Goal: Task Accomplishment & Management: Complete application form

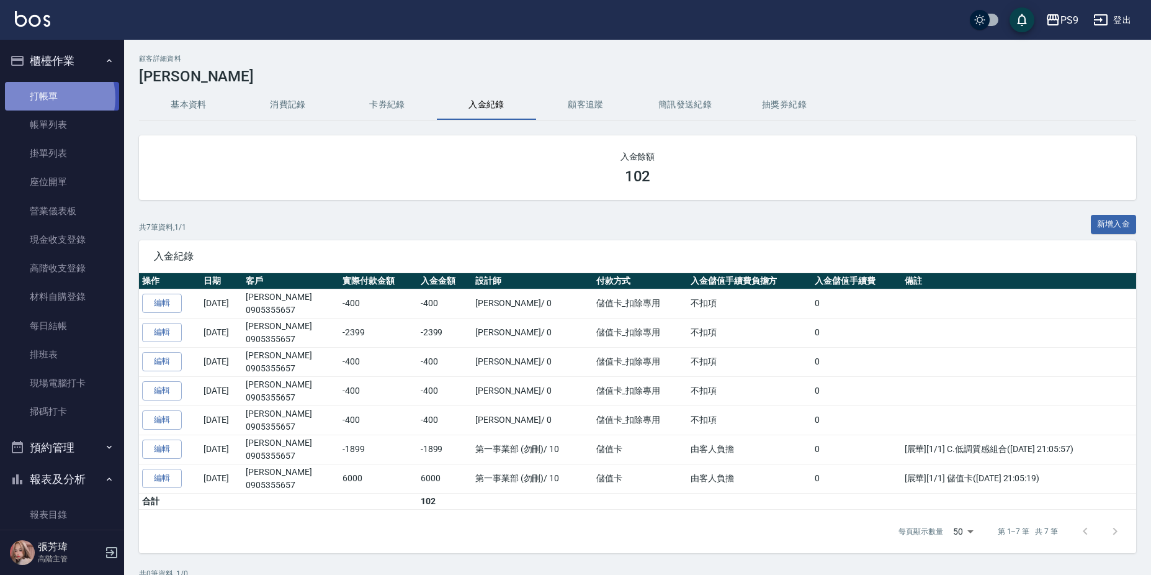
click at [48, 97] on link "打帳單" at bounding box center [62, 96] width 114 height 29
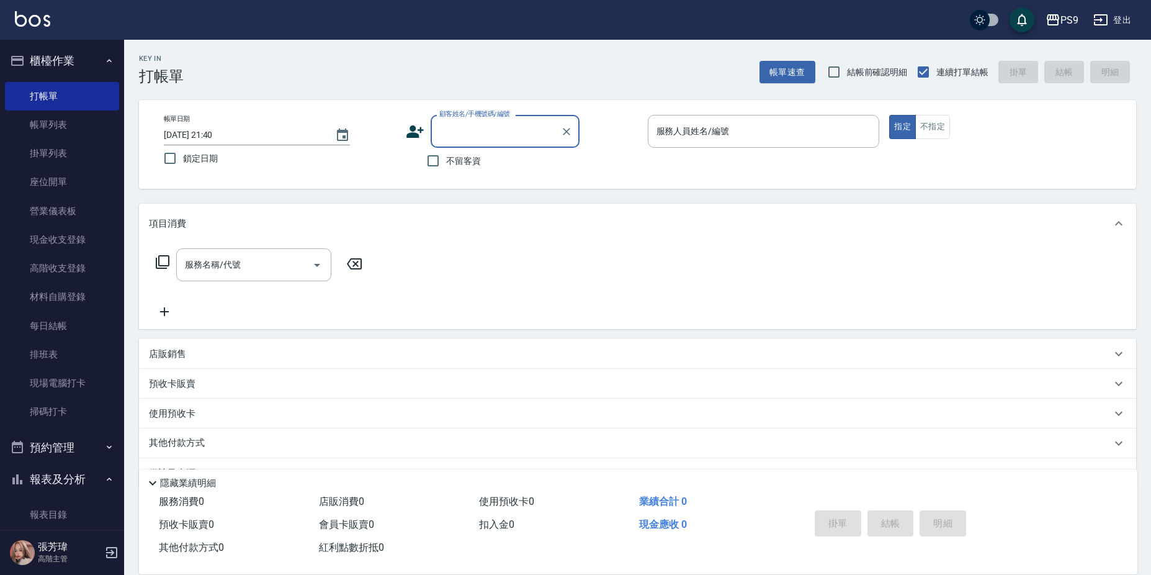
click at [469, 163] on span "不留客資" at bounding box center [463, 161] width 35 height 13
click at [446, 163] on input "不留客資" at bounding box center [433, 161] width 26 height 26
checkbox input "true"
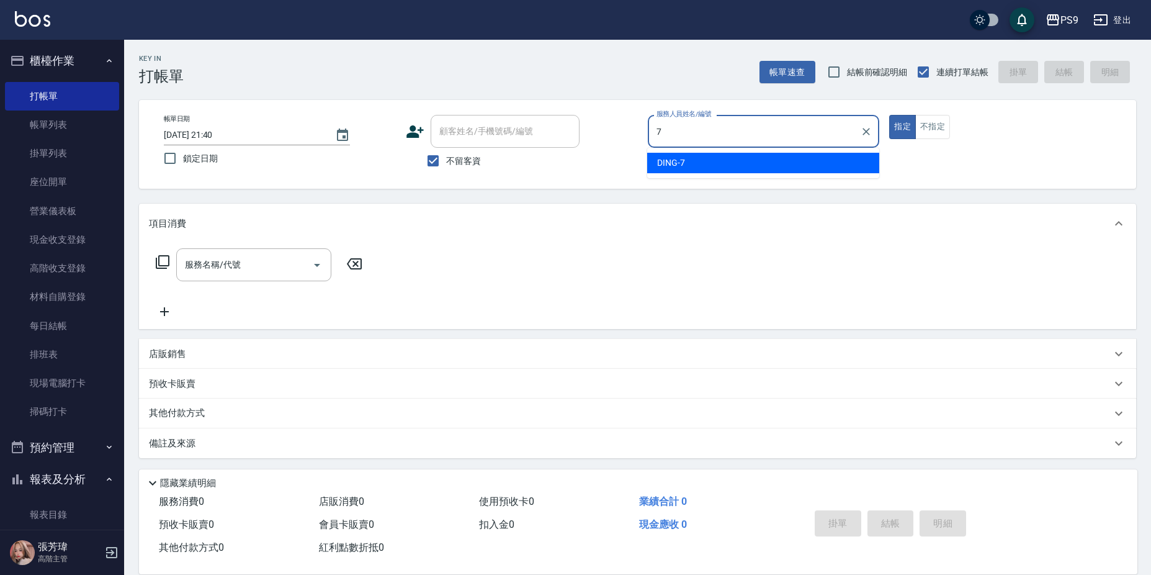
type input "DING-7"
type button "true"
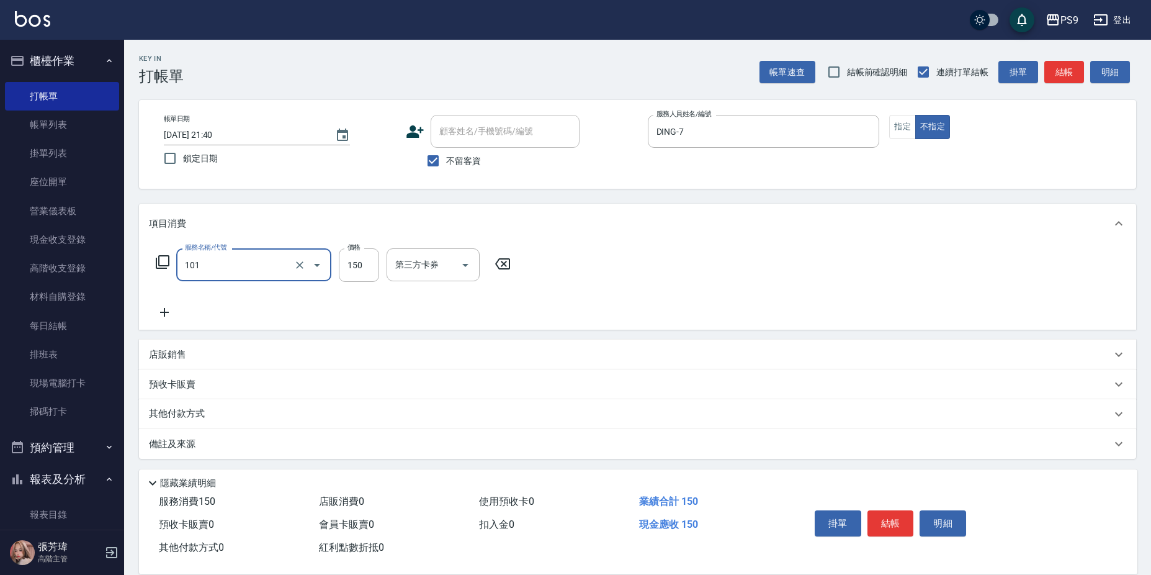
type input "洗髮(101)"
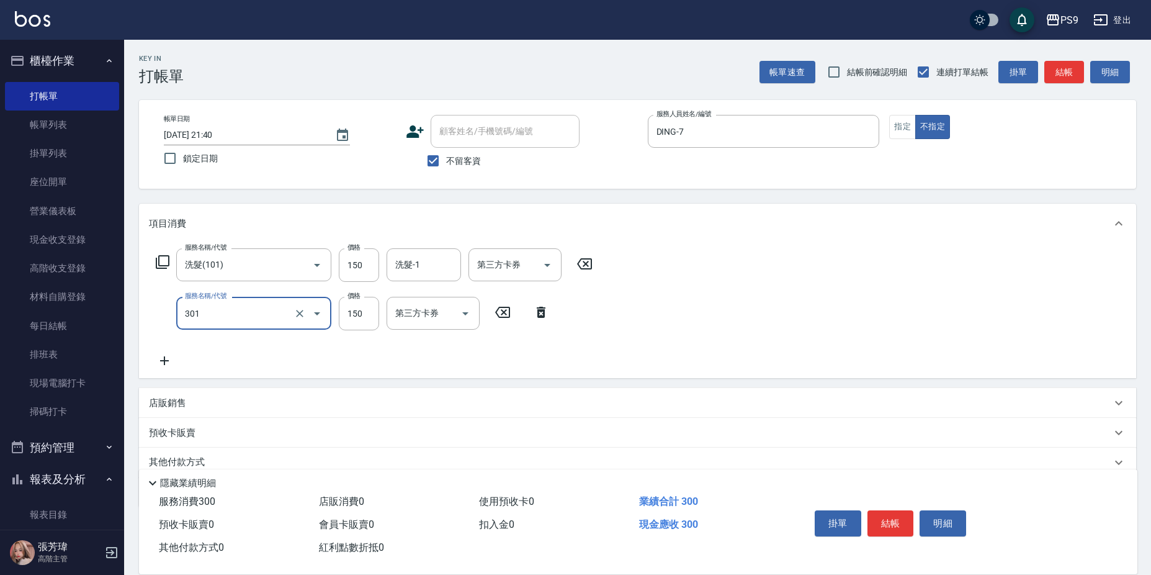
type input "剪-150(301)"
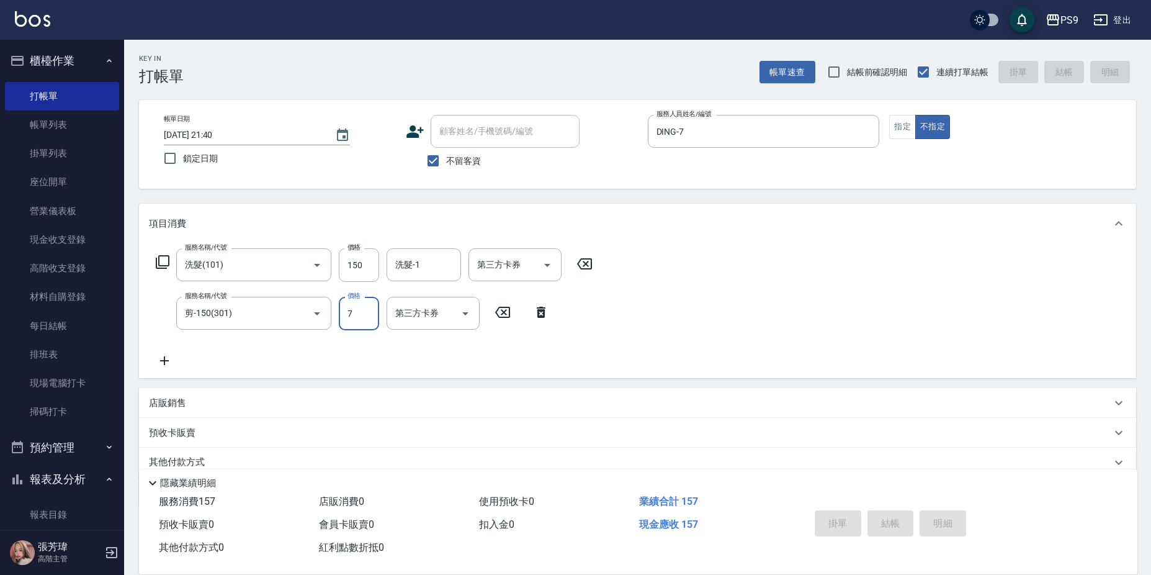
type input "7"
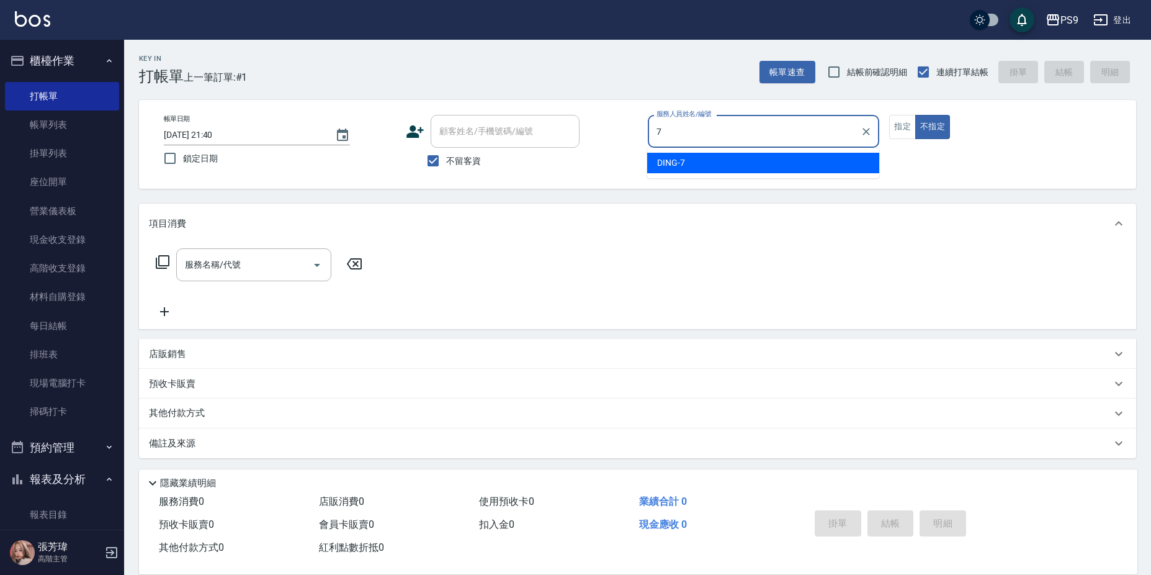
type input "DING-7"
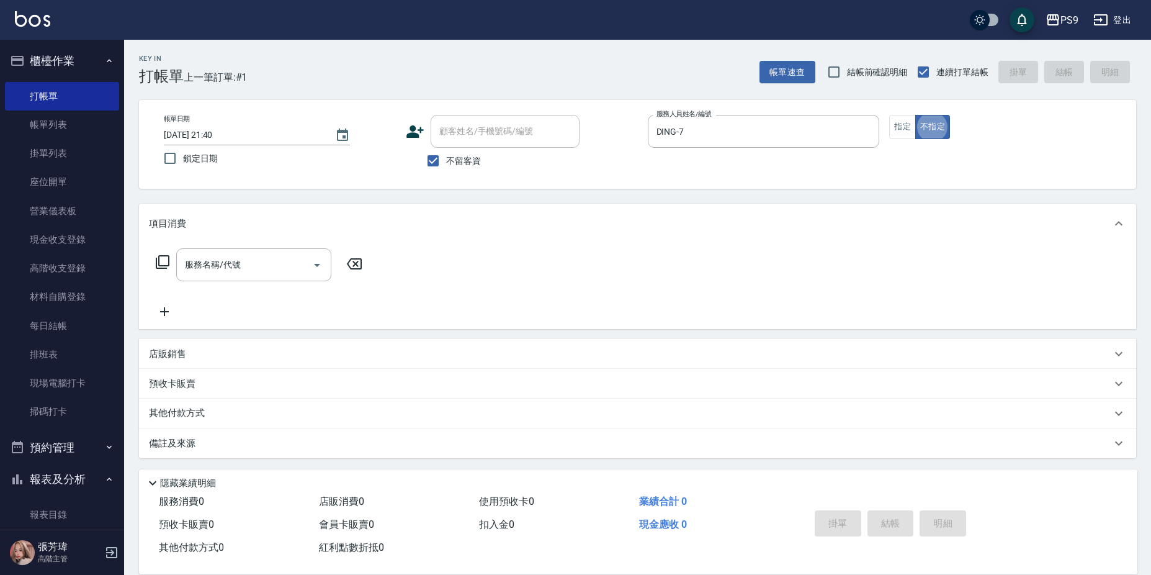
type button "false"
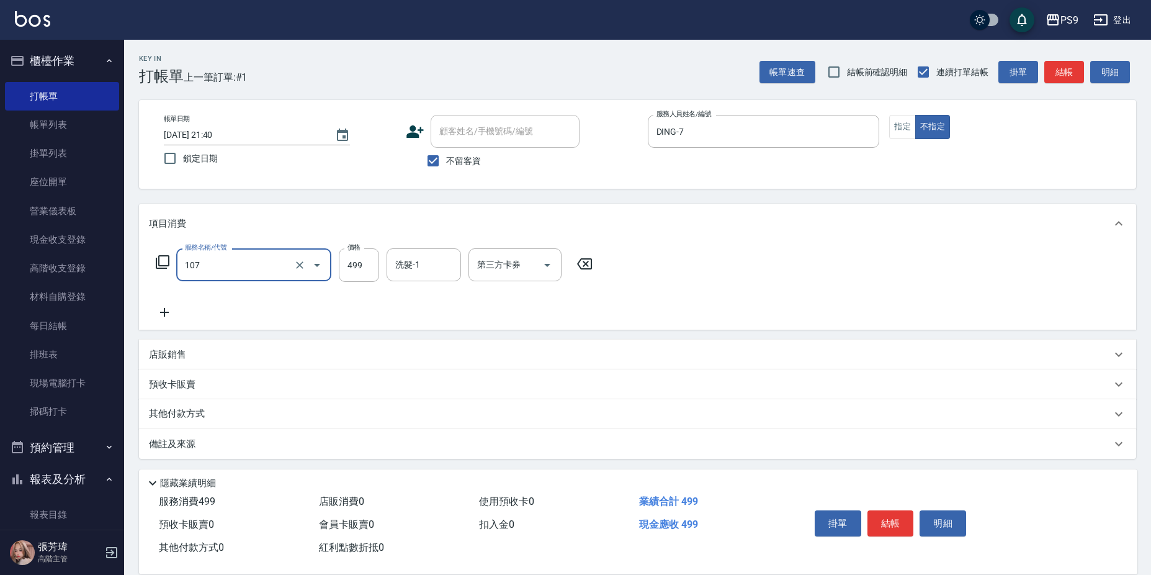
type input "[PERSON_NAME](107)"
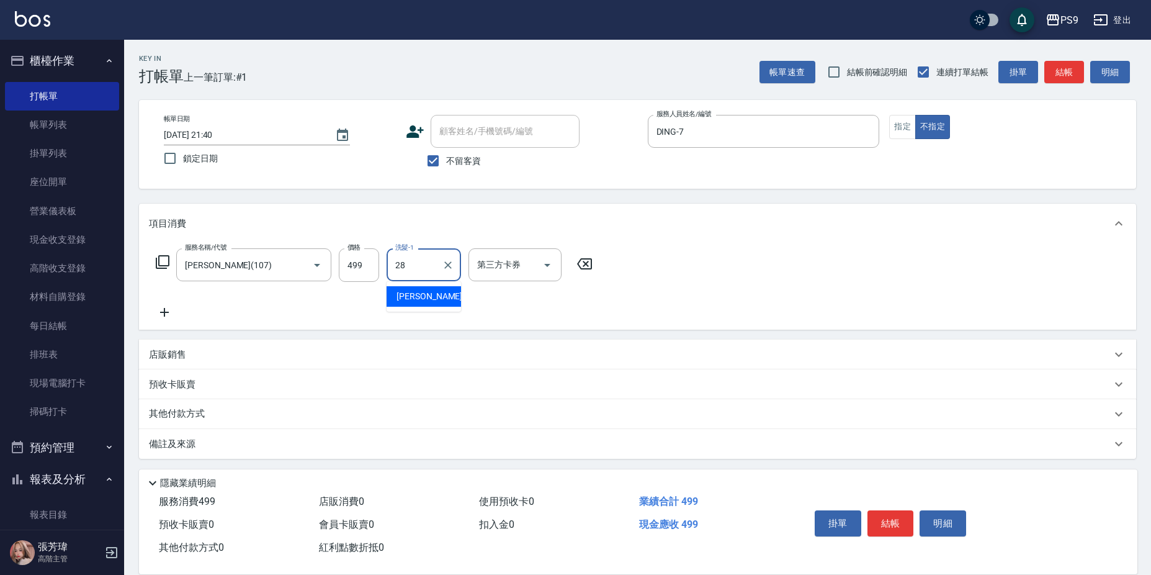
type input "[PERSON_NAME]-28"
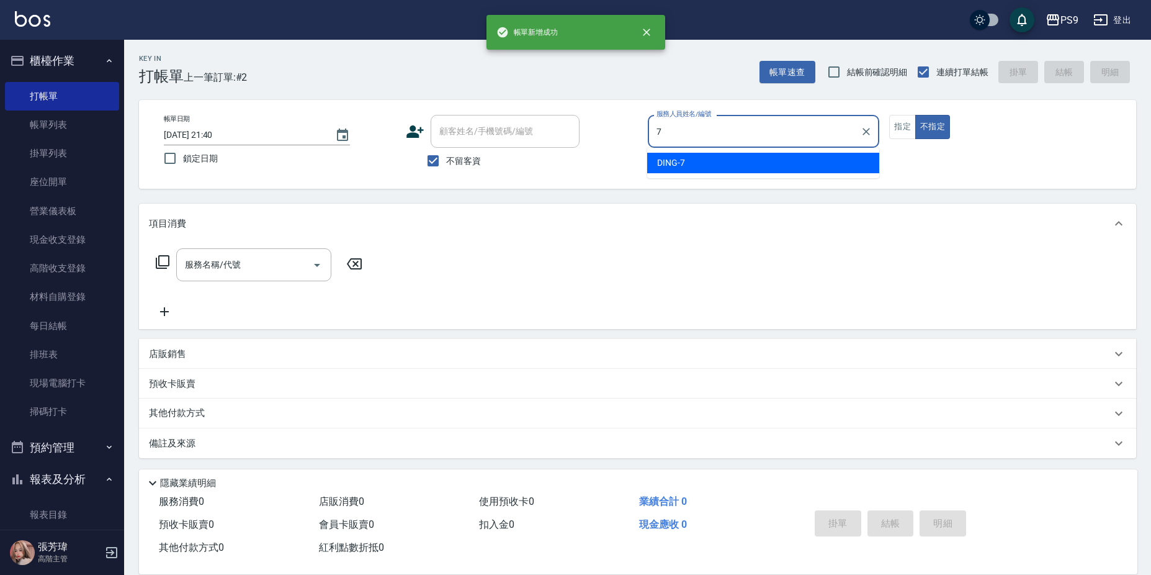
type input "DING-7"
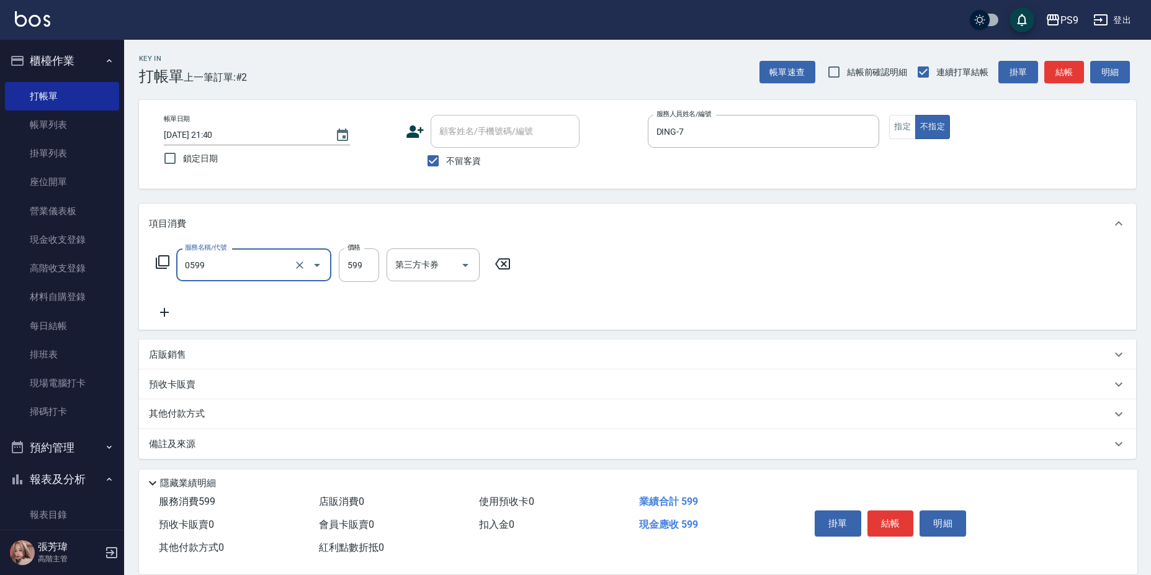
type input "[PERSON_NAME]599(0599)"
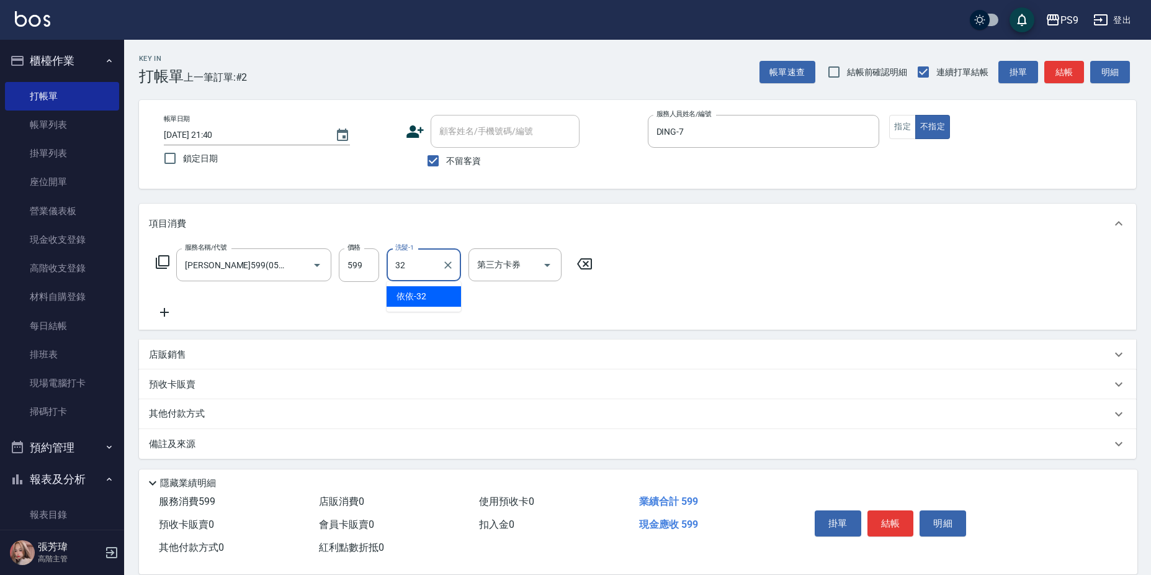
type input "依依-32"
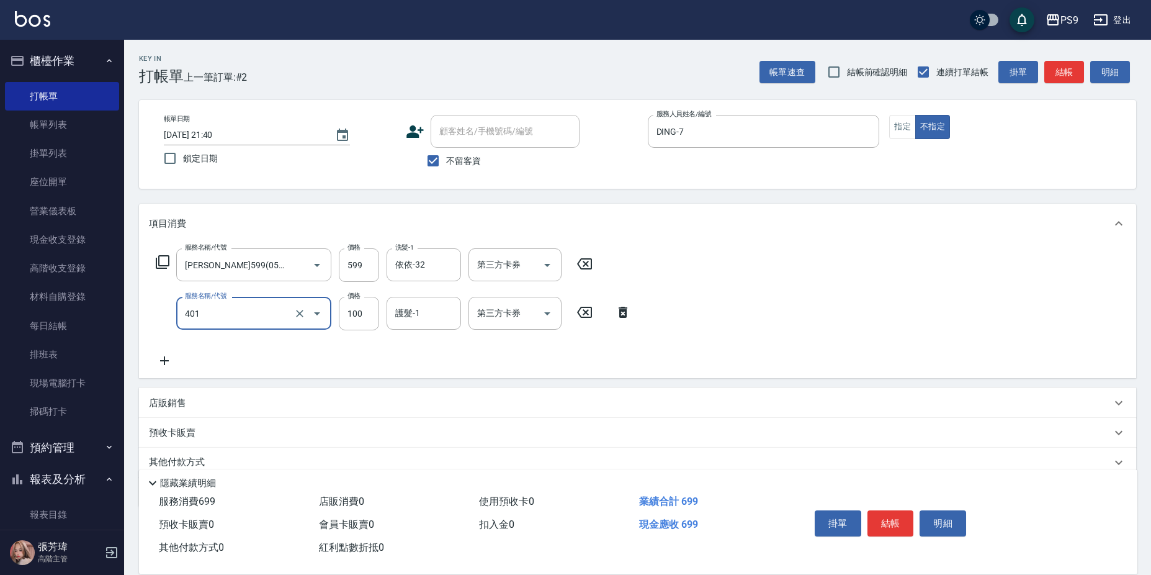
type input "順護(401)"
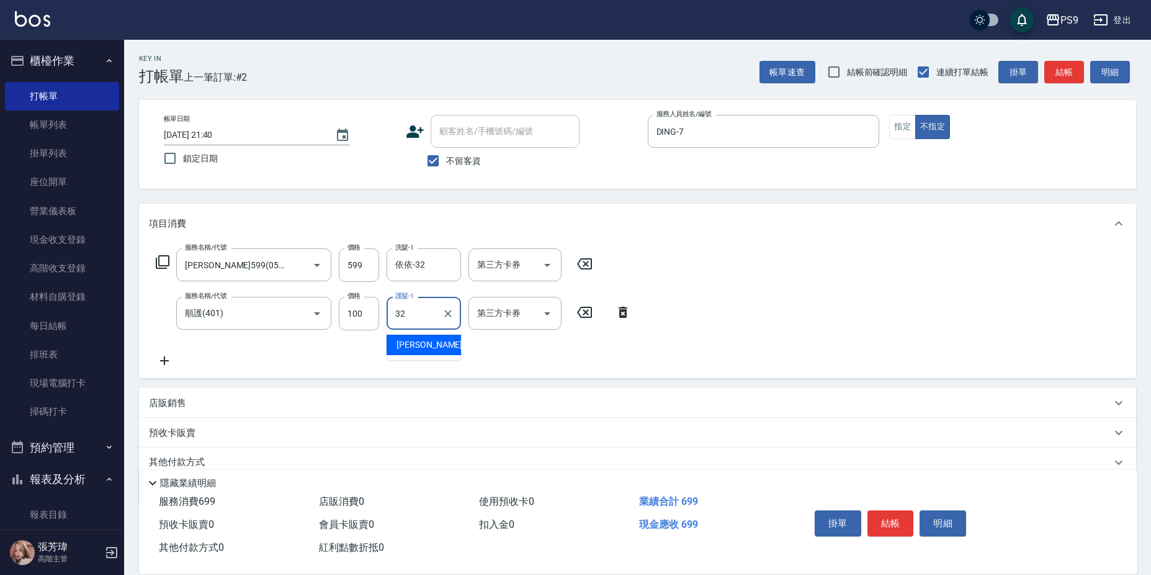
type input "依依-32"
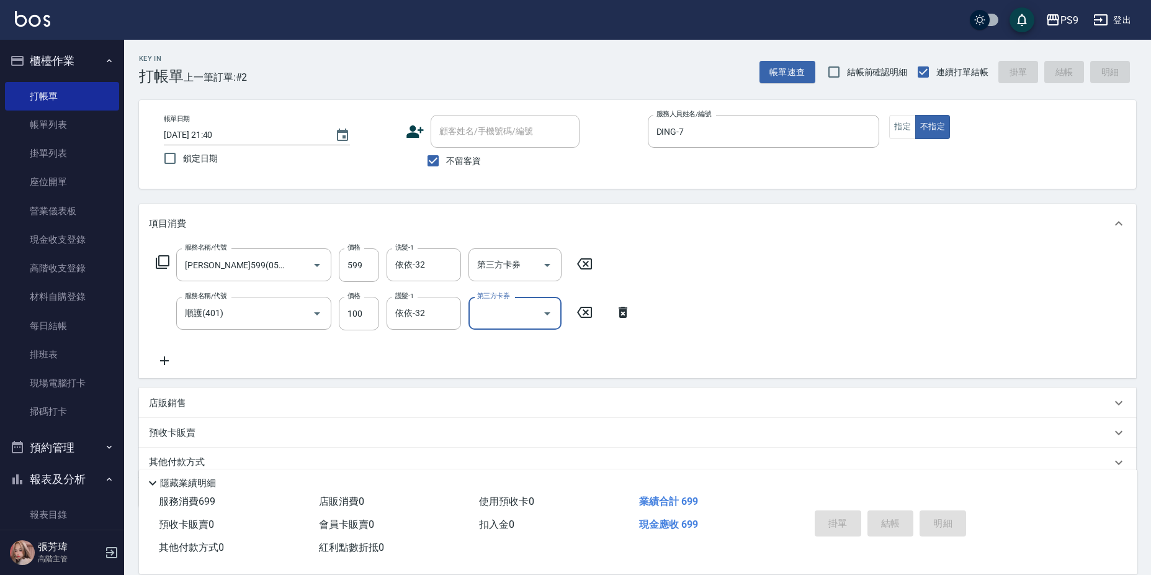
type input "[DATE] 21:41"
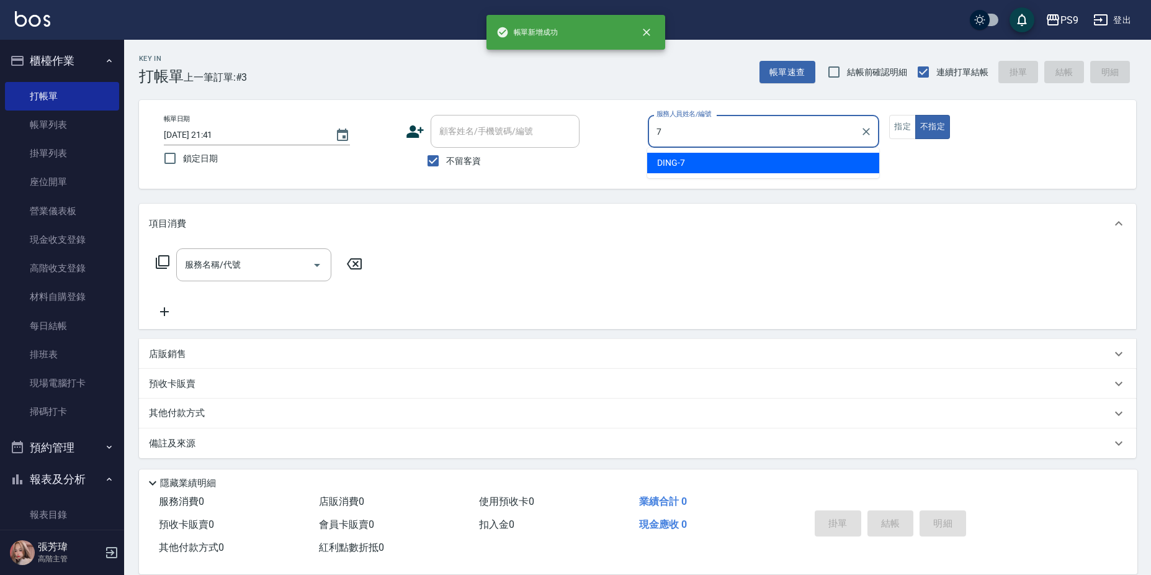
type input "DING-7"
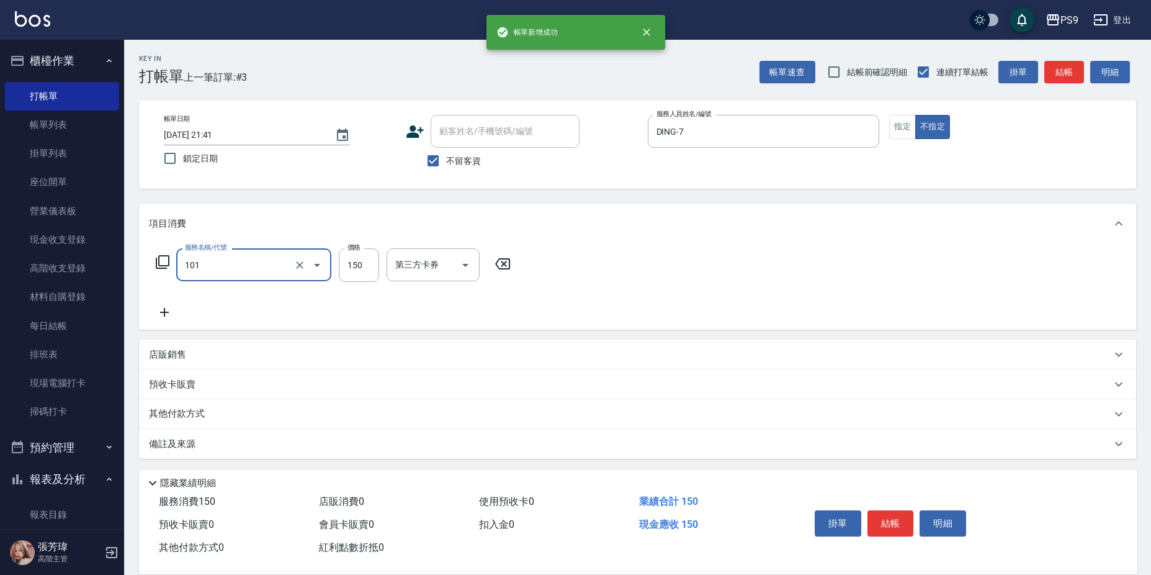
type input "洗髮(101)"
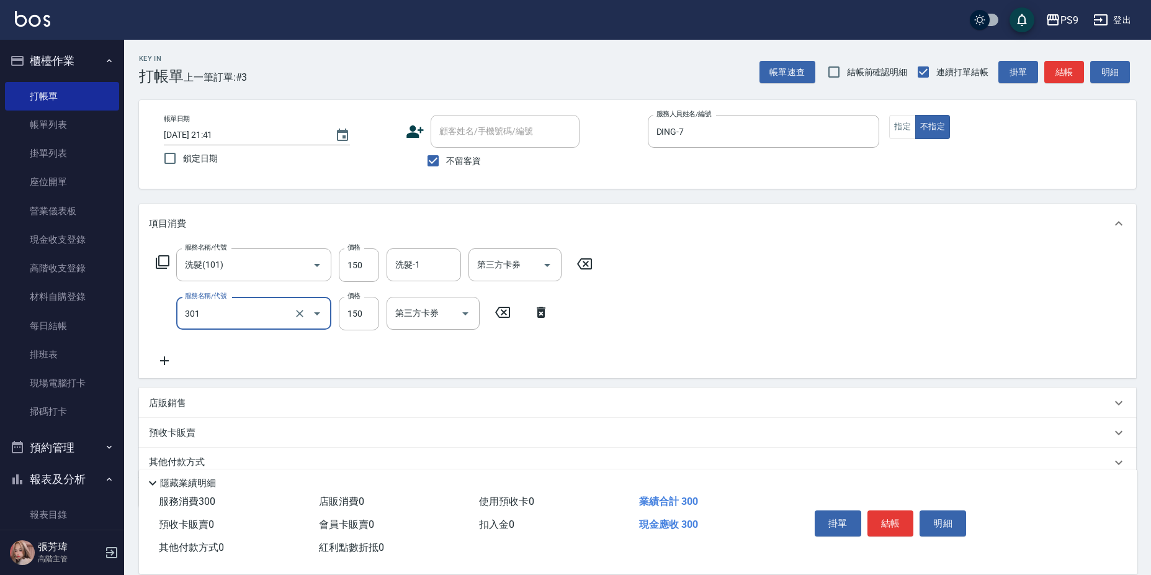
type input "剪-150(301)"
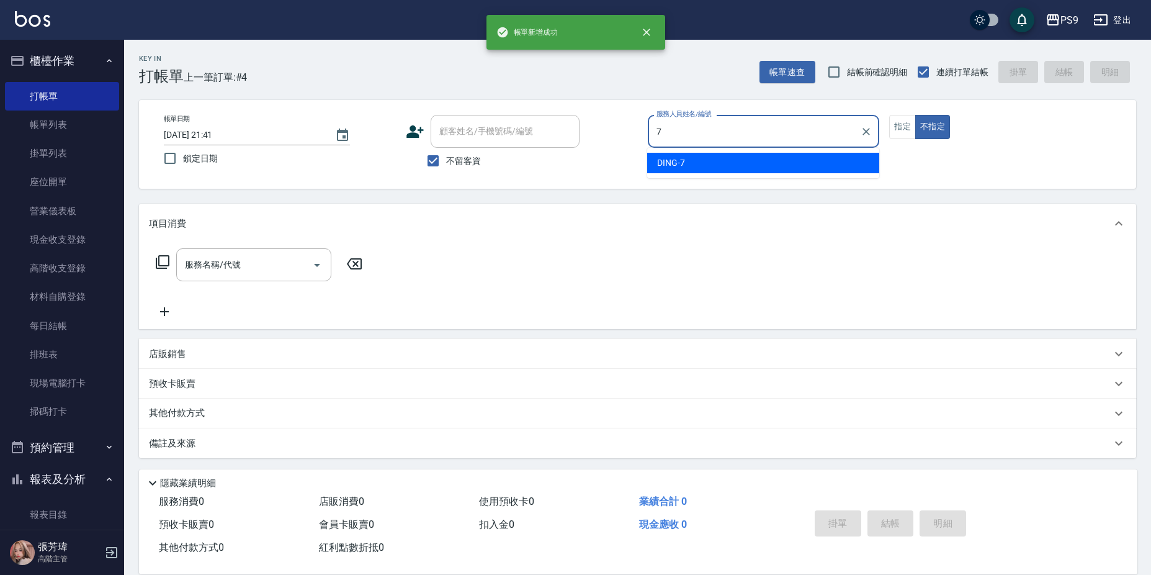
type input "DING-7"
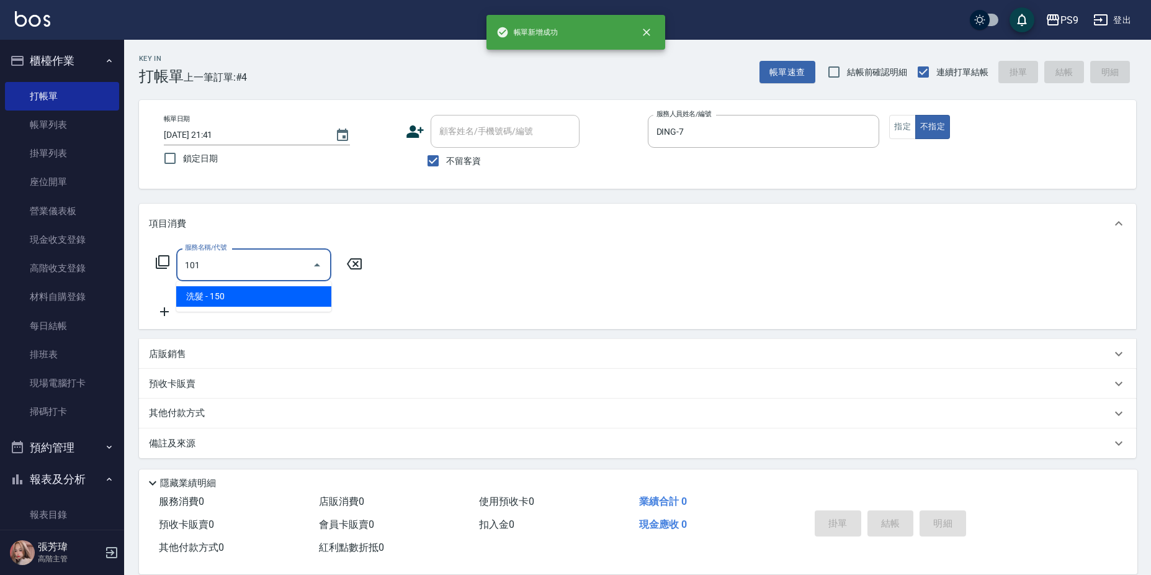
type input "洗髮(101)"
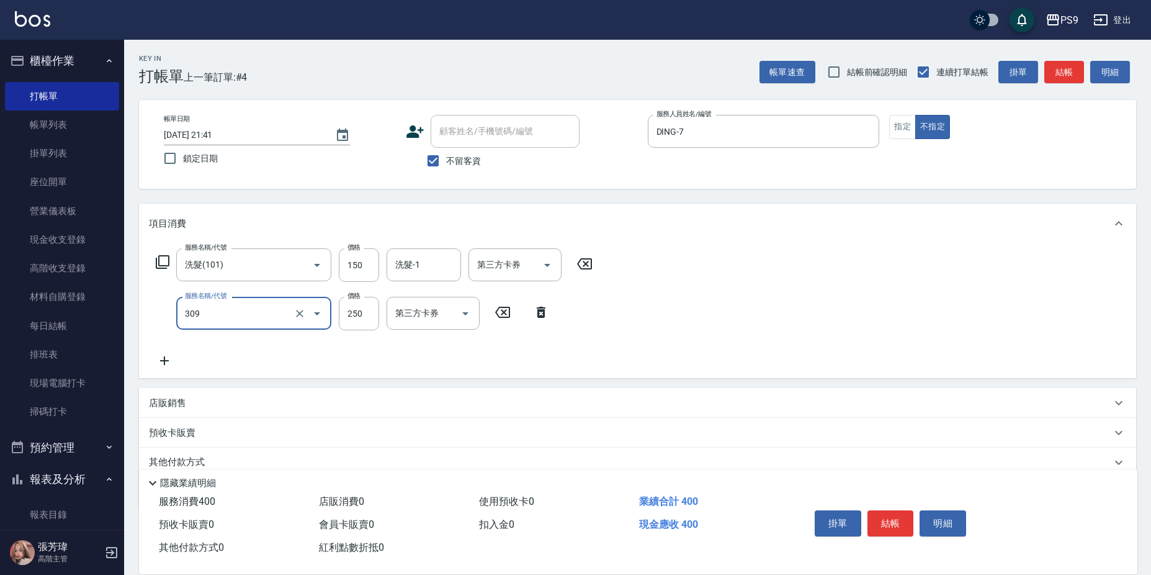
type input "剪-250(309)"
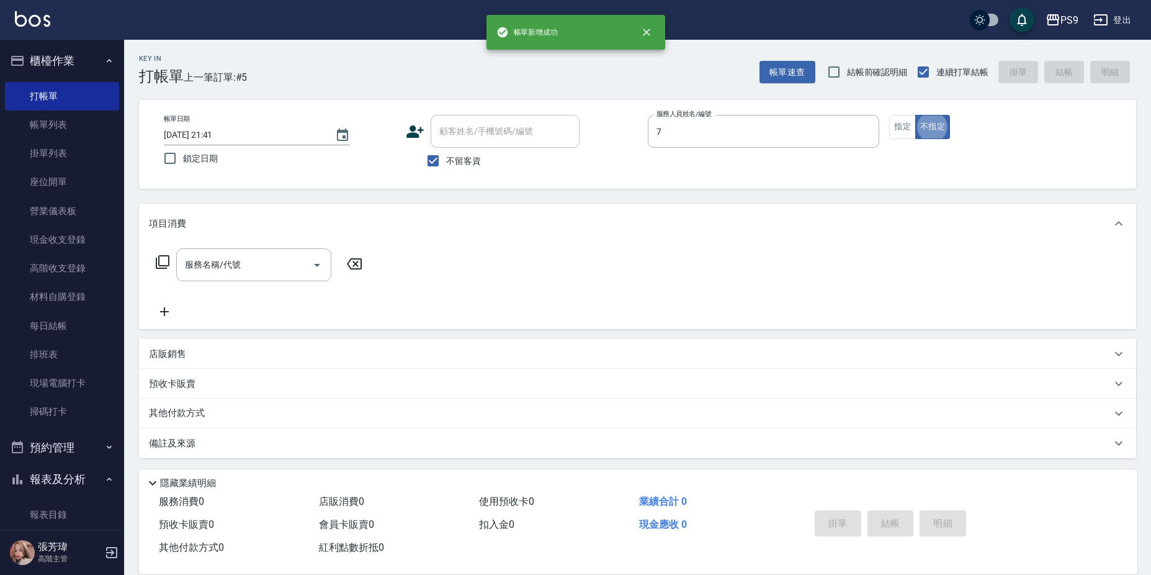
type input "DING-7"
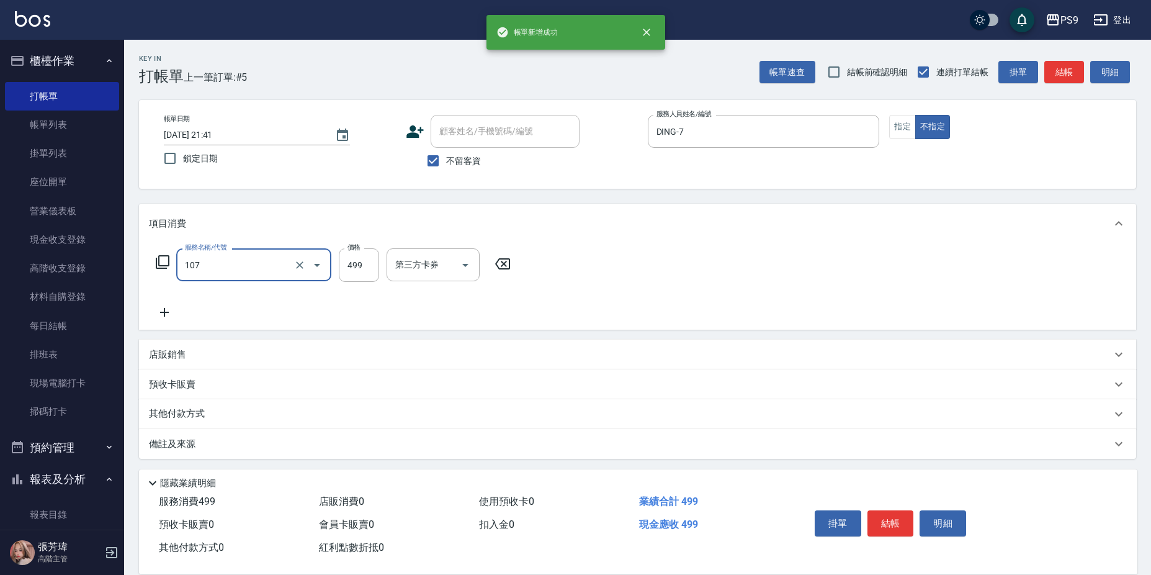
type input "[PERSON_NAME](107)"
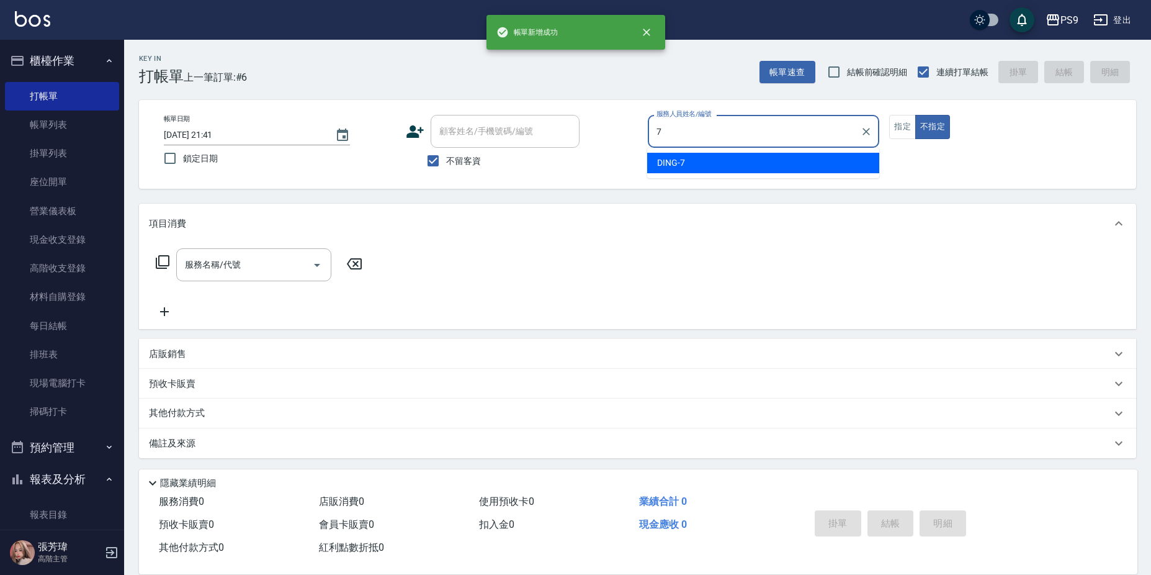
type input "DING-7"
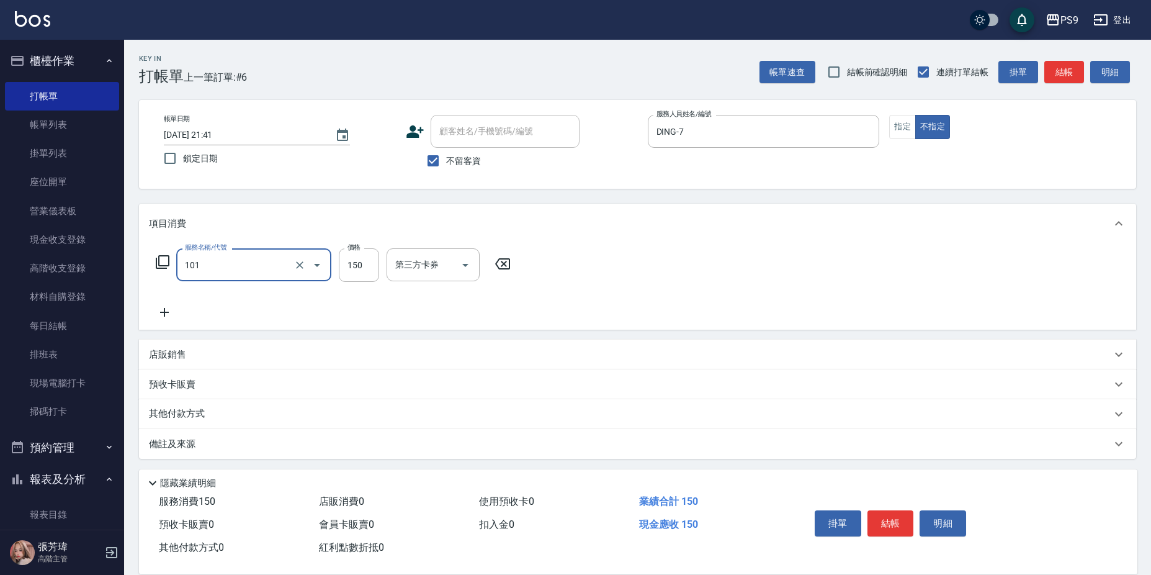
type input "洗髮(101)"
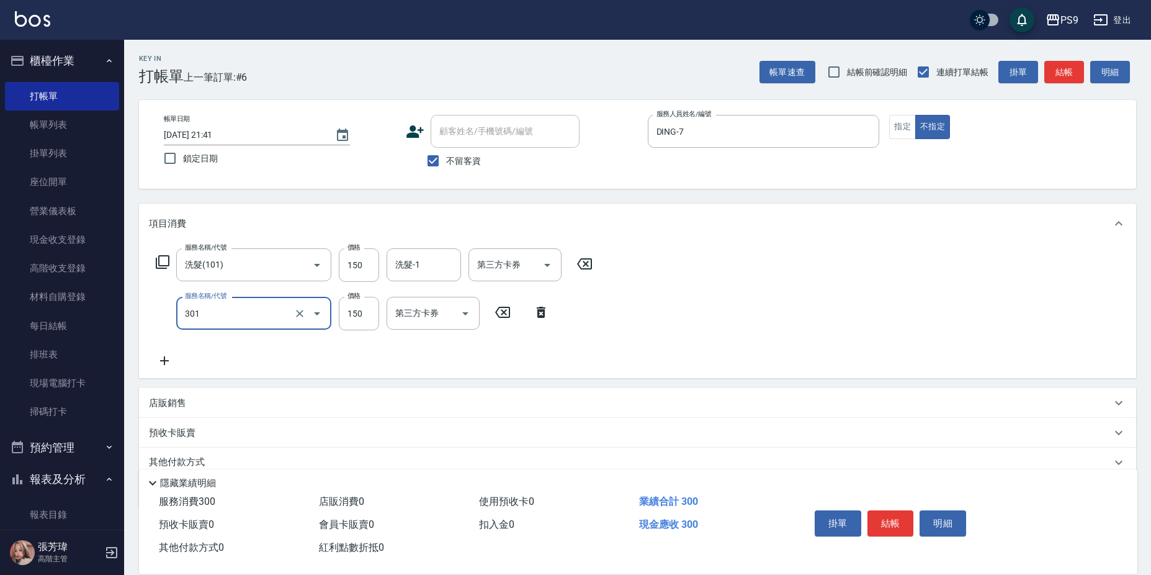
type input "剪-150(301)"
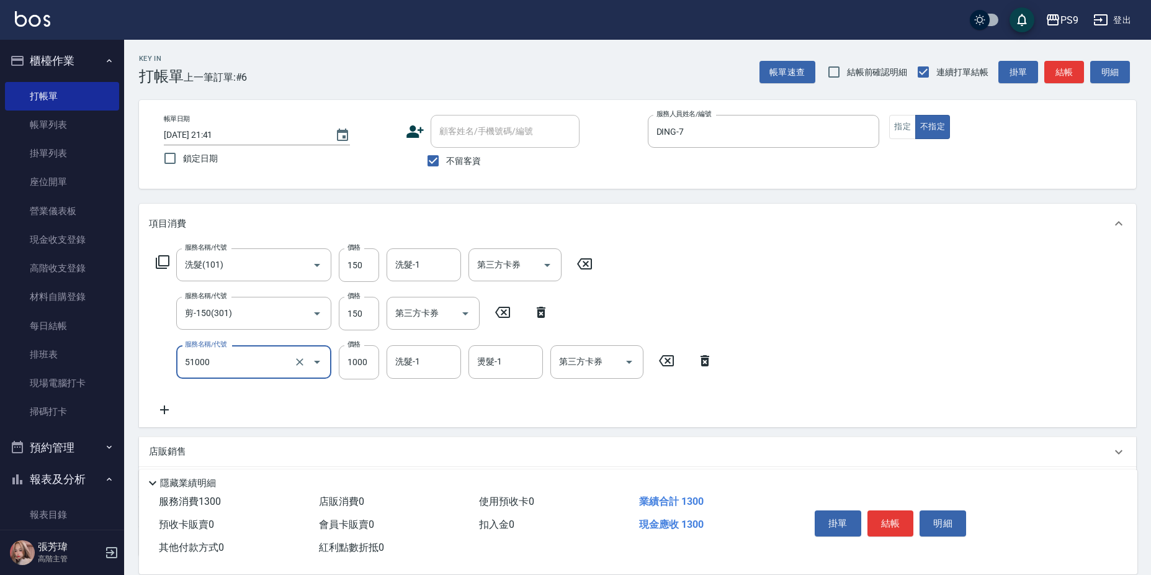
type input "燙髮1000(51000)"
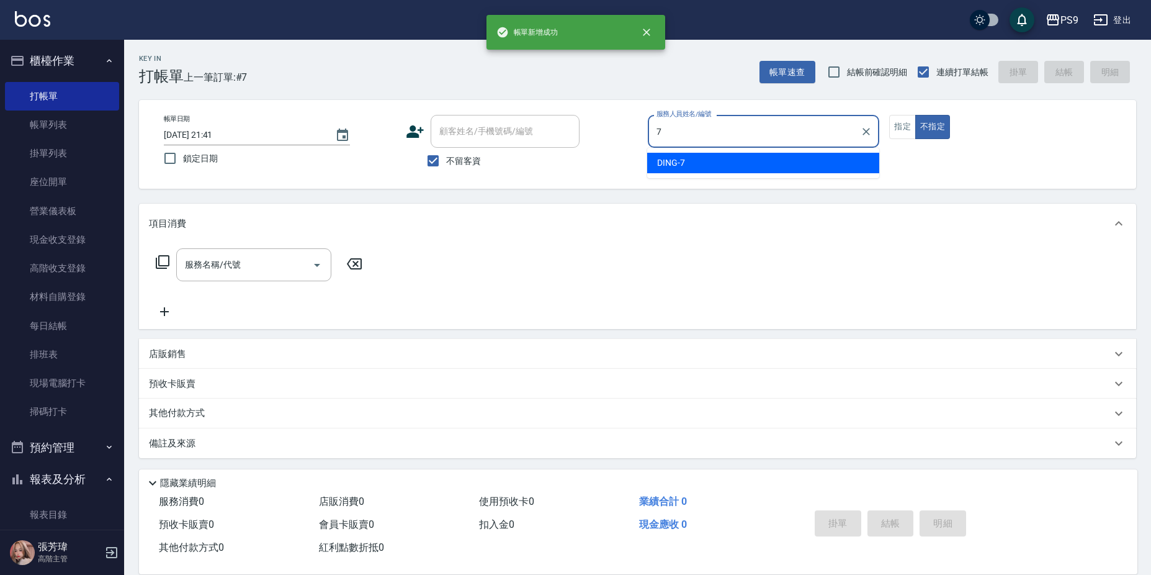
type input "DING-7"
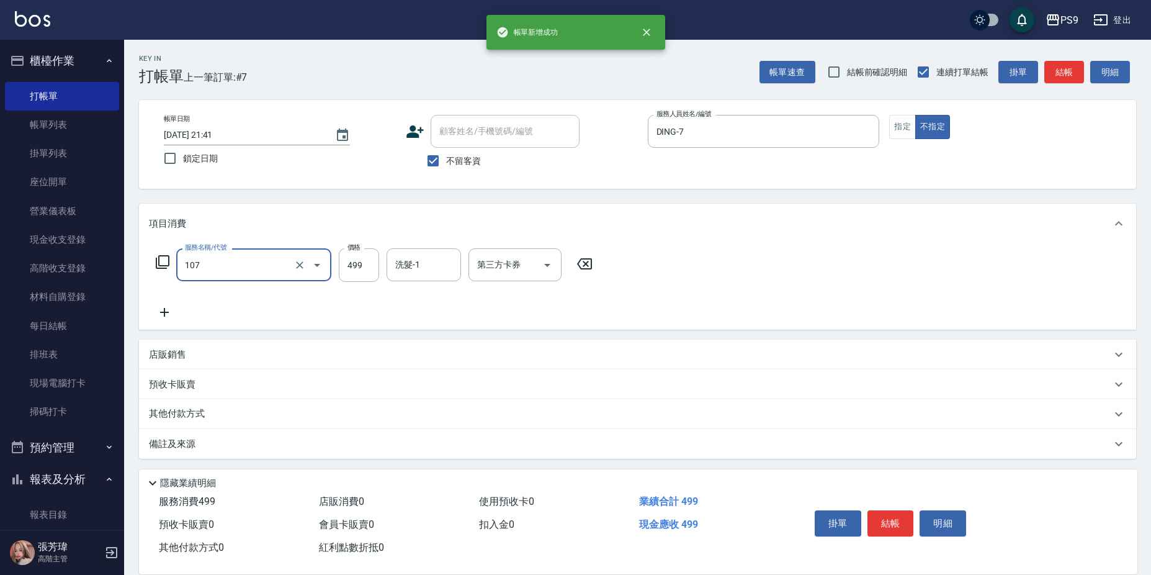
type input "[PERSON_NAME](107)"
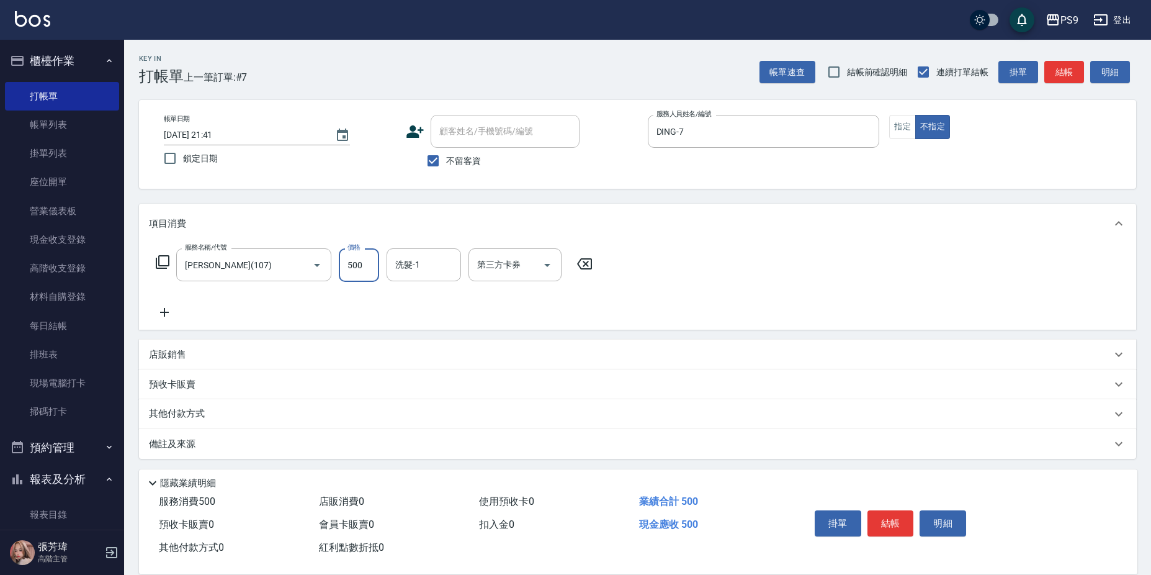
type input "500"
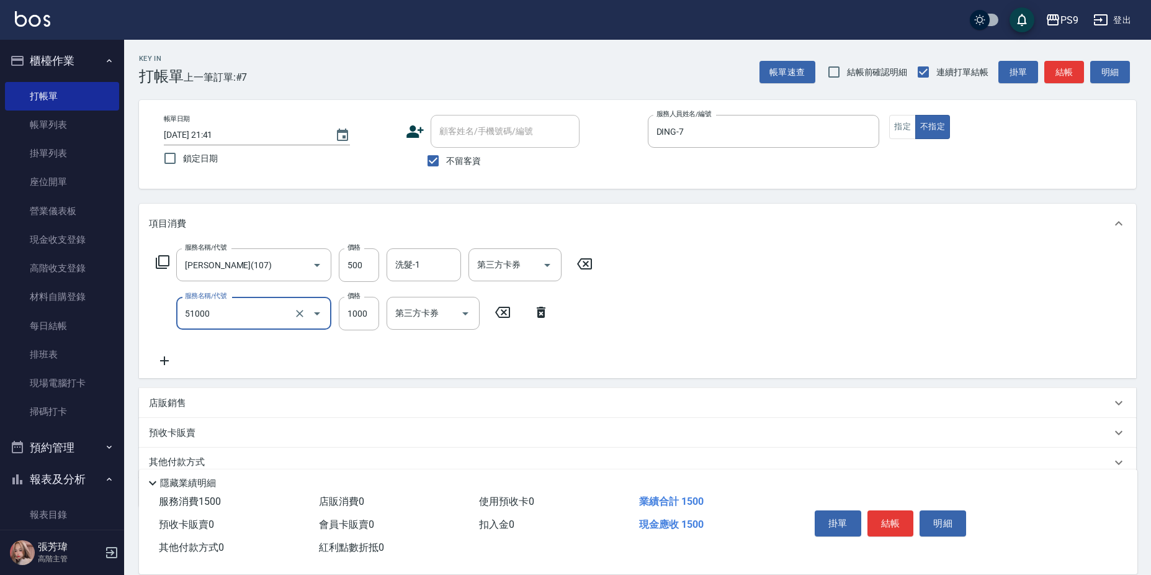
type input "燙髮1000(51000)"
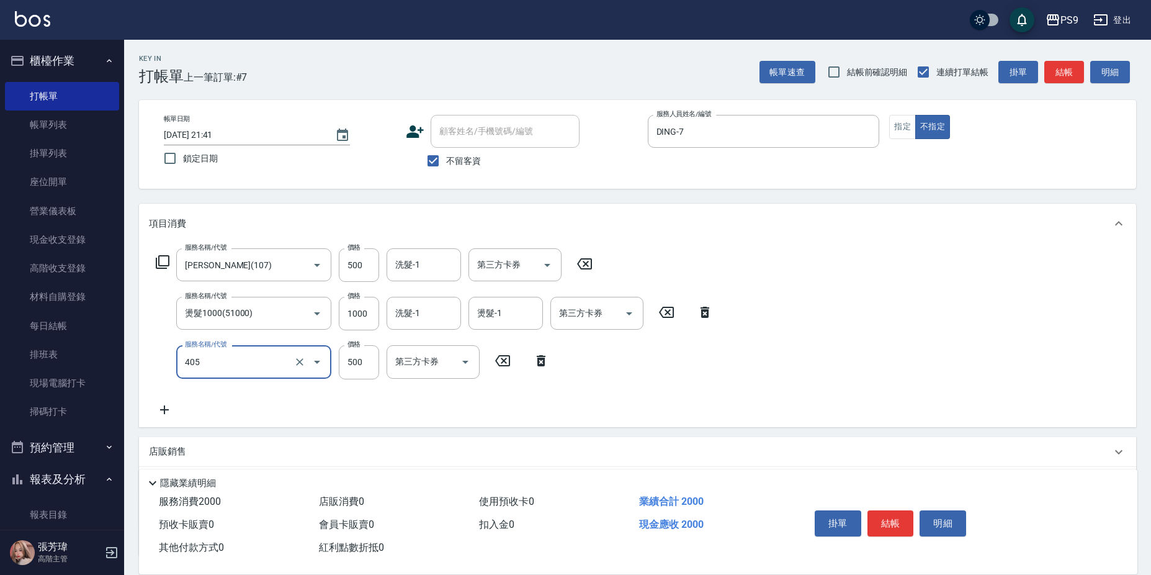
type input "護-500(405)"
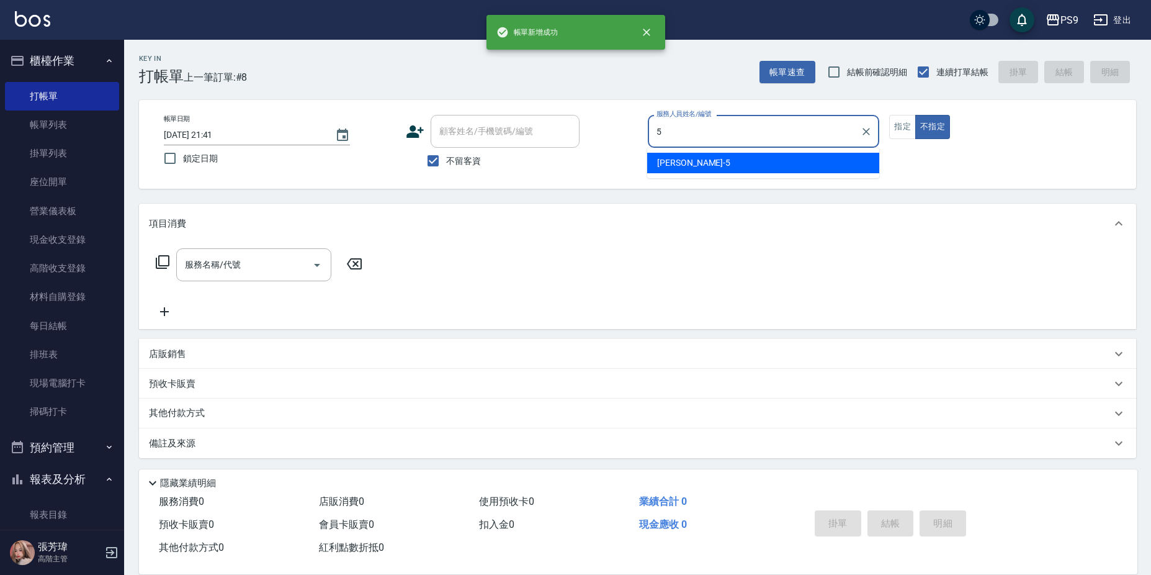
type input "[PERSON_NAME]-5"
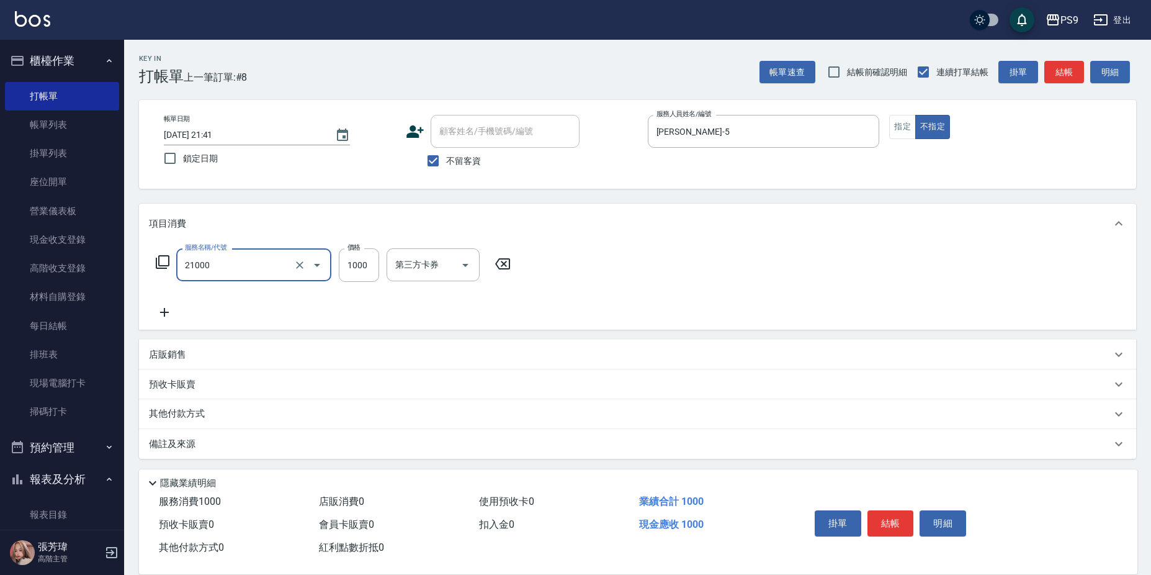
type input "染髮1000(21000)"
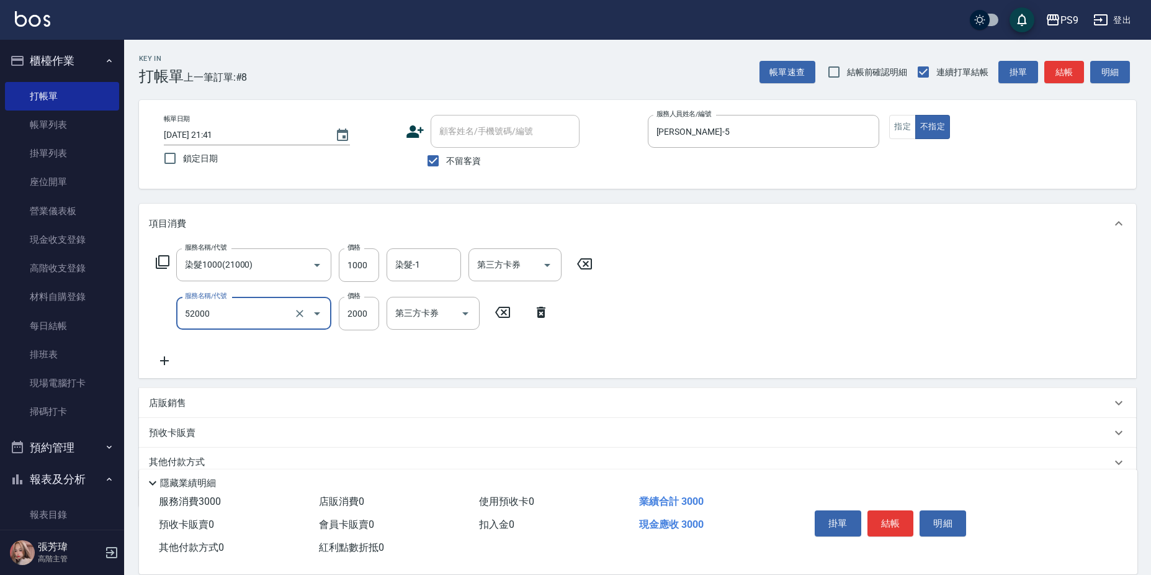
type input "燙髮2000(52000)"
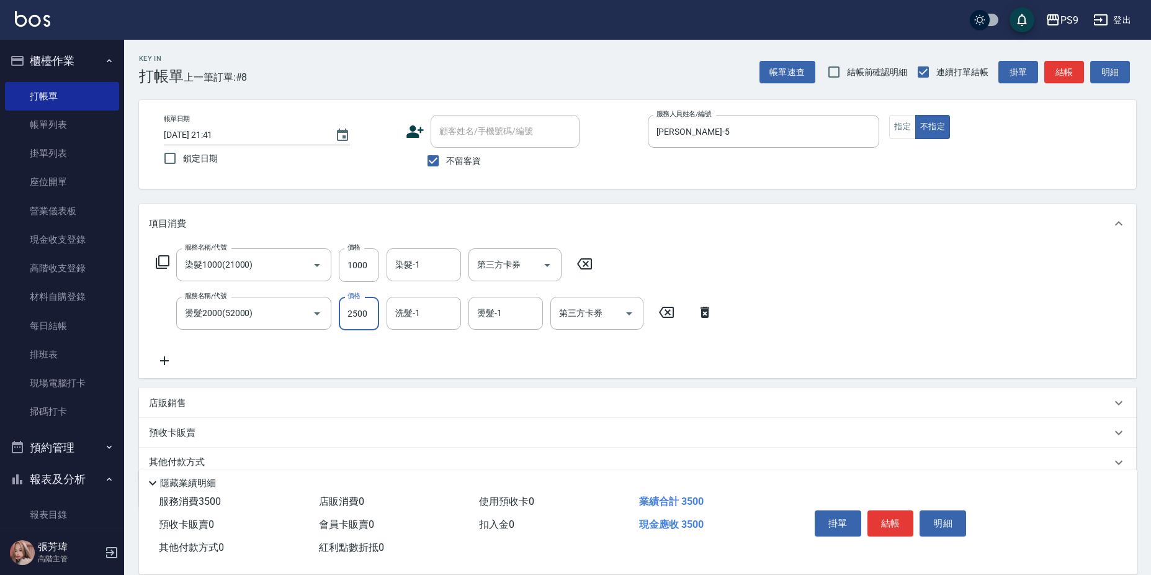
type input "2500"
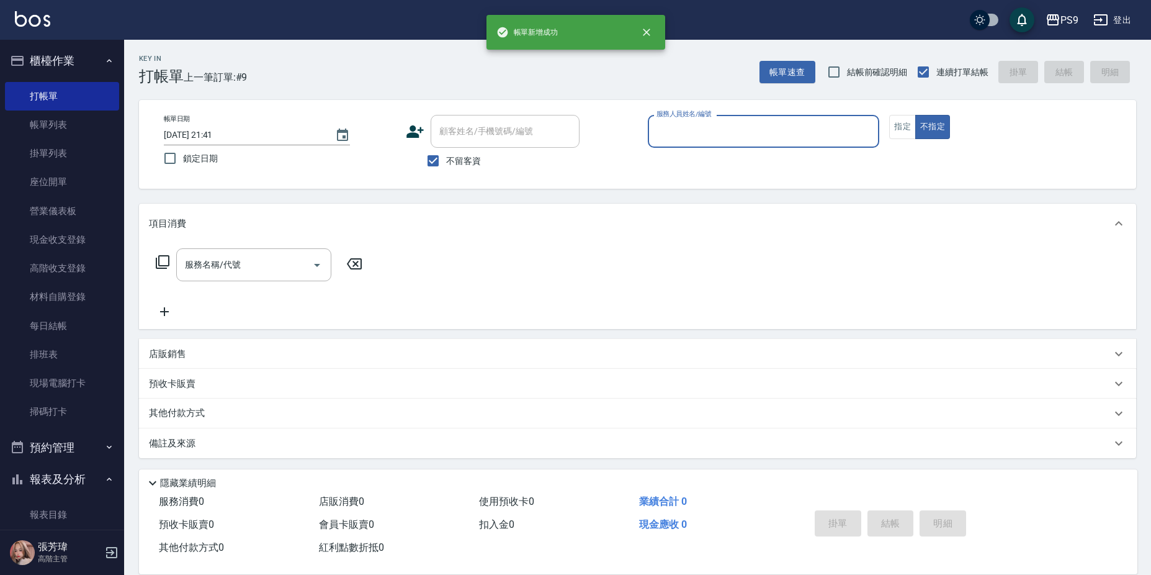
click at [462, 158] on span "不留客資" at bounding box center [463, 161] width 35 height 13
click at [446, 158] on input "不留客資" at bounding box center [433, 161] width 26 height 26
checkbox input "false"
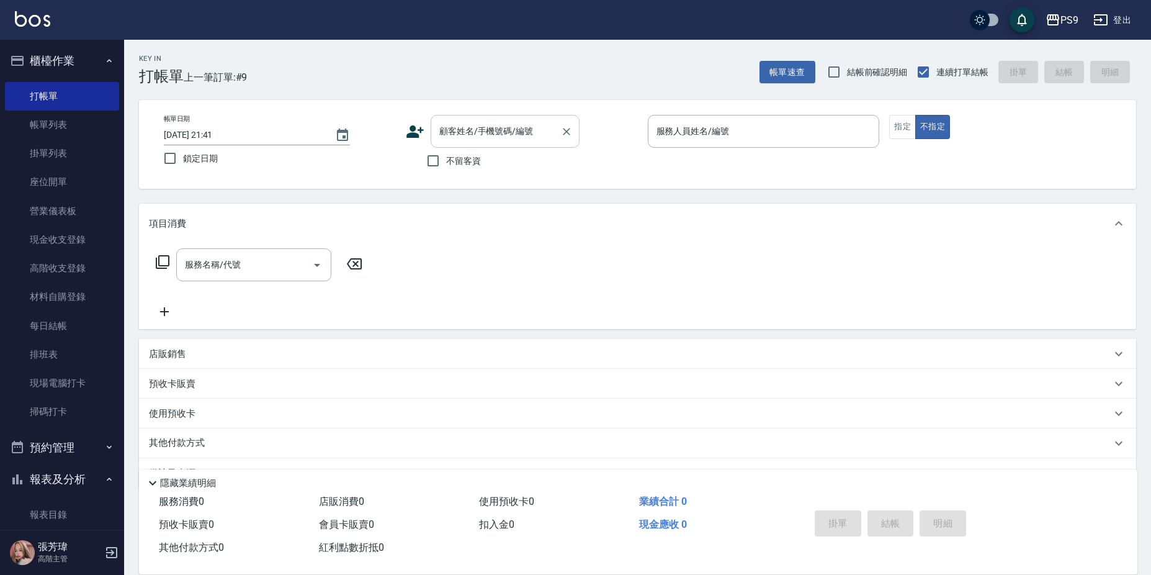
click at [477, 135] on div "顧客姓名/手機號碼/編號 顧客姓名/手機號碼/編號" at bounding box center [505, 131] width 149 height 33
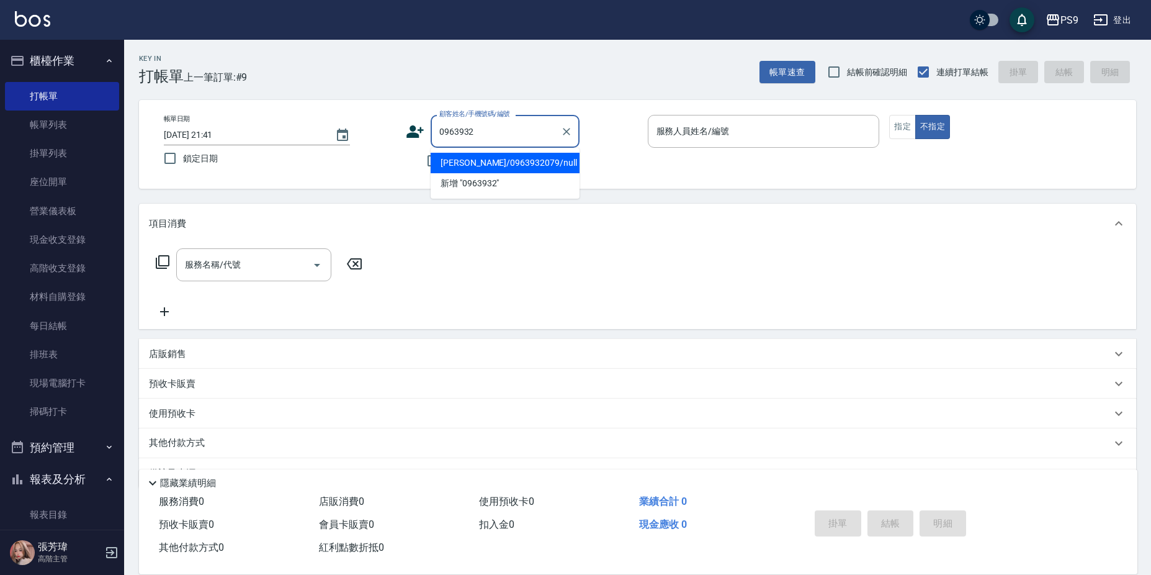
click at [544, 163] on li "[PERSON_NAME]/0963932079/null" at bounding box center [505, 163] width 149 height 20
type input "[PERSON_NAME]/0963932079/null"
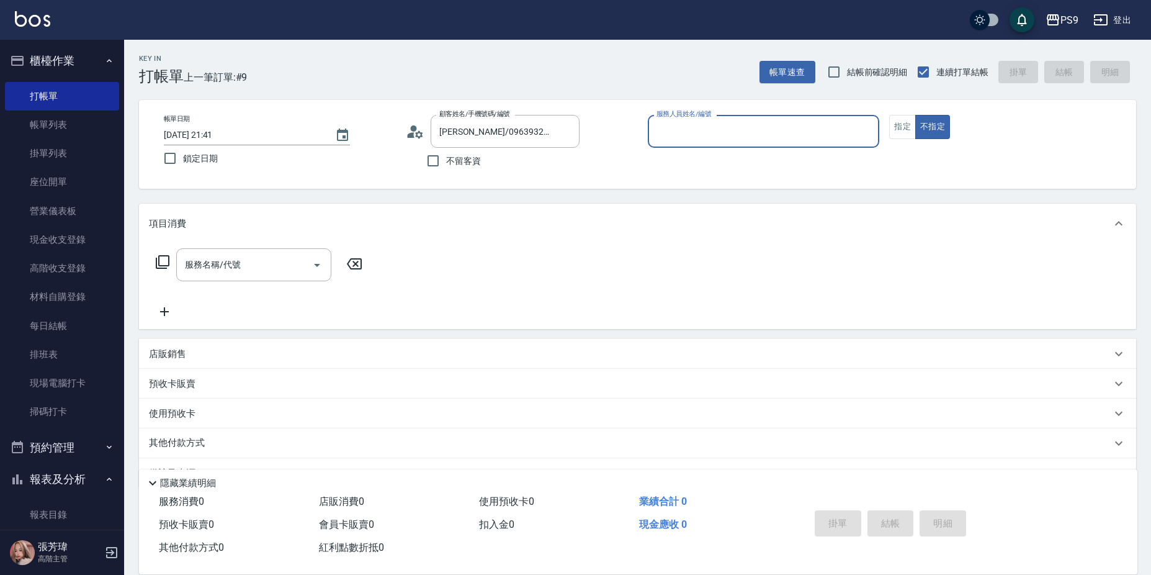
type input "TING-10"
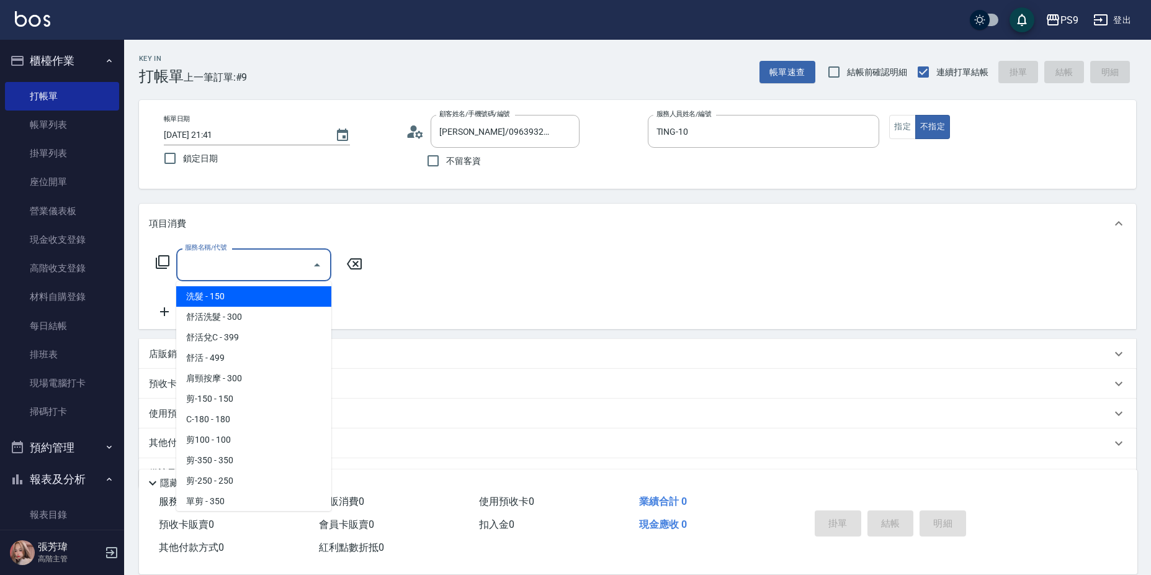
drag, startPoint x: 244, startPoint y: 267, endPoint x: 242, endPoint y: 261, distance: 7.1
click at [242, 266] on input "服務名稱/代號" at bounding box center [244, 265] width 125 height 22
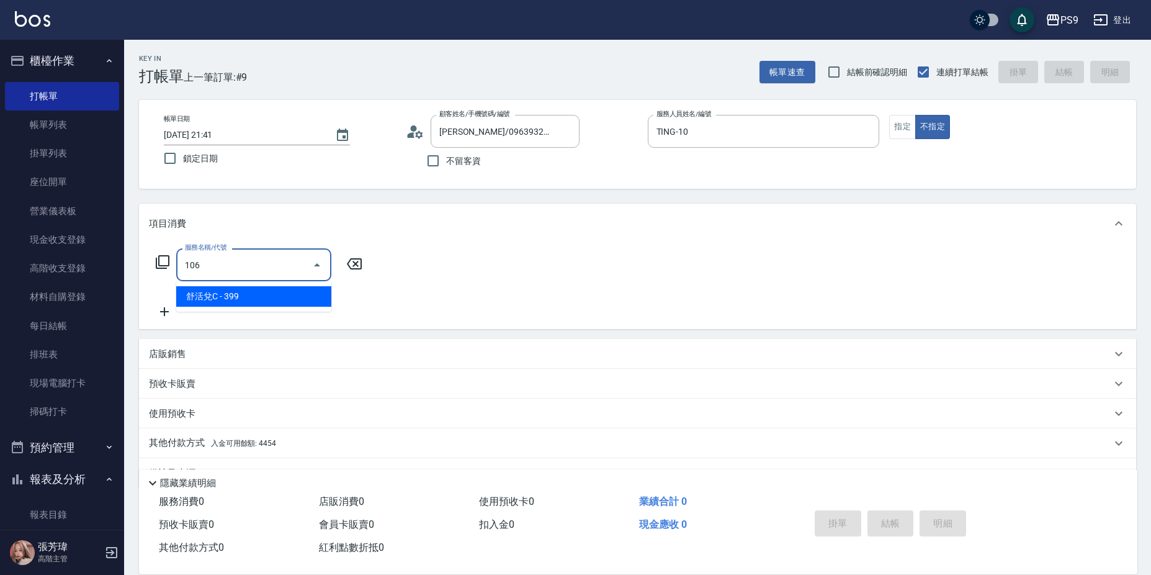
type input "舒活兌C(106)"
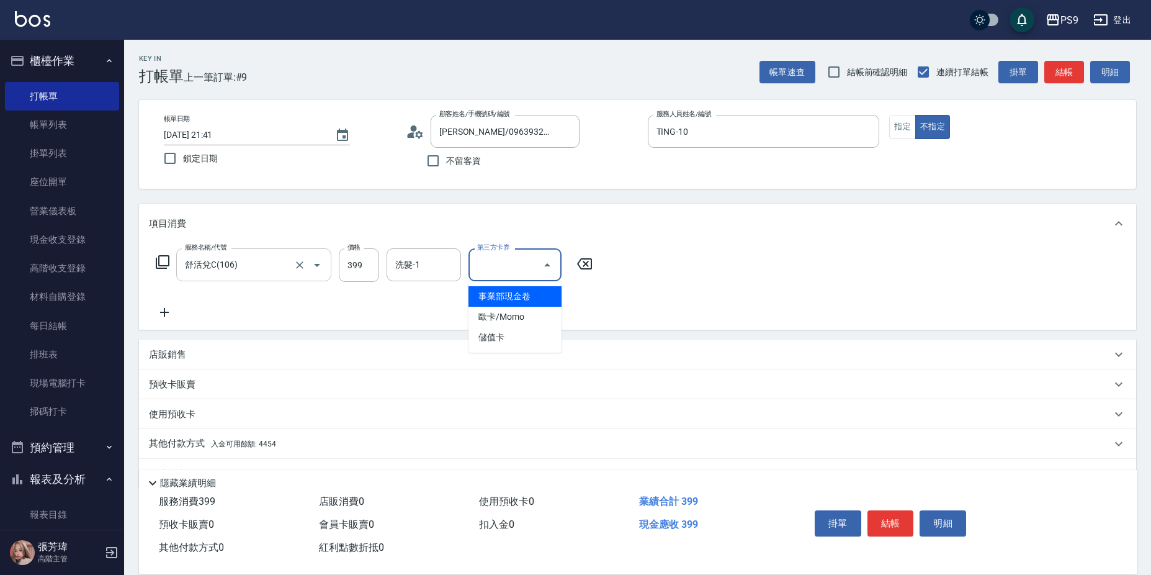
type input "儲值卡"
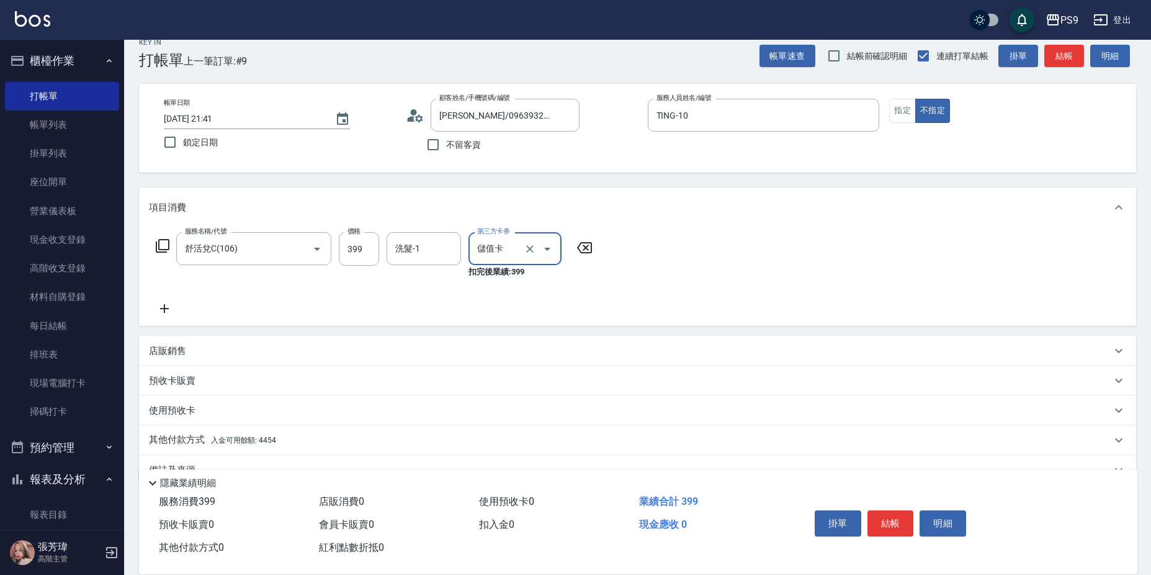
scroll to position [45, 0]
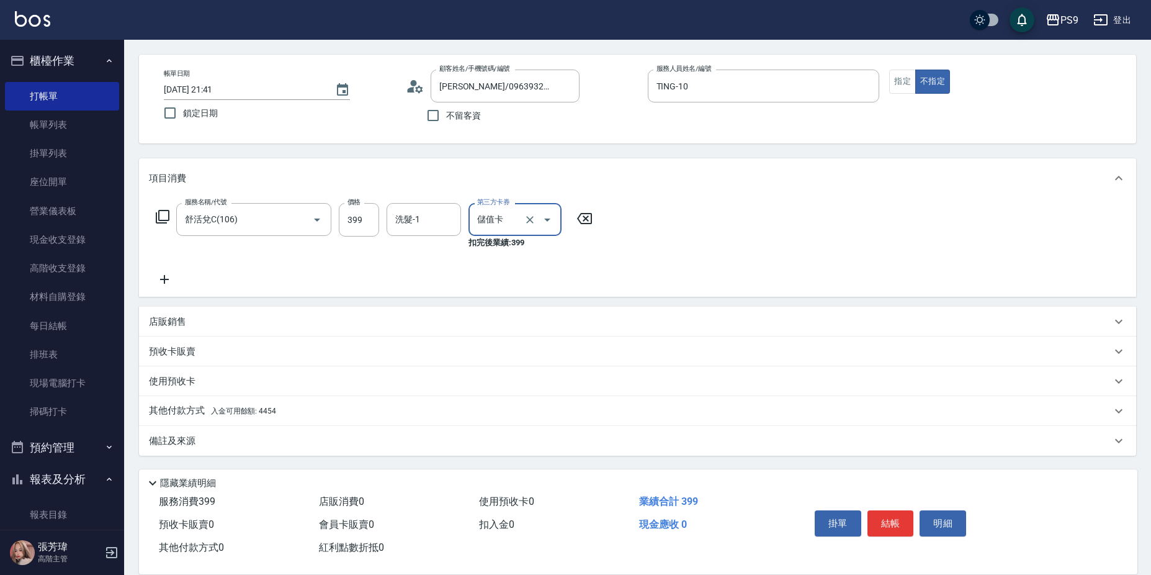
click at [282, 403] on div "其他付款方式 入金可用餘額: 4454" at bounding box center [637, 411] width 997 height 30
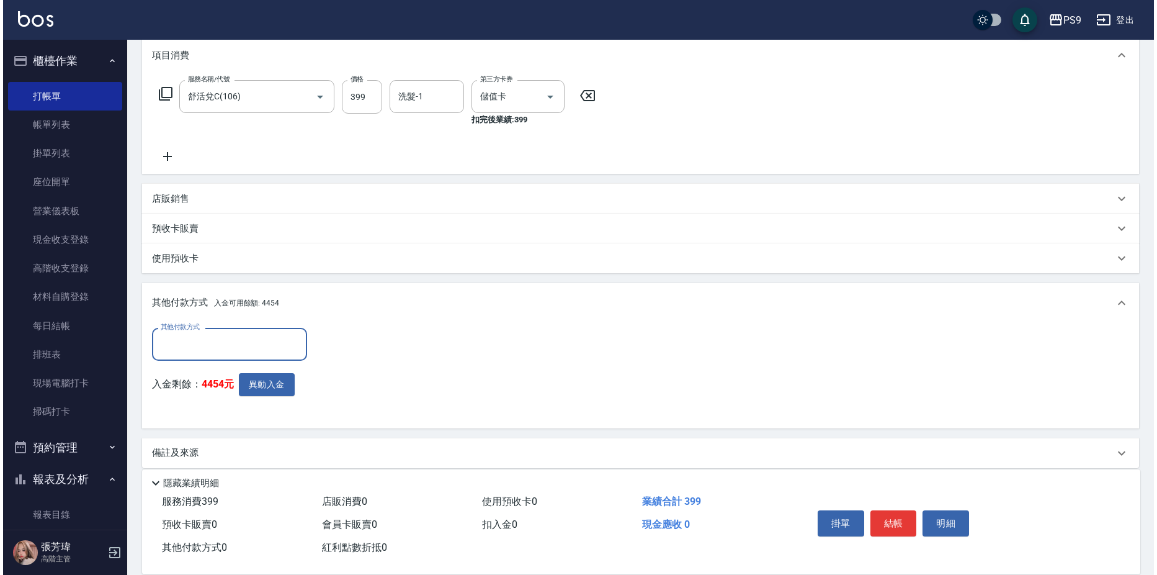
scroll to position [169, 0]
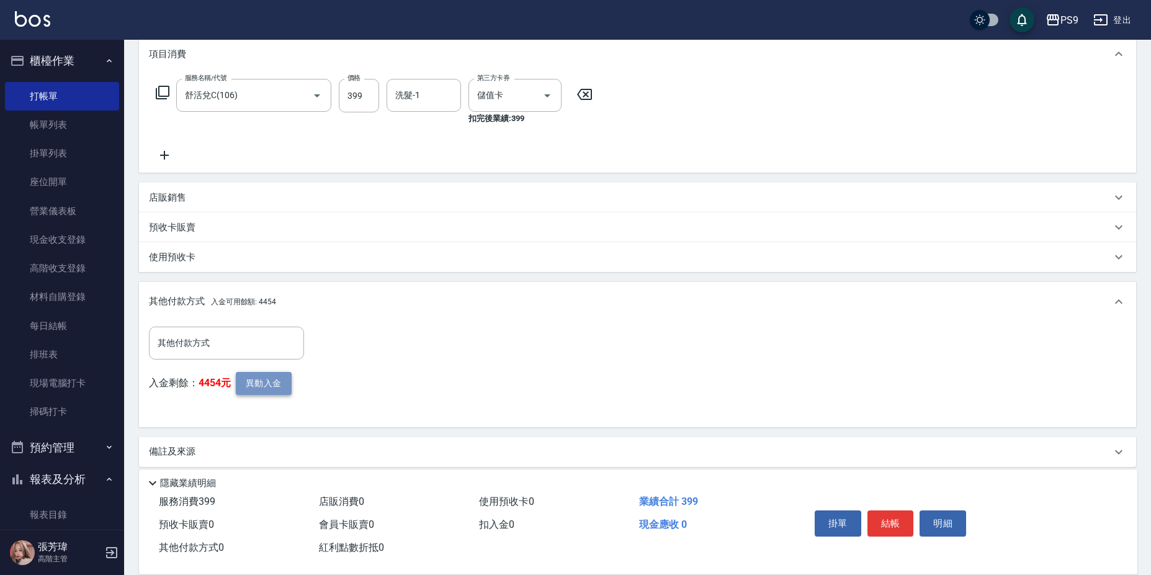
click at [251, 388] on button "異動入金" at bounding box center [264, 383] width 56 height 23
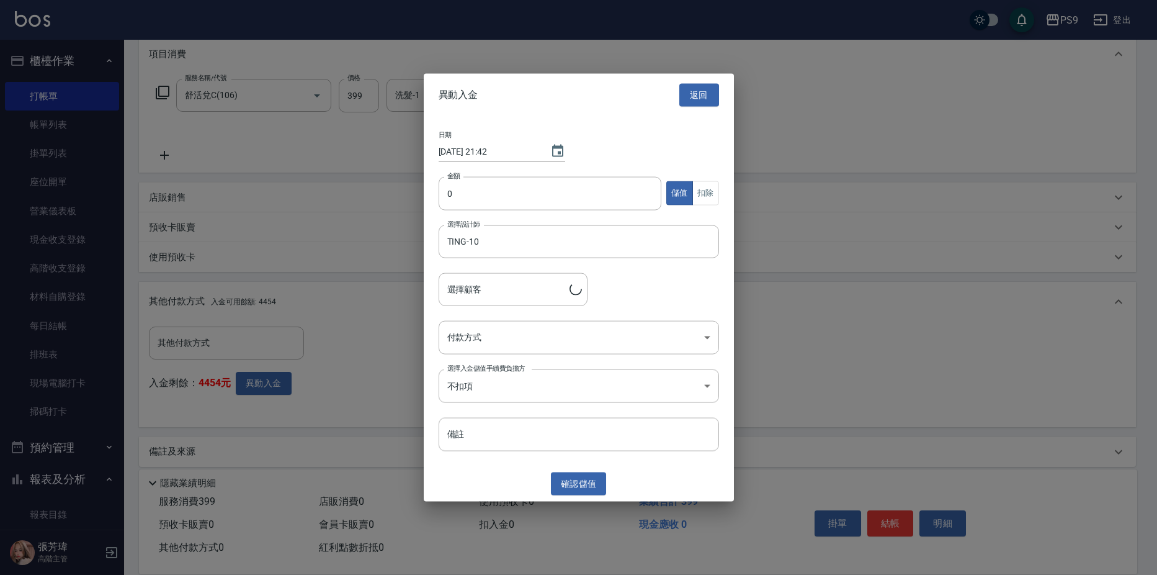
type input "[PERSON_NAME]/0963932079"
click at [573, 193] on input "0" at bounding box center [550, 193] width 223 height 34
type input "399"
click at [710, 191] on button "扣除" at bounding box center [706, 193] width 27 height 24
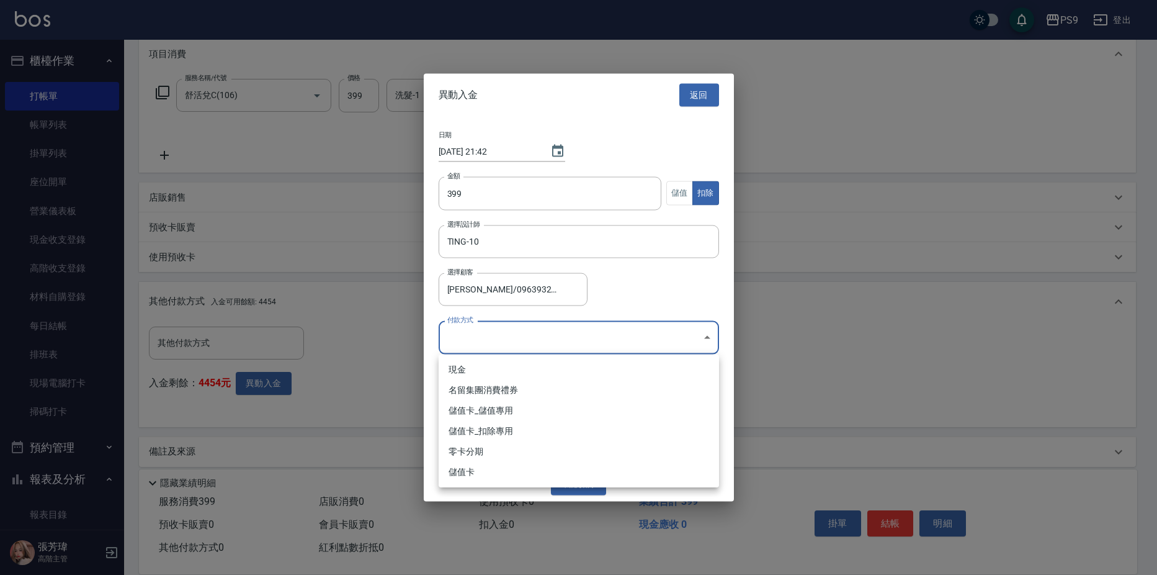
click at [655, 343] on body "PS9 登出 櫃檯作業 打帳單 帳單列表 掛單列表 座位開單 營業儀表板 現金收支登錄 高階收支登錄 材料自購登錄 每日結帳 排班表 現場電腦打卡 掃碼打卡 …" at bounding box center [578, 208] width 1157 height 755
click at [563, 425] on li "儲值卡_扣除專用" at bounding box center [579, 431] width 280 height 20
type input "儲值卡_扣除專用"
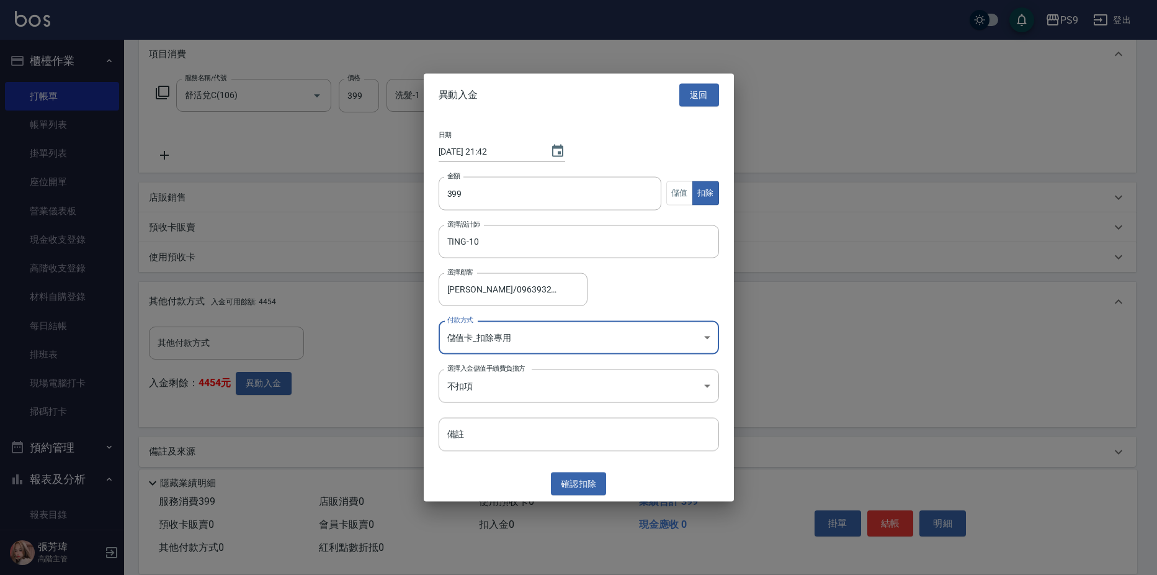
click at [588, 483] on button "確認 扣除" at bounding box center [579, 483] width 56 height 23
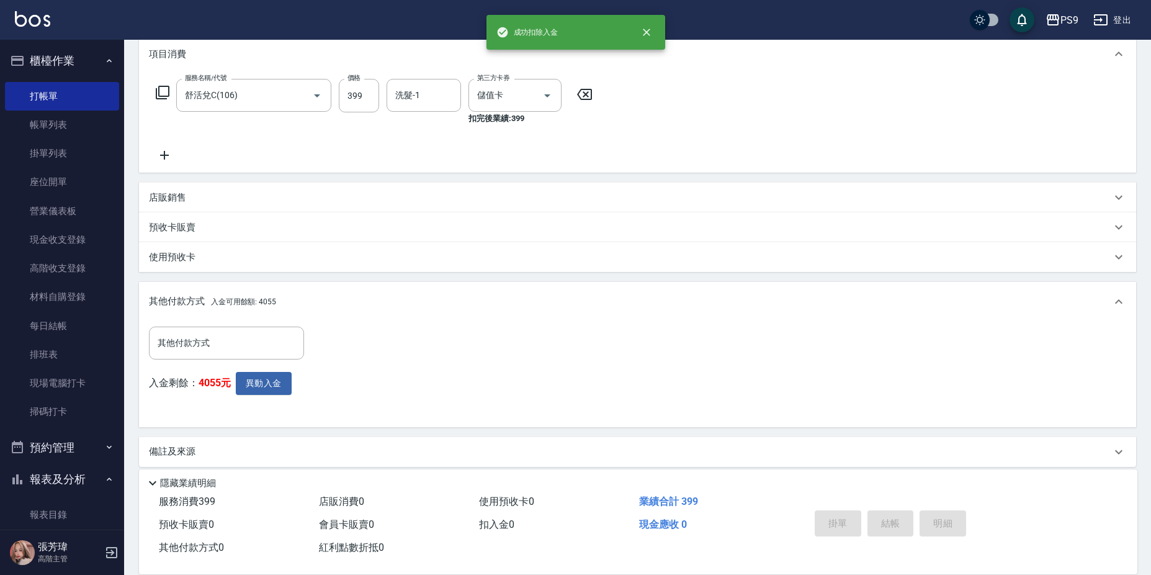
type input "[DATE] 21:42"
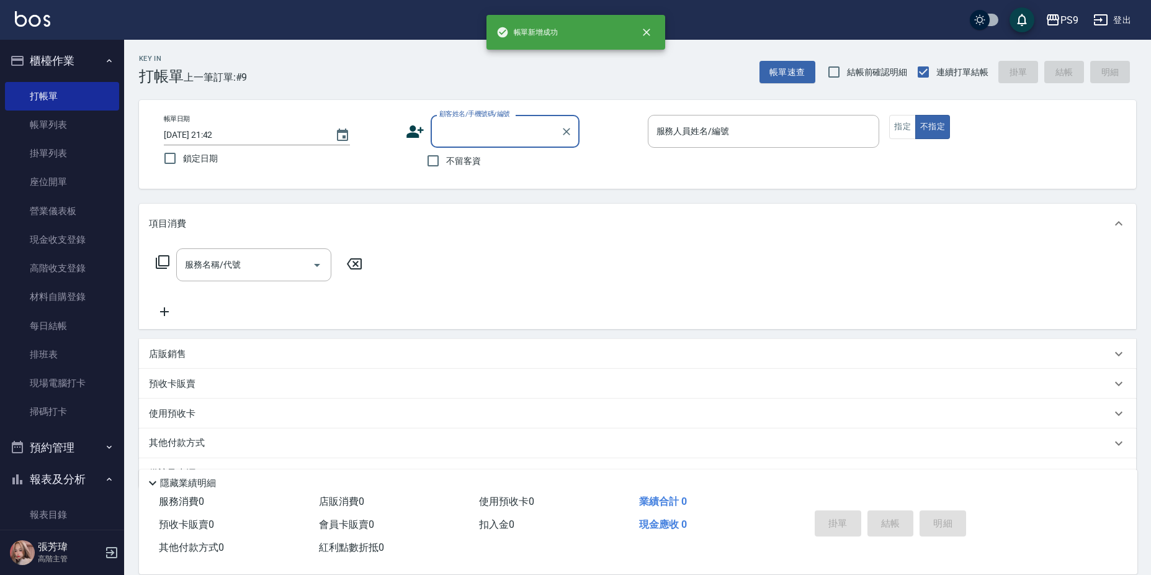
scroll to position [0, 0]
click at [449, 171] on label "不留客資" at bounding box center [450, 161] width 61 height 26
click at [446, 171] on input "不留客資" at bounding box center [433, 161] width 26 height 26
checkbox input "true"
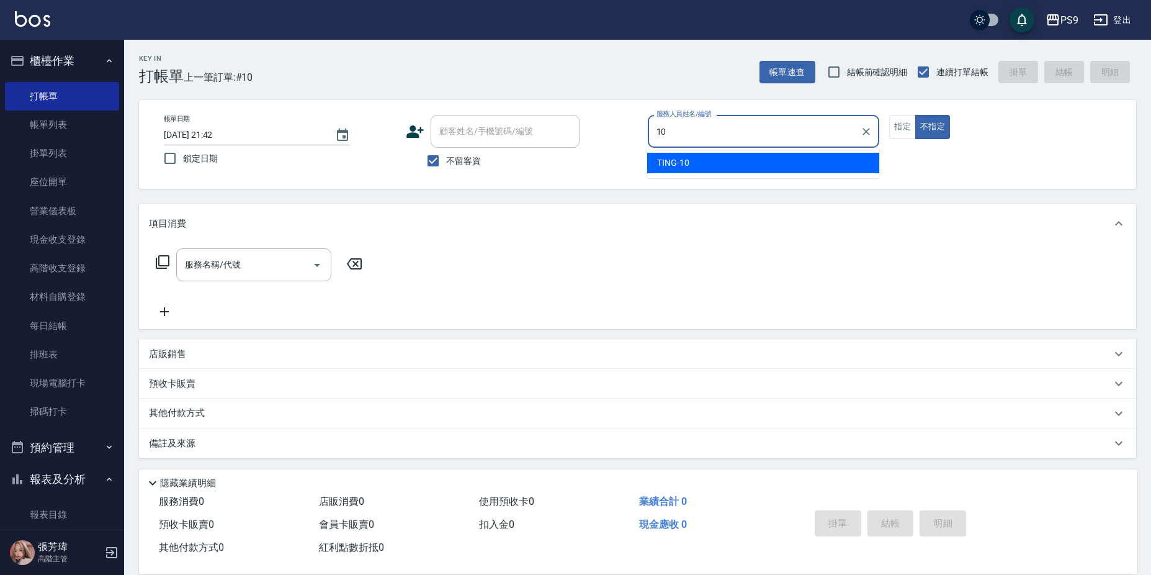
type input "TING-10"
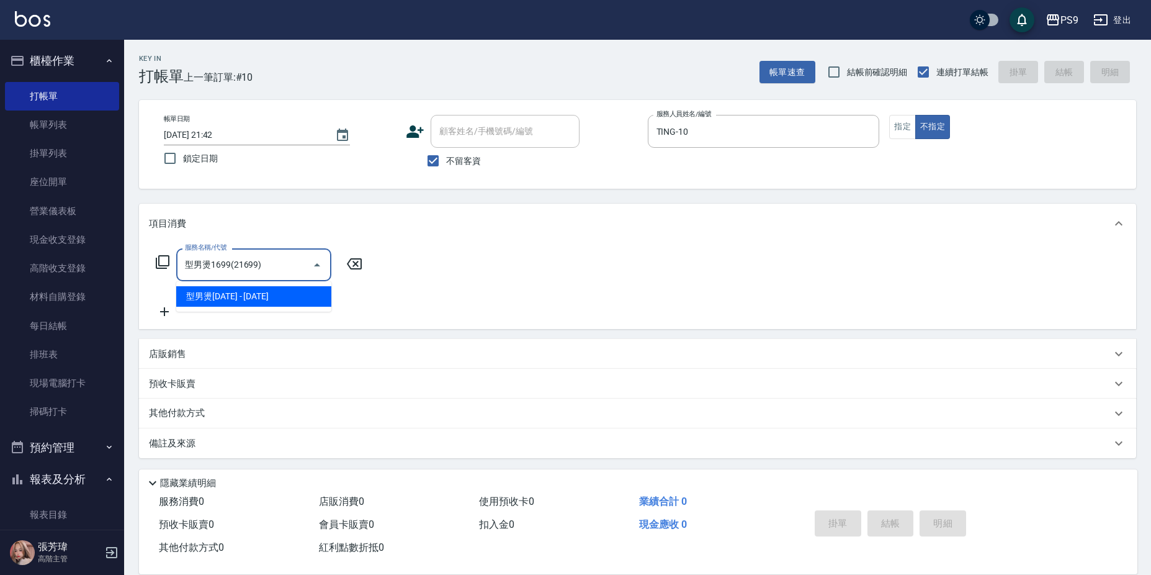
type input "型男燙1699(21699)"
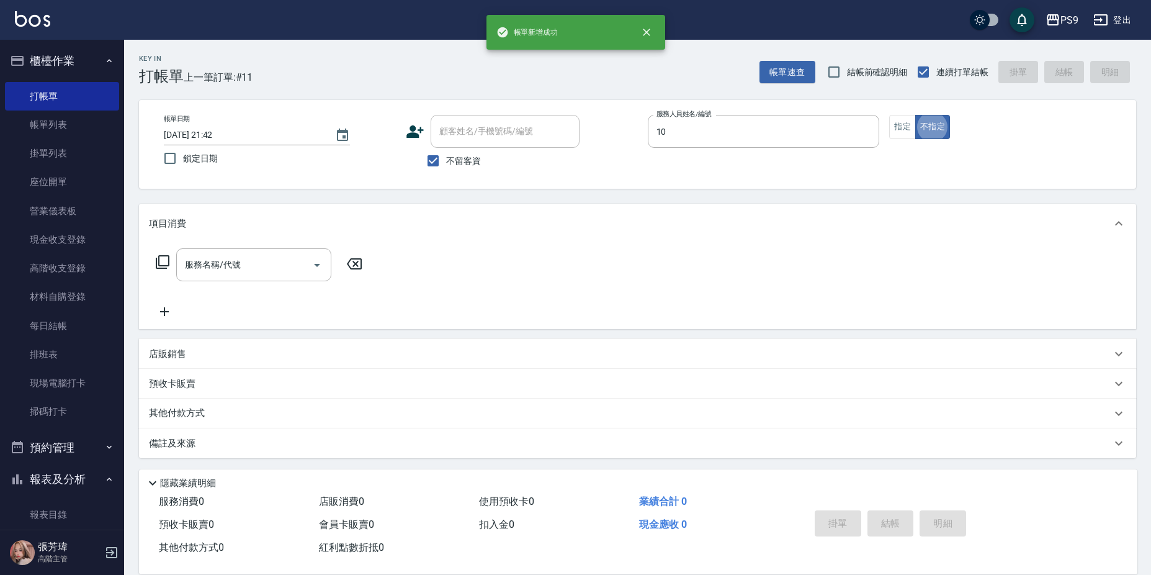
type input "TING-10"
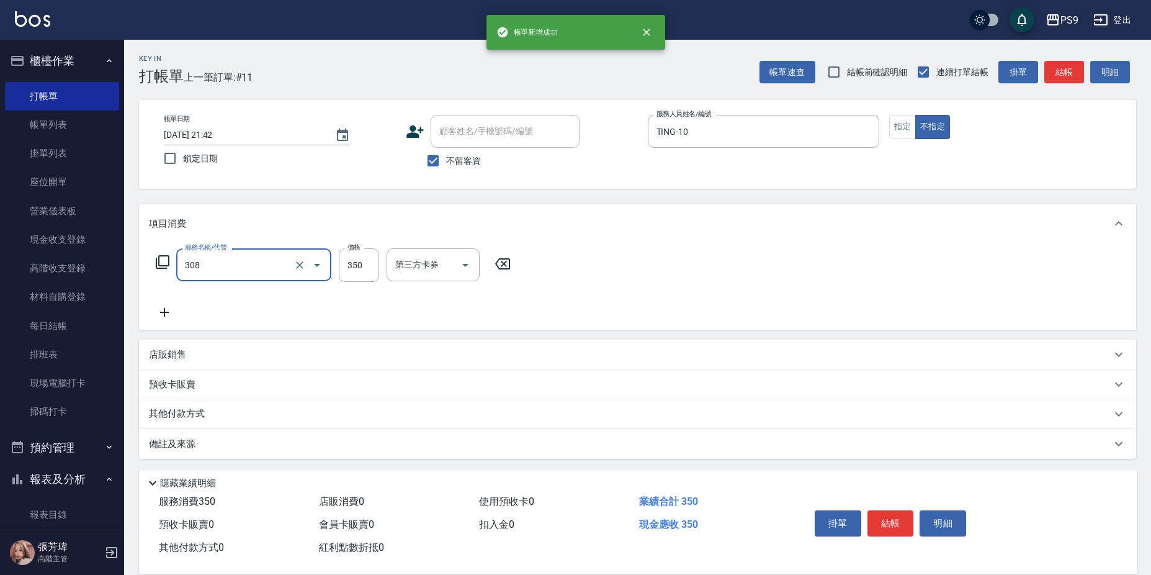
type input "剪-350(308)"
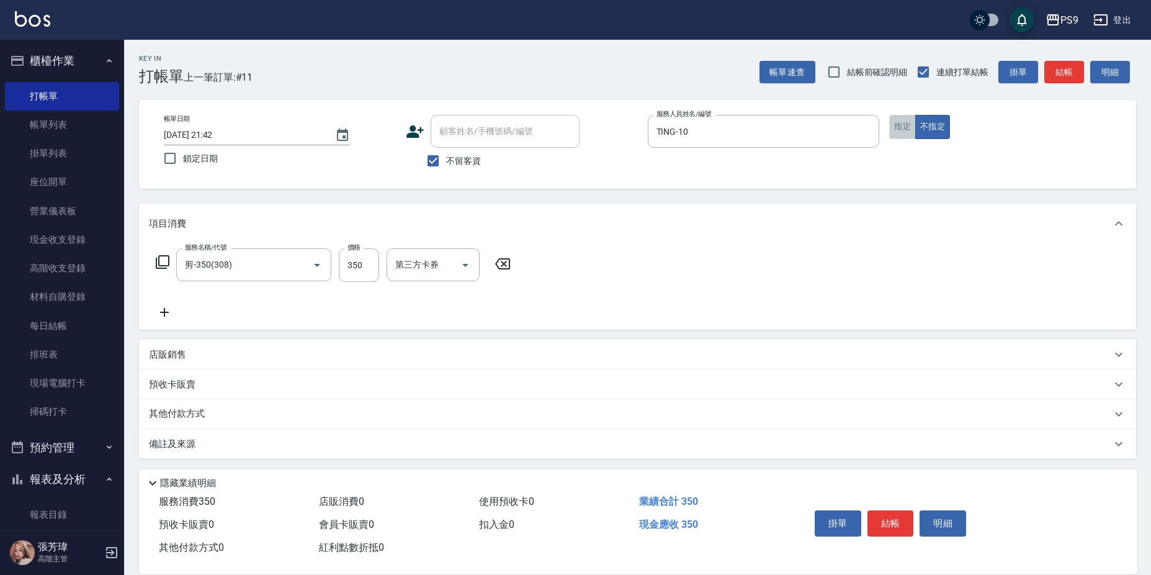
click at [904, 121] on button "指定" at bounding box center [902, 127] width 27 height 24
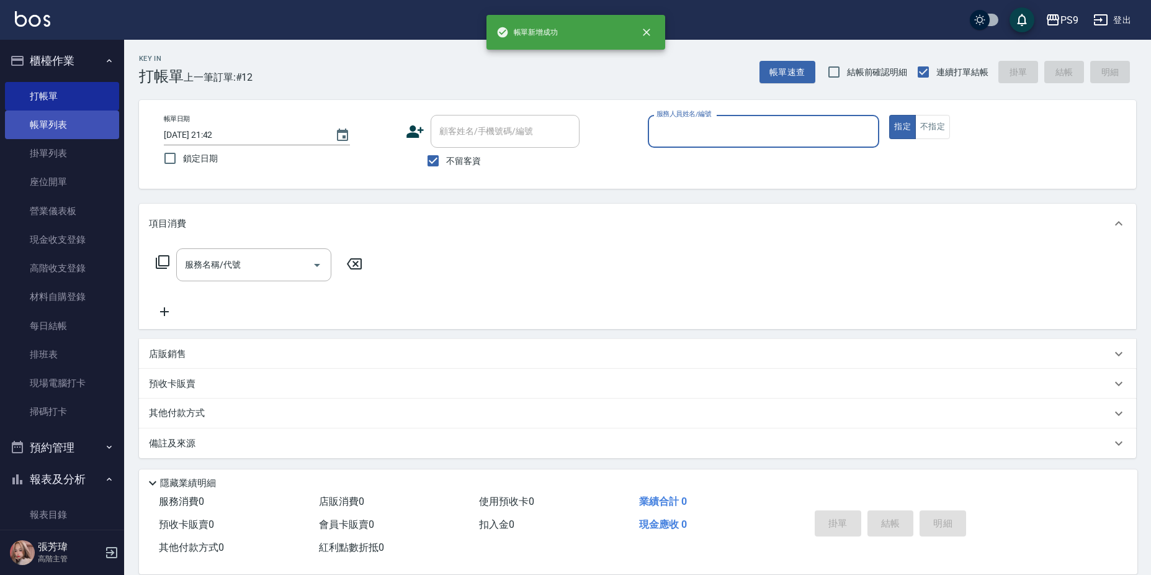
click at [61, 122] on link "帳單列表" at bounding box center [62, 124] width 114 height 29
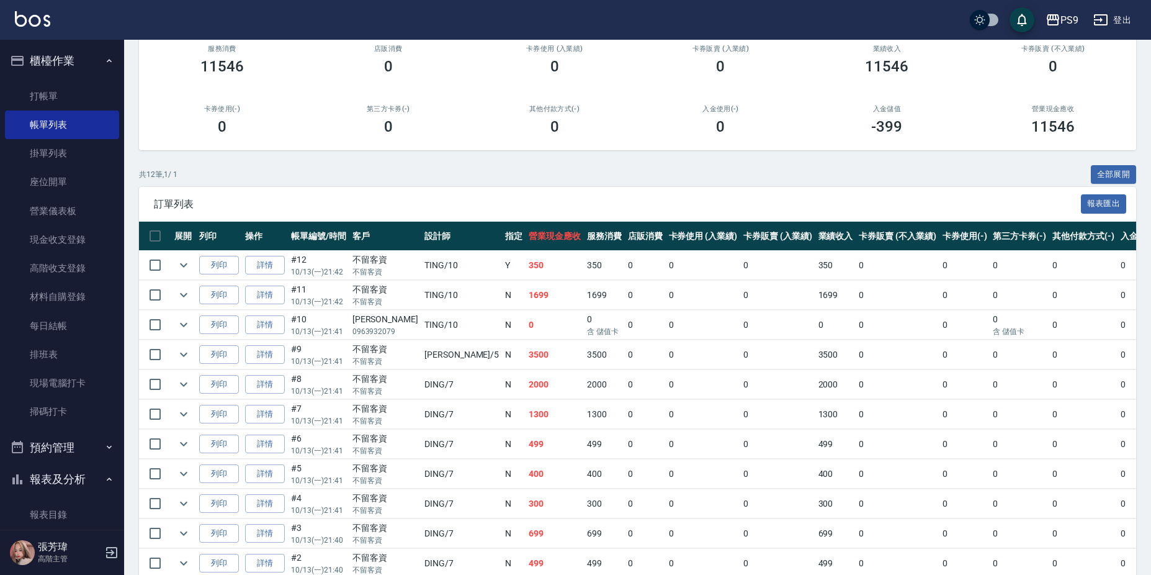
scroll to position [124, 0]
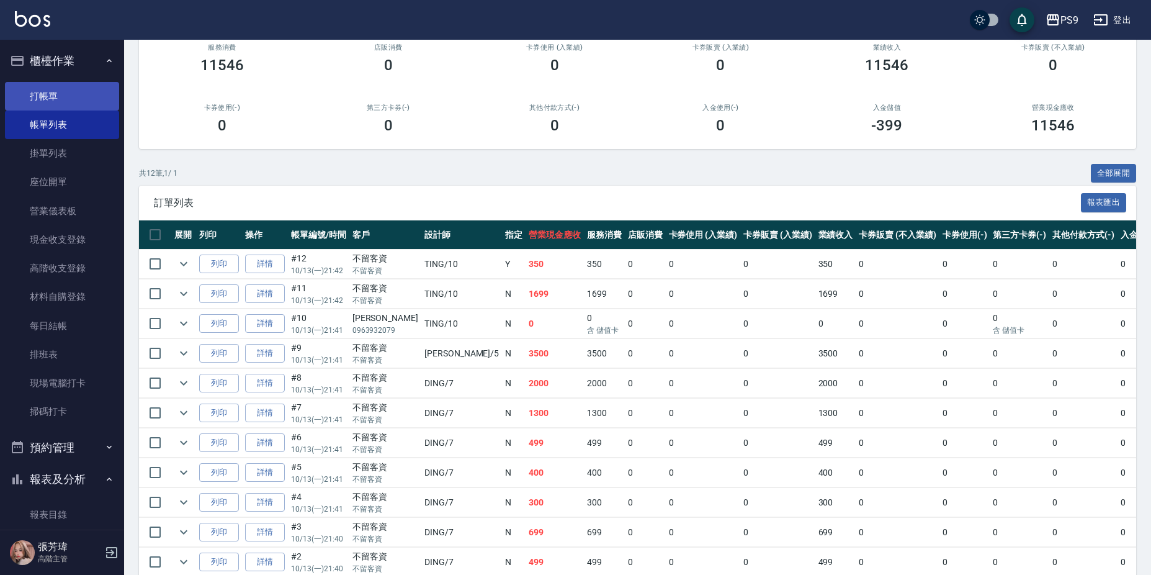
click at [83, 95] on link "打帳單" at bounding box center [62, 96] width 114 height 29
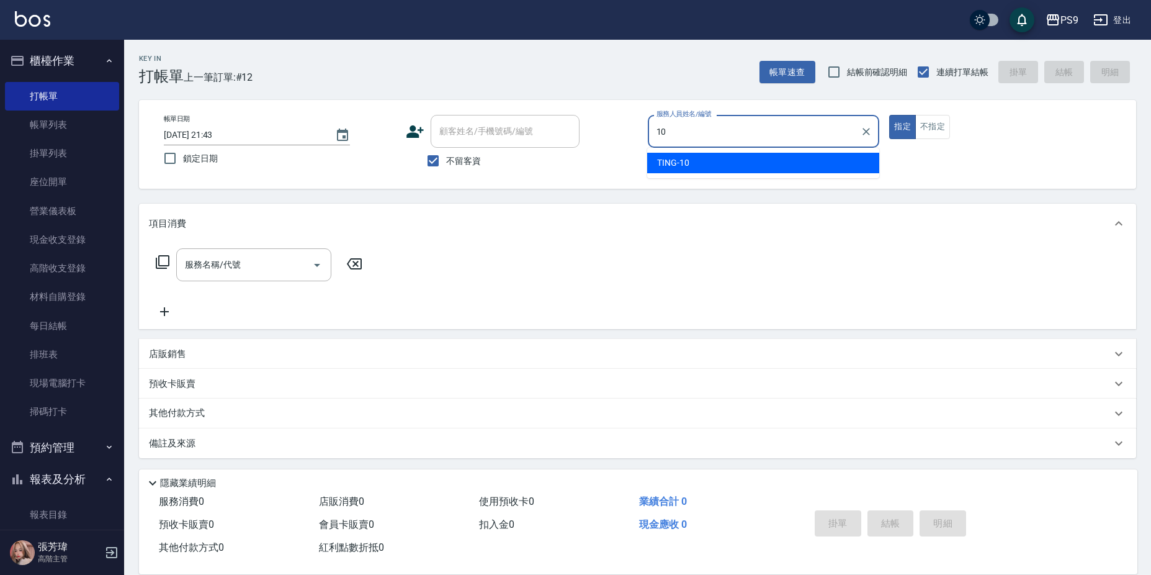
type input "TING-10"
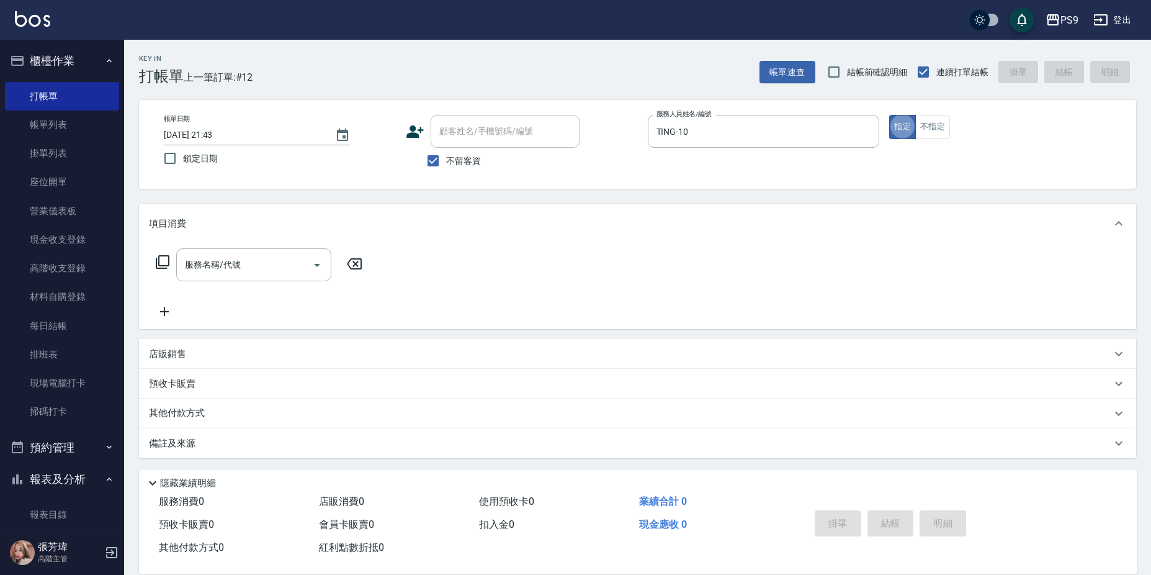
type button "true"
click at [35, 125] on link "帳單列表" at bounding box center [62, 124] width 114 height 29
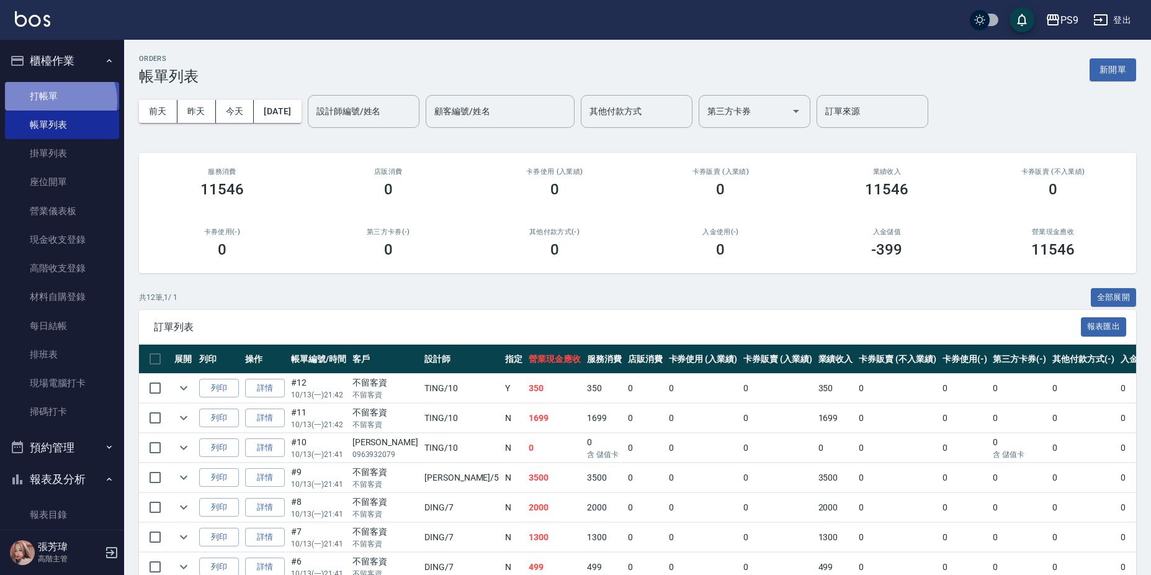
click at [58, 100] on link "打帳單" at bounding box center [62, 96] width 114 height 29
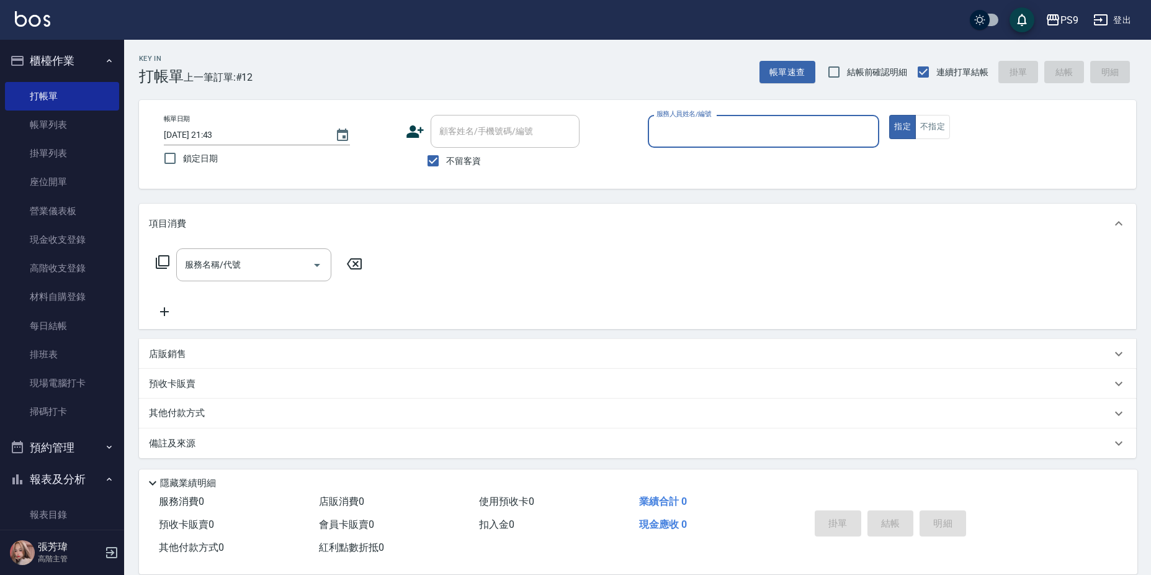
click at [464, 159] on span "不留客資" at bounding box center [463, 161] width 35 height 13
click at [446, 159] on input "不留客資" at bounding box center [433, 161] width 26 height 26
checkbox input "false"
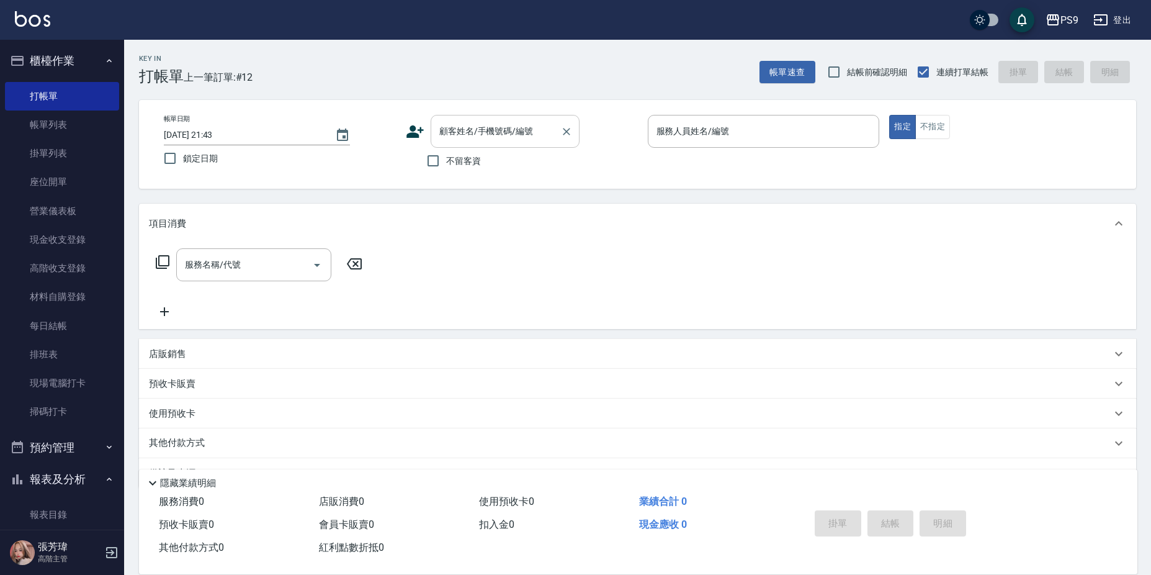
click at [476, 115] on div "顧客姓名/手機號碼/編號" at bounding box center [505, 131] width 149 height 33
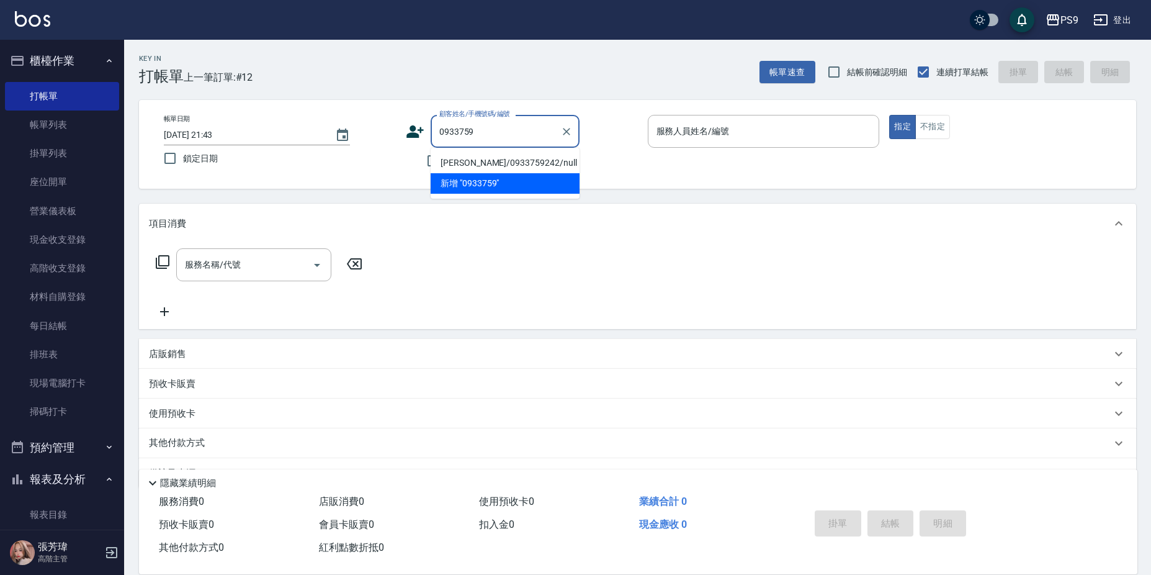
click at [461, 164] on li "[PERSON_NAME]/0933759242/null" at bounding box center [505, 163] width 149 height 20
type input "[PERSON_NAME]/0933759242/null"
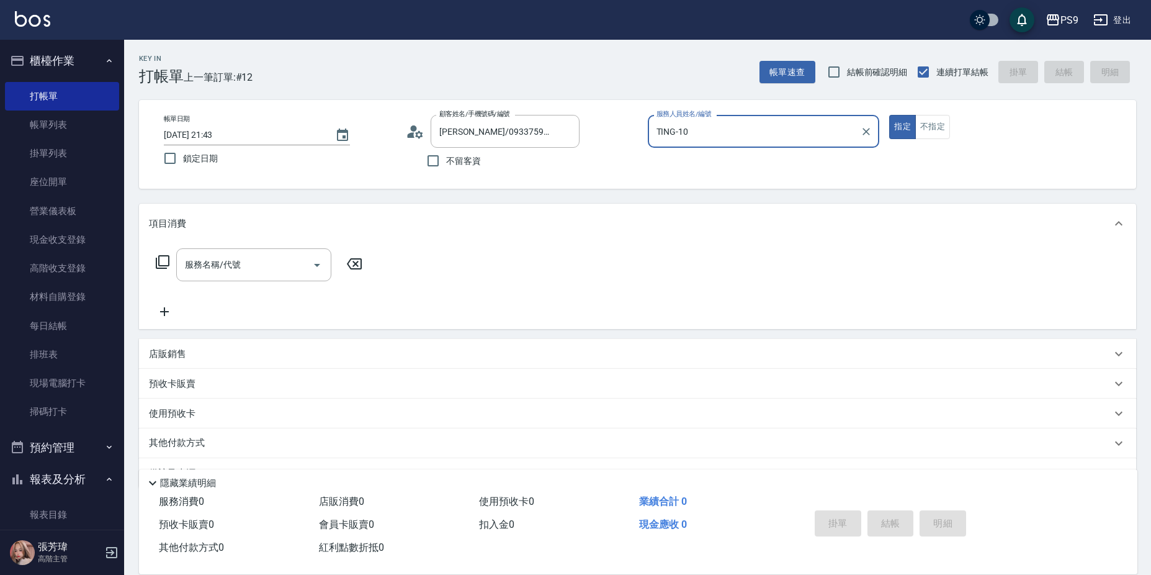
type input "TING-10"
click at [889, 115] on button "指定" at bounding box center [902, 127] width 27 height 24
type button "true"
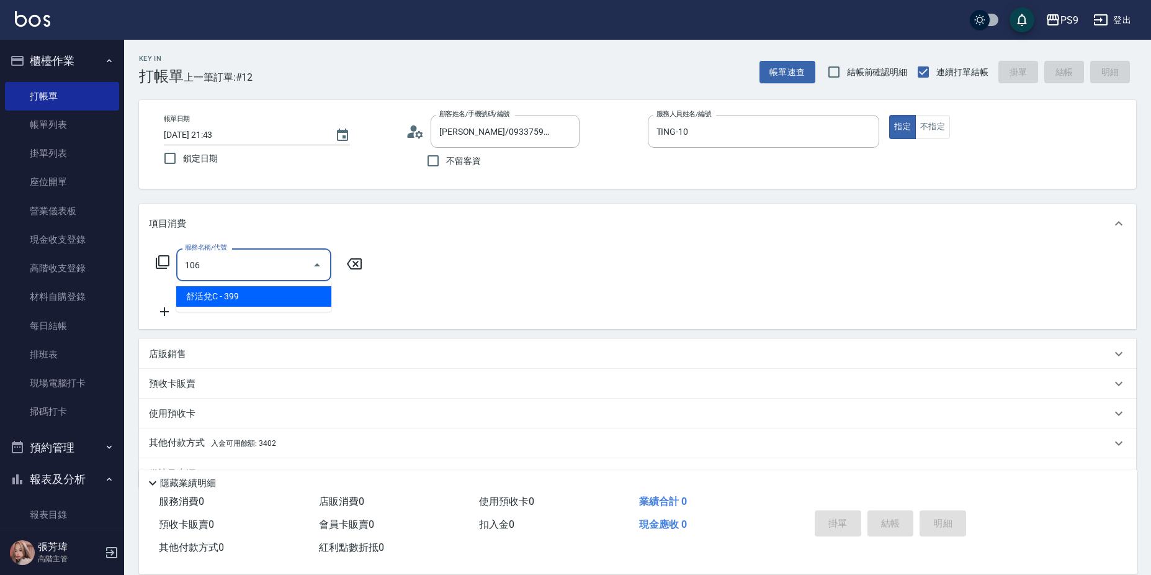
type input "舒活兌C(106)"
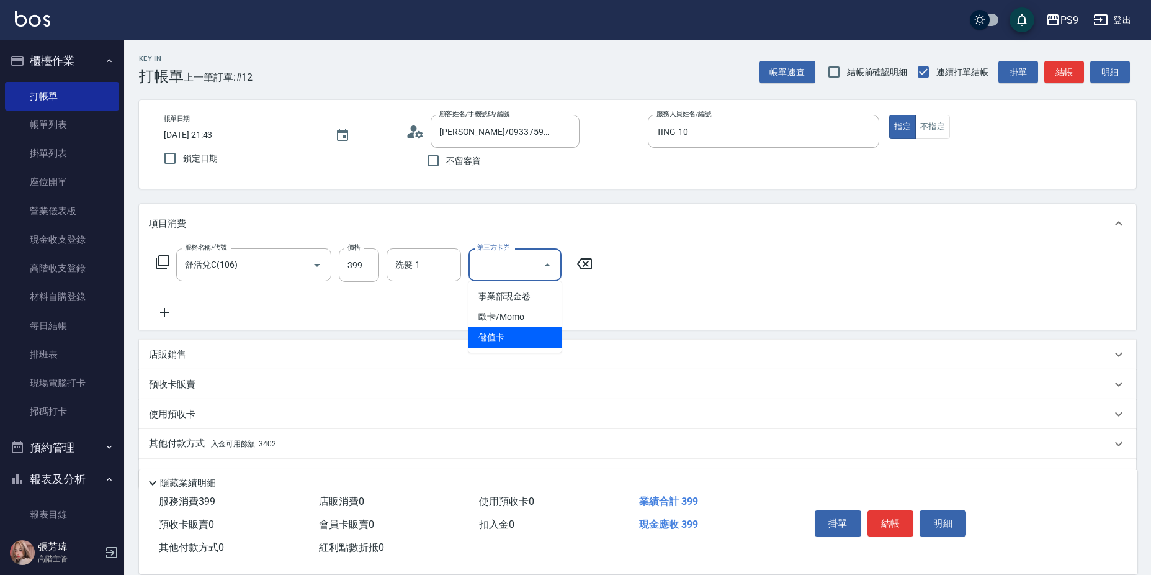
type input "儲值卡"
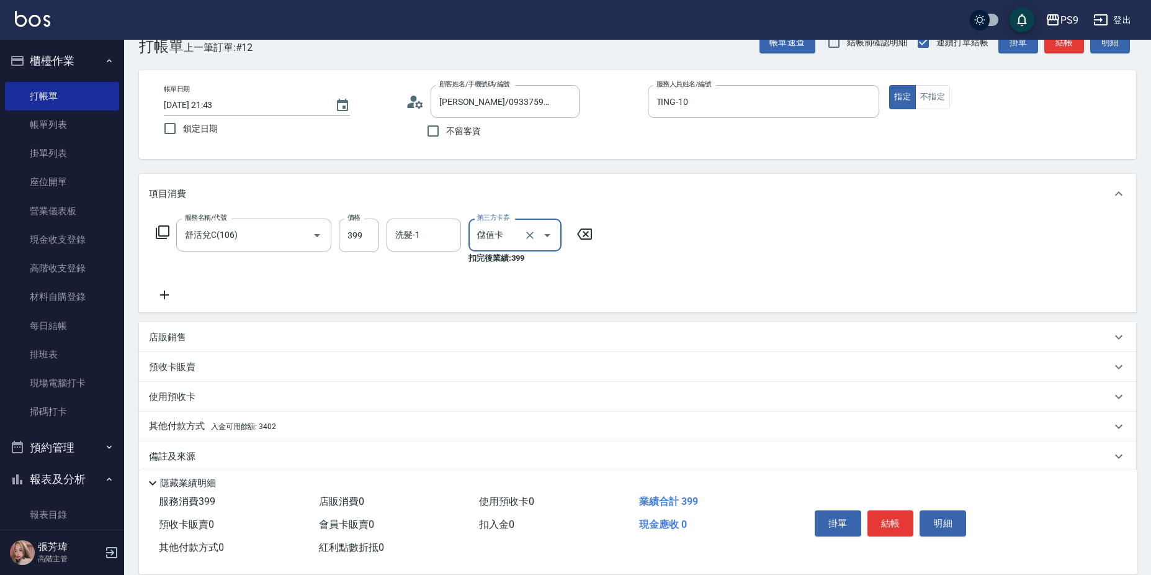
scroll to position [45, 0]
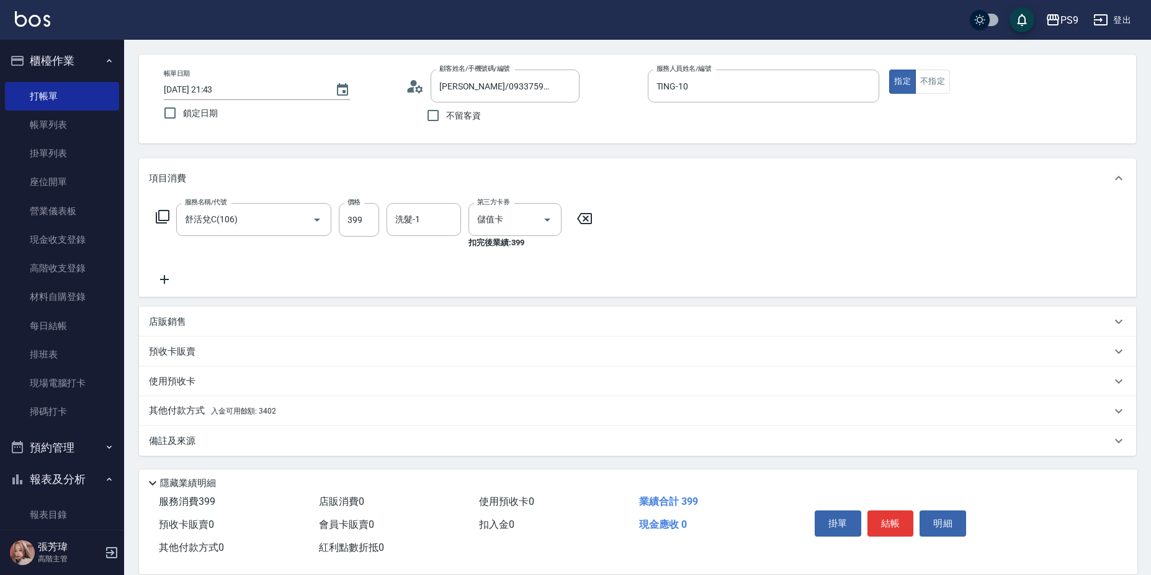
click at [236, 404] on p "其他付款方式 入金可用餘額: 3402" at bounding box center [212, 411] width 127 height 14
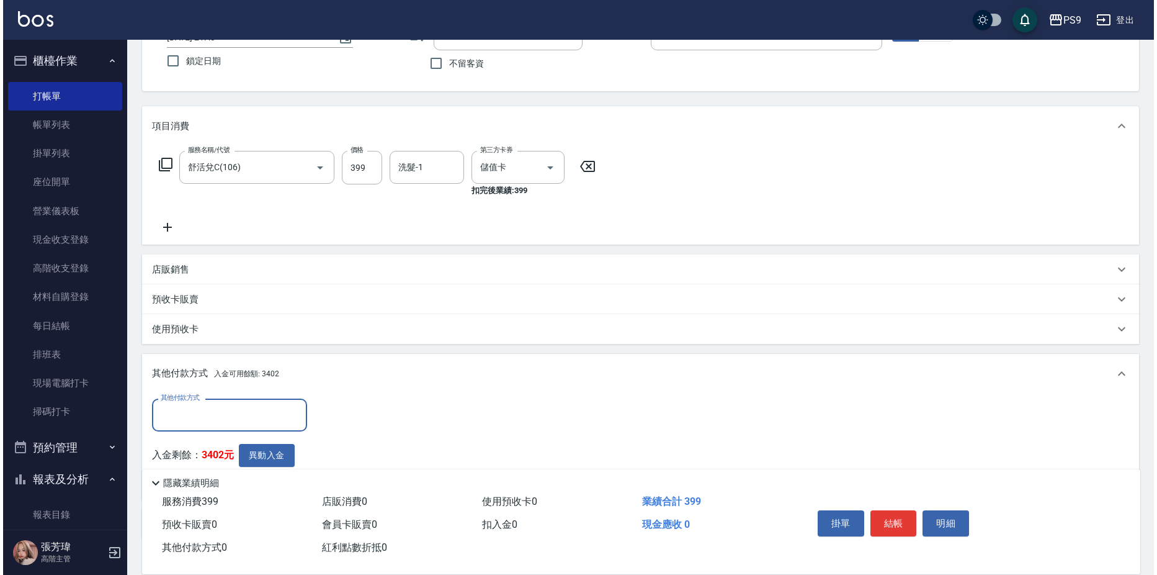
scroll to position [169, 0]
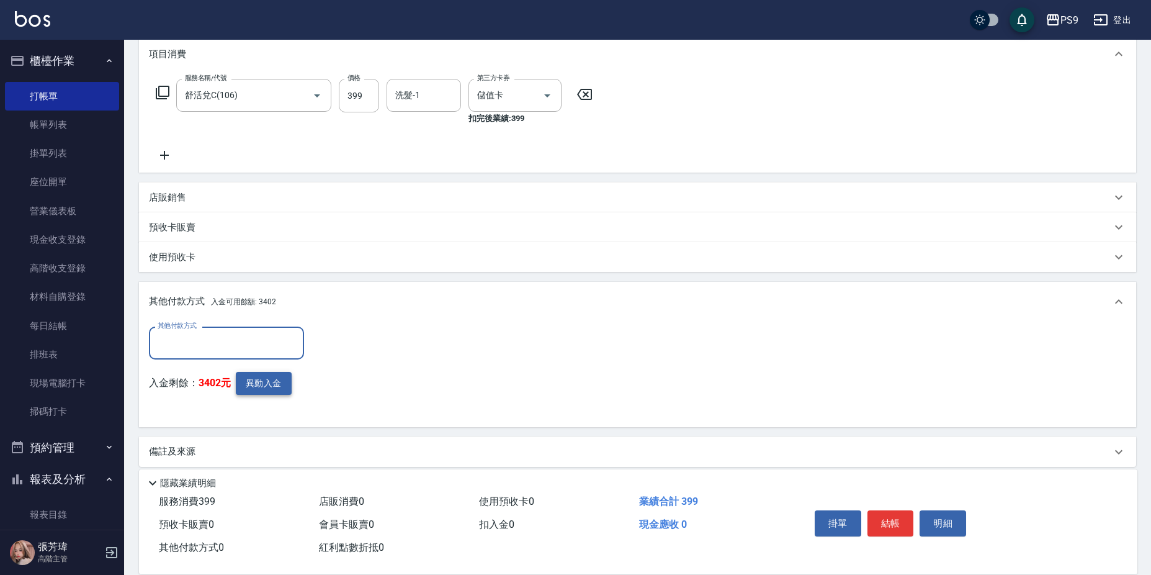
click at [271, 383] on button "異動入金" at bounding box center [264, 383] width 56 height 23
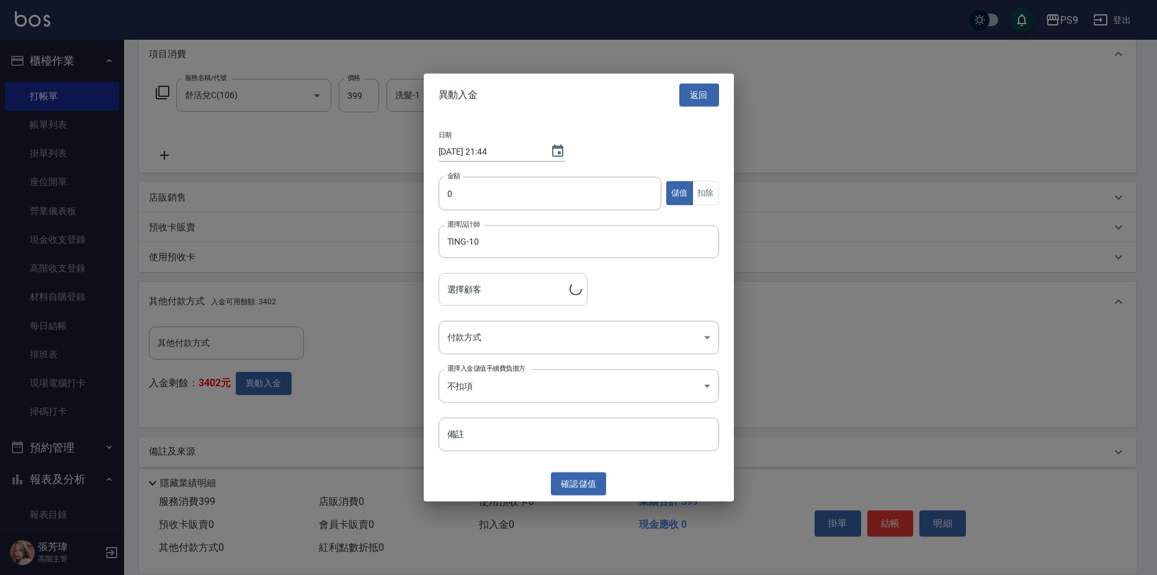
type input "[PERSON_NAME]/0933759242"
type input "399"
click at [698, 187] on button "扣除" at bounding box center [706, 193] width 27 height 24
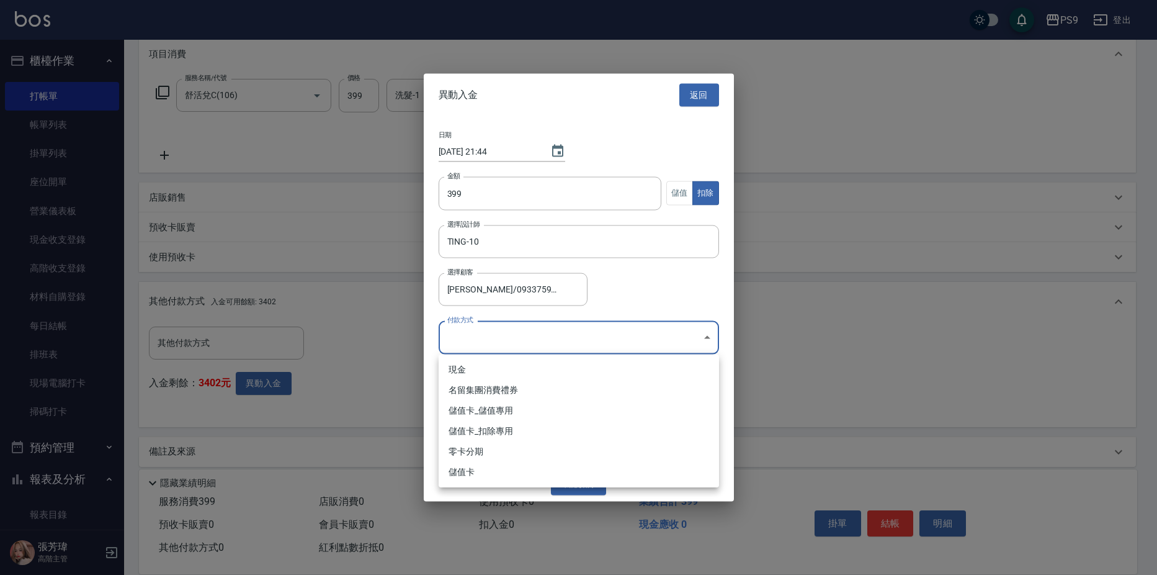
click at [599, 342] on body "PS9 登出 櫃檯作業 打帳單 帳單列表 掛單列表 座位開單 營業儀表板 現金收支登錄 高階收支登錄 材料自購登錄 每日結帳 排班表 現場電腦打卡 掃碼打卡 …" at bounding box center [578, 208] width 1157 height 755
click at [544, 427] on li "儲值卡_扣除專用" at bounding box center [579, 431] width 280 height 20
type input "儲值卡_扣除專用"
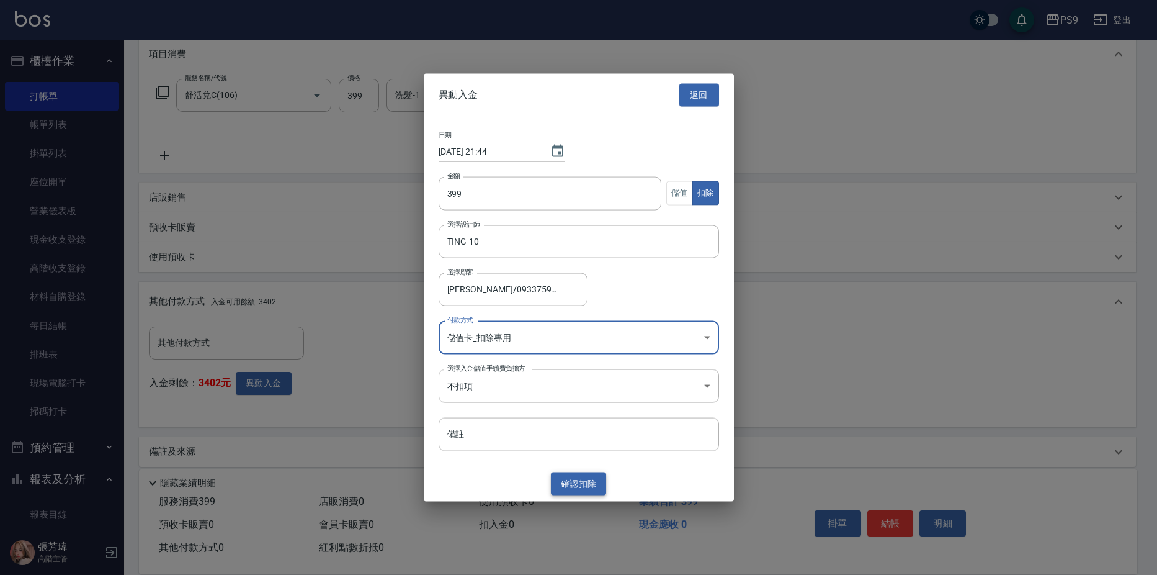
click at [585, 491] on button "確認 扣除" at bounding box center [579, 483] width 56 height 23
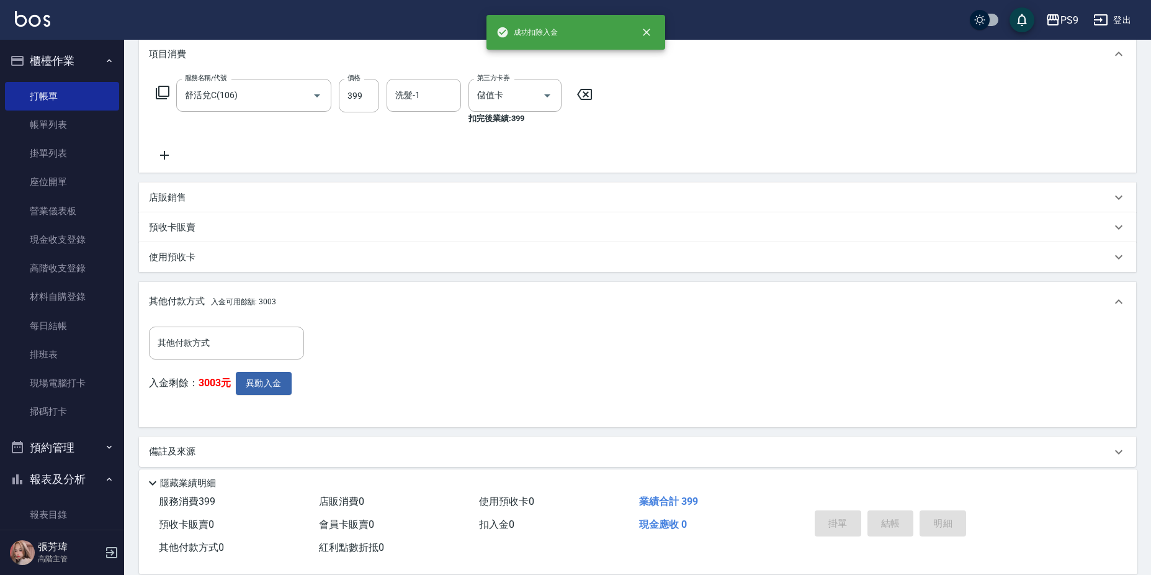
type input "[DATE] 21:44"
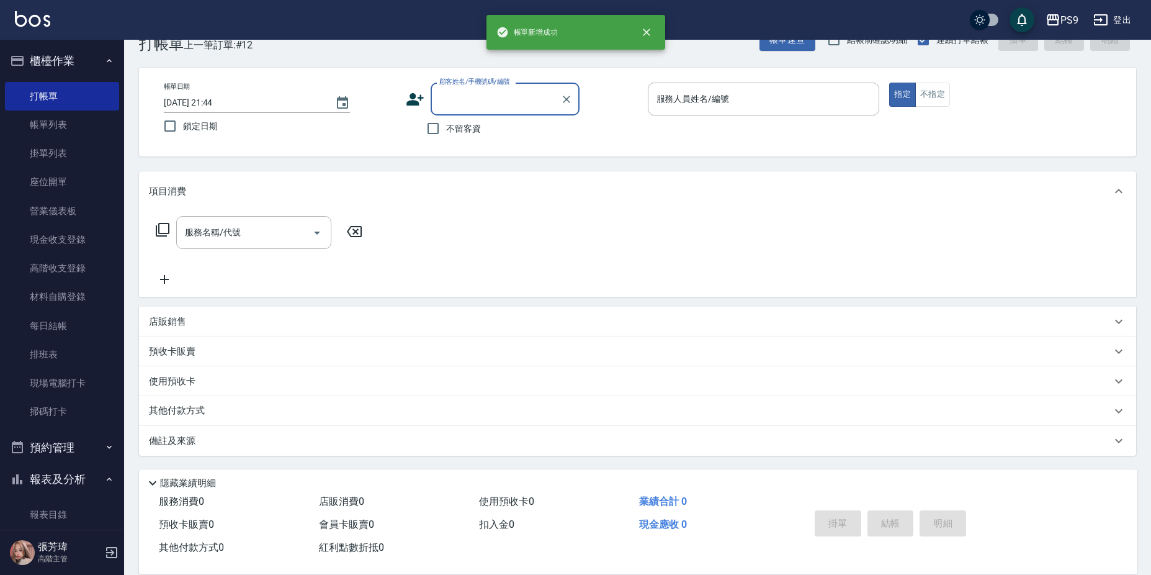
scroll to position [0, 0]
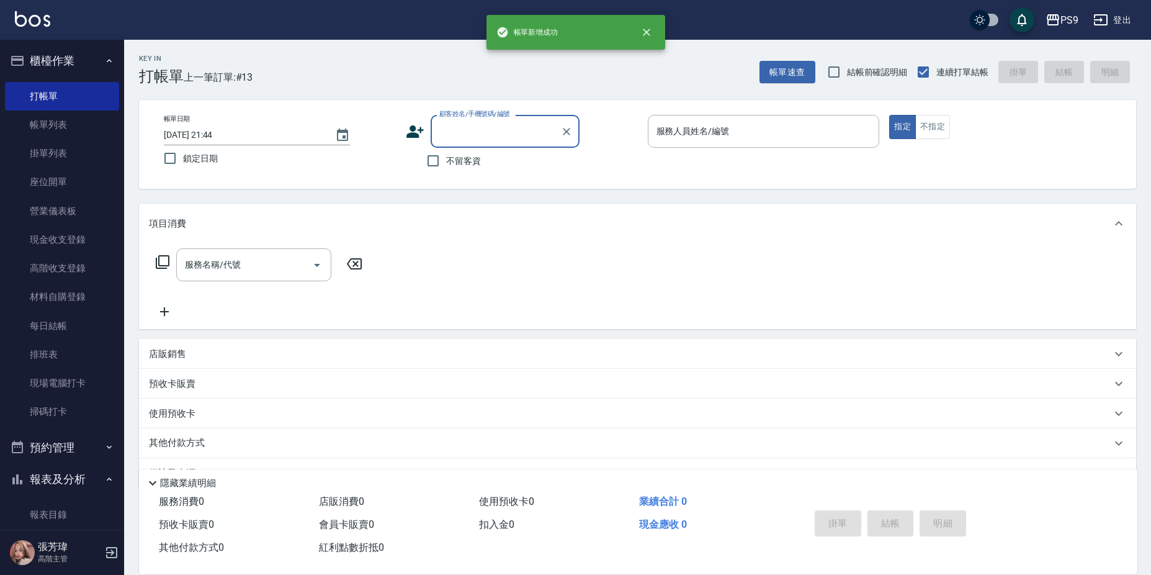
click at [490, 161] on div "不留客資" at bounding box center [493, 161] width 174 height 26
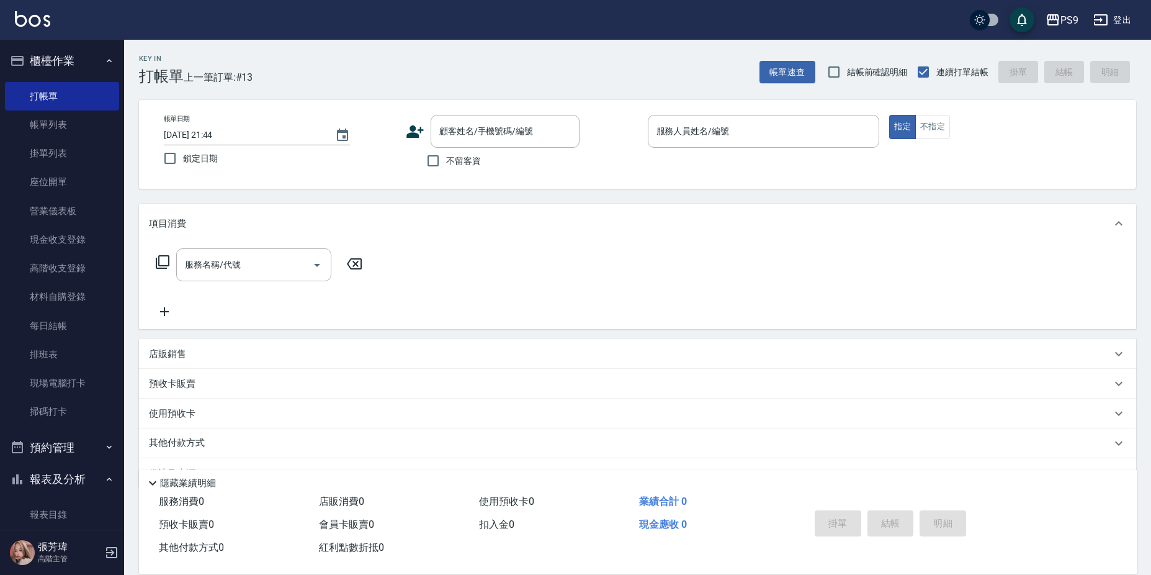
click at [472, 150] on label "不留客資" at bounding box center [450, 161] width 61 height 26
click at [446, 150] on input "不留客資" at bounding box center [433, 161] width 26 height 26
checkbox input "true"
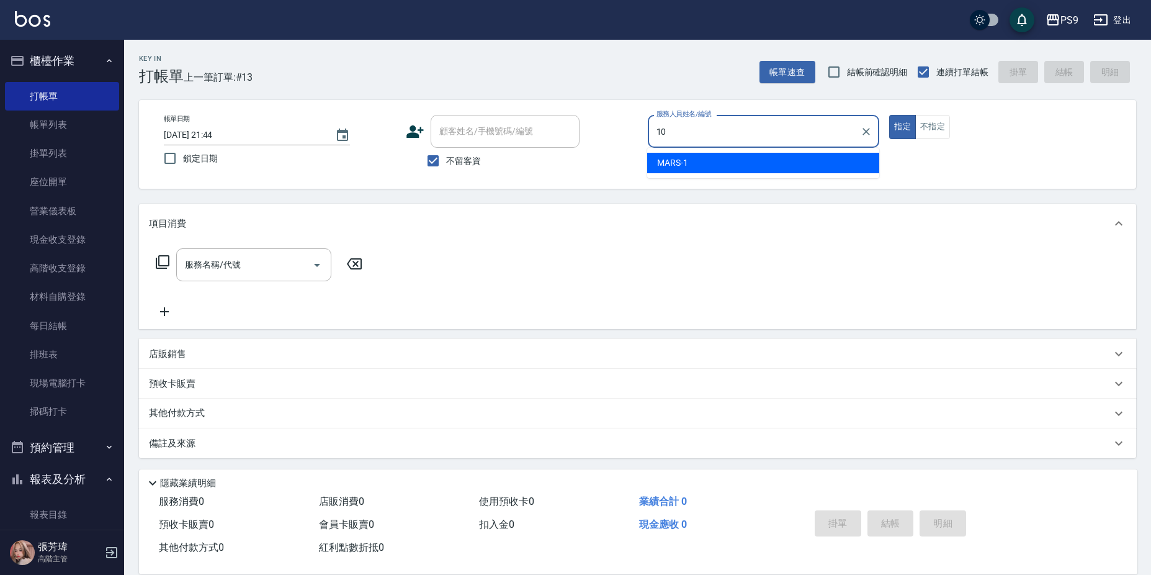
type input "TING-10"
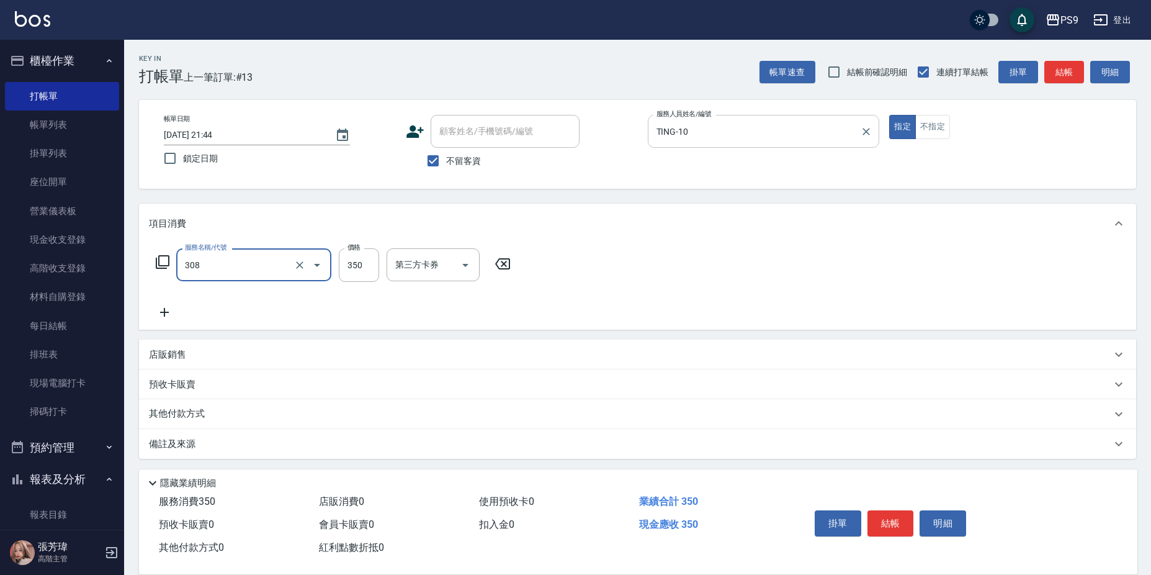
type input "剪-350(308)"
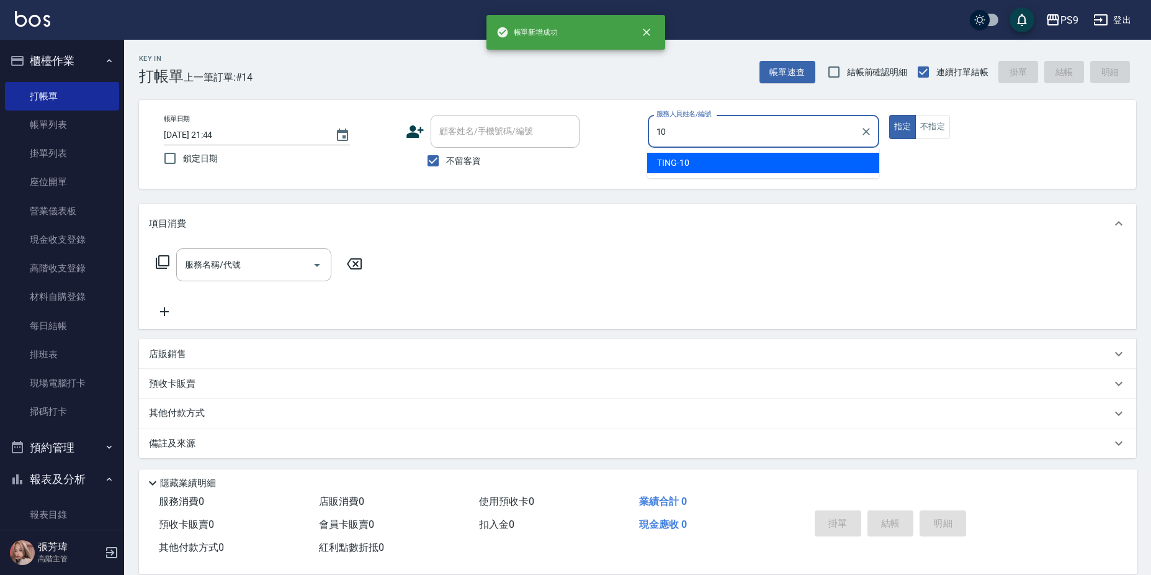
type input "TING-10"
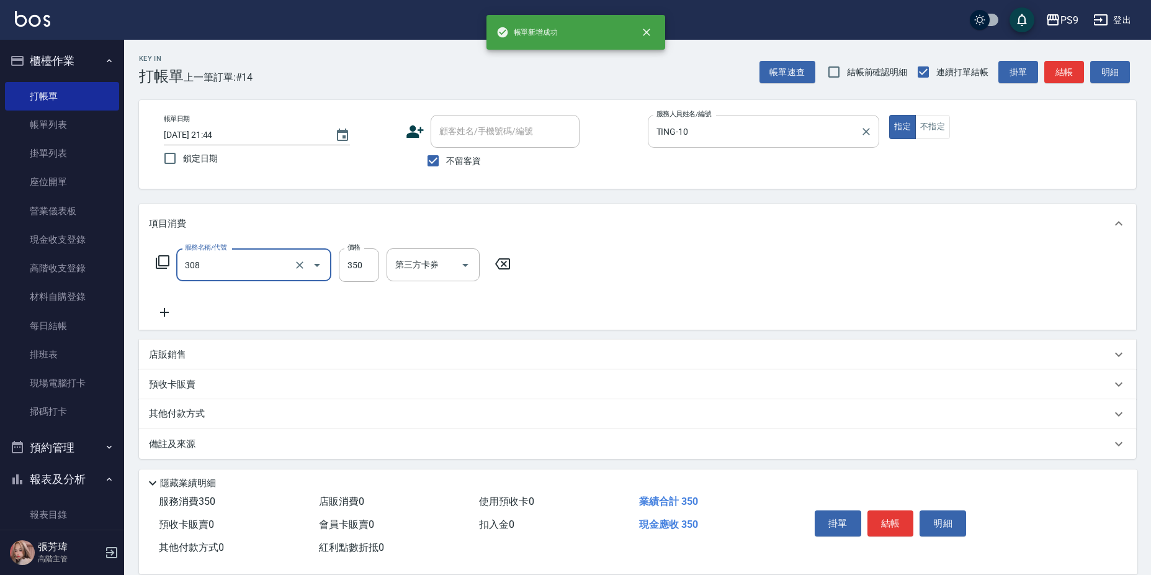
type input "剪-350(308)"
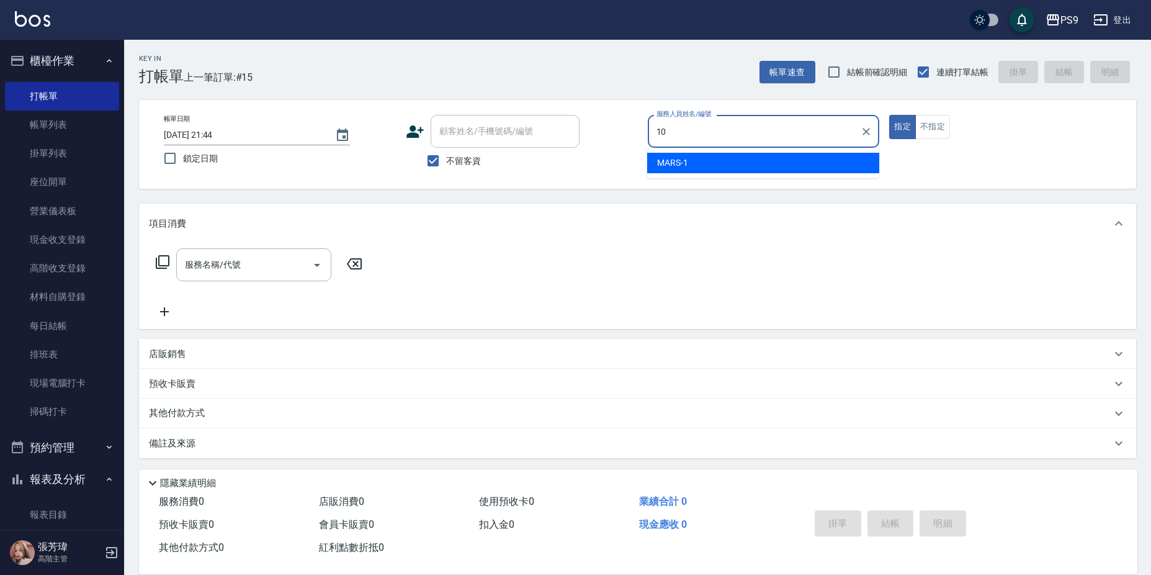
type input "TING-10"
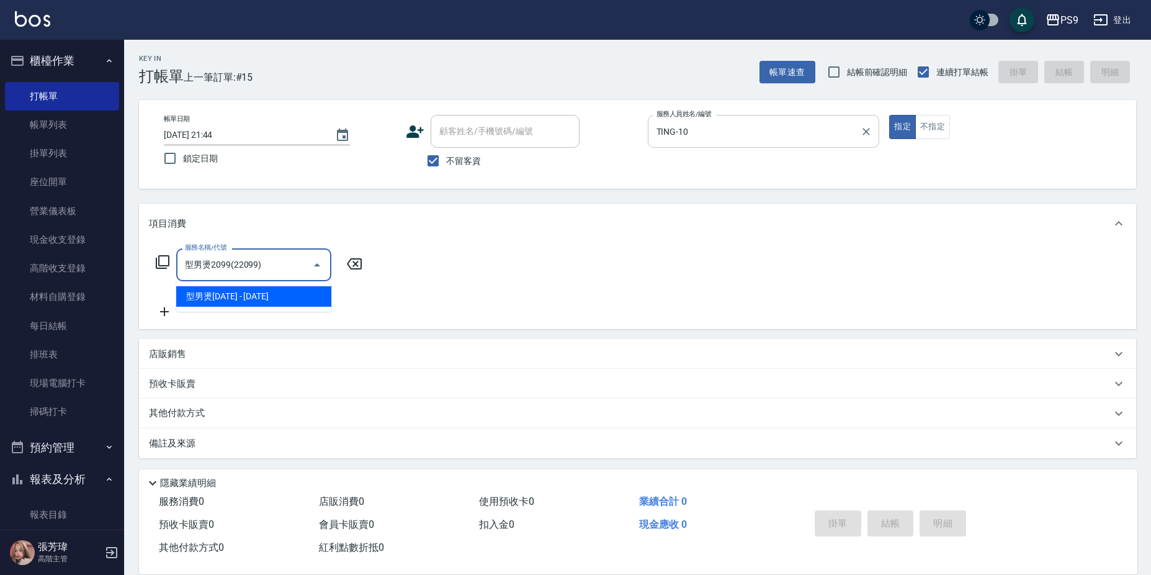
type input "型男燙2099(22099)"
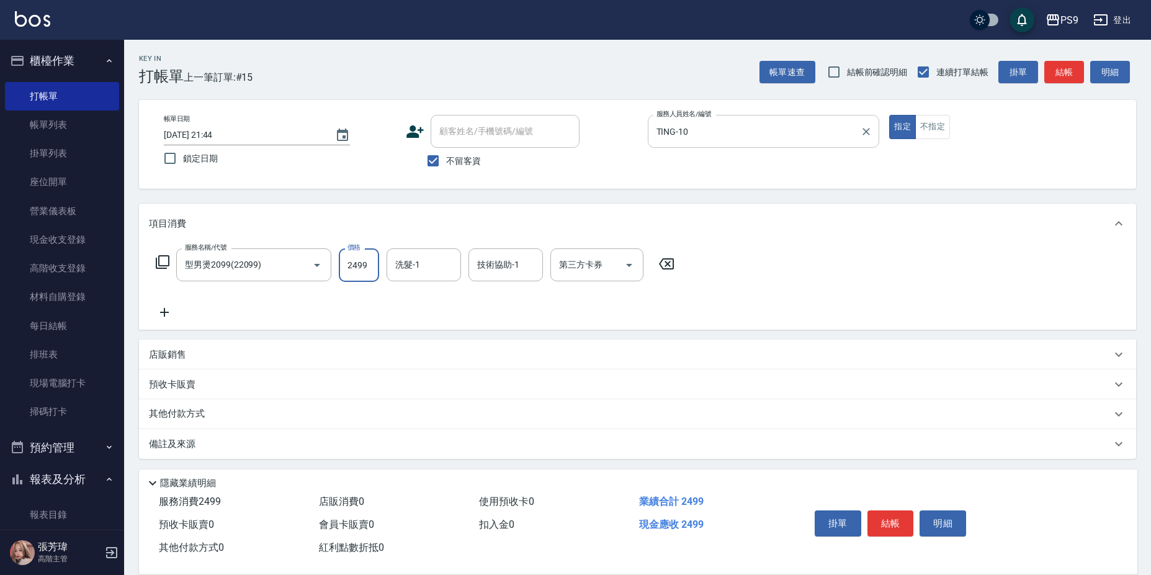
type input "2499"
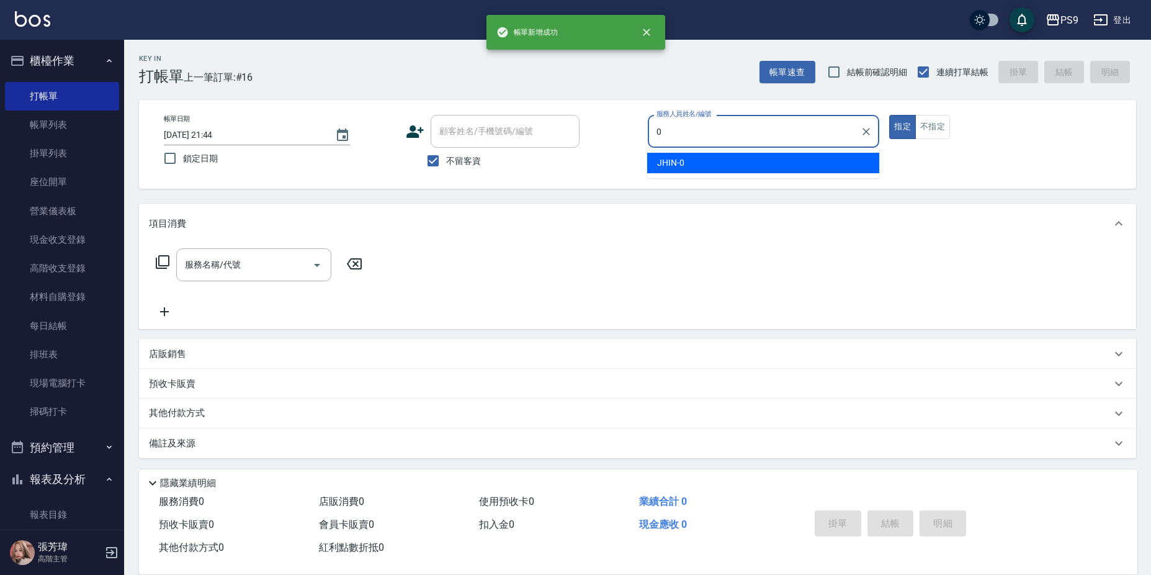
type input "JHIN-0"
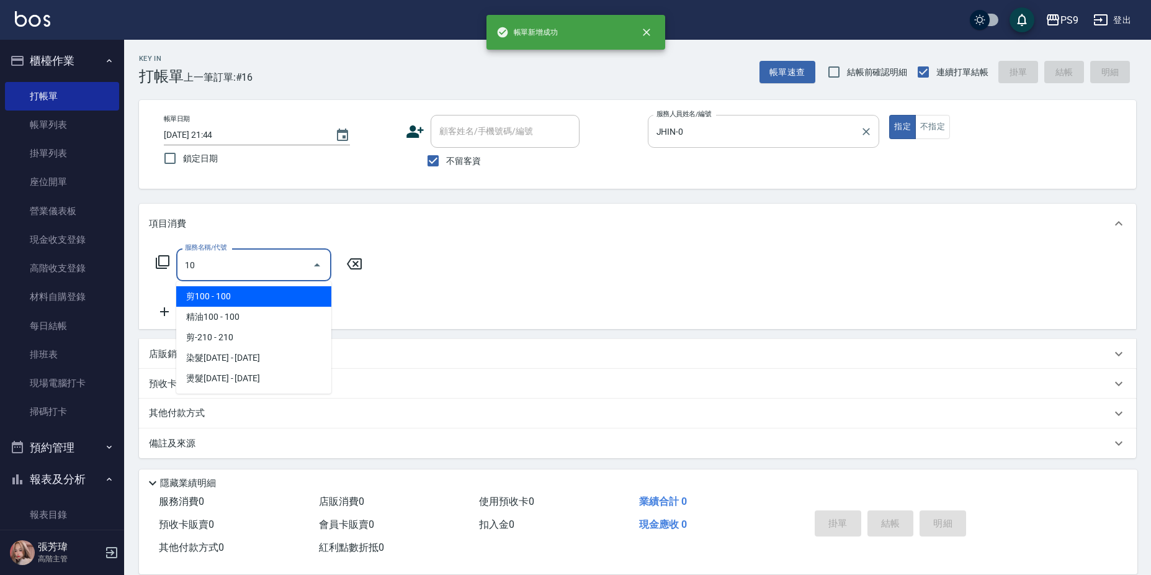
type input "107"
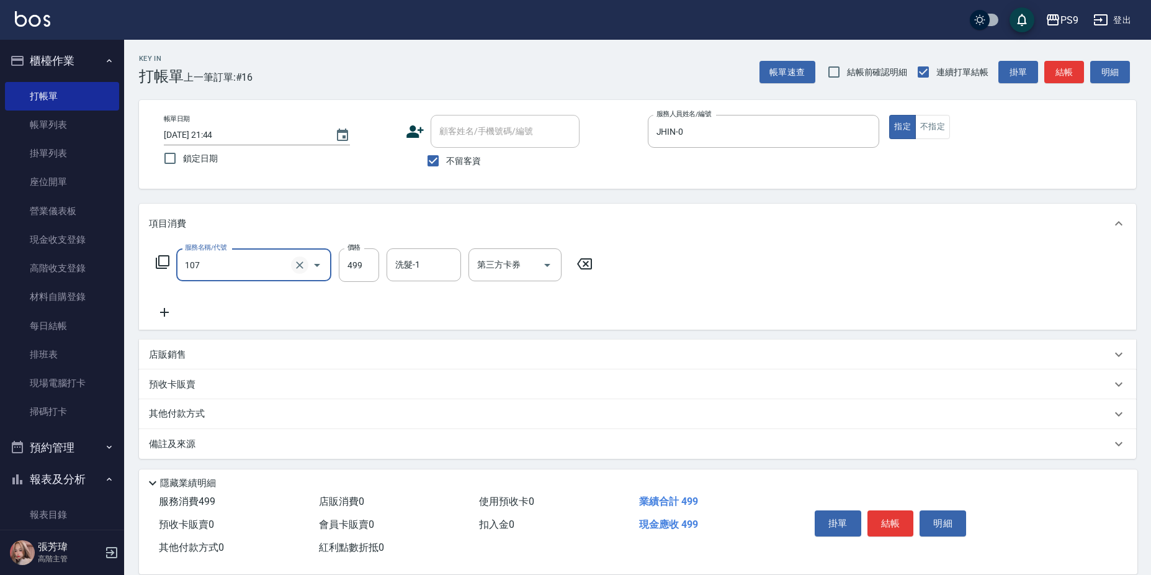
click at [296, 256] on button "Clear" at bounding box center [299, 264] width 17 height 17
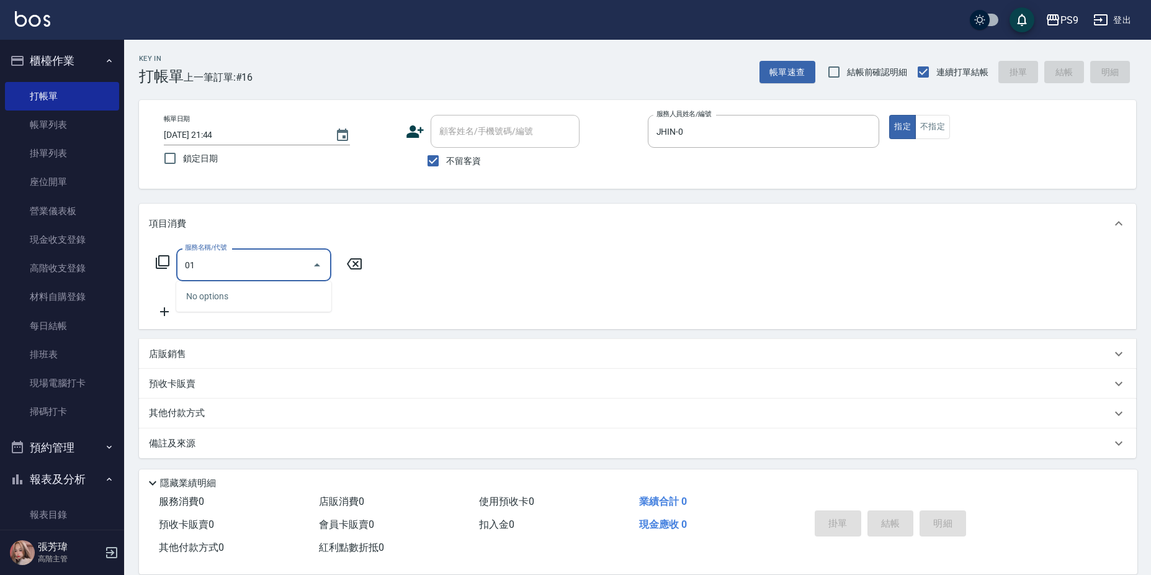
type input "0"
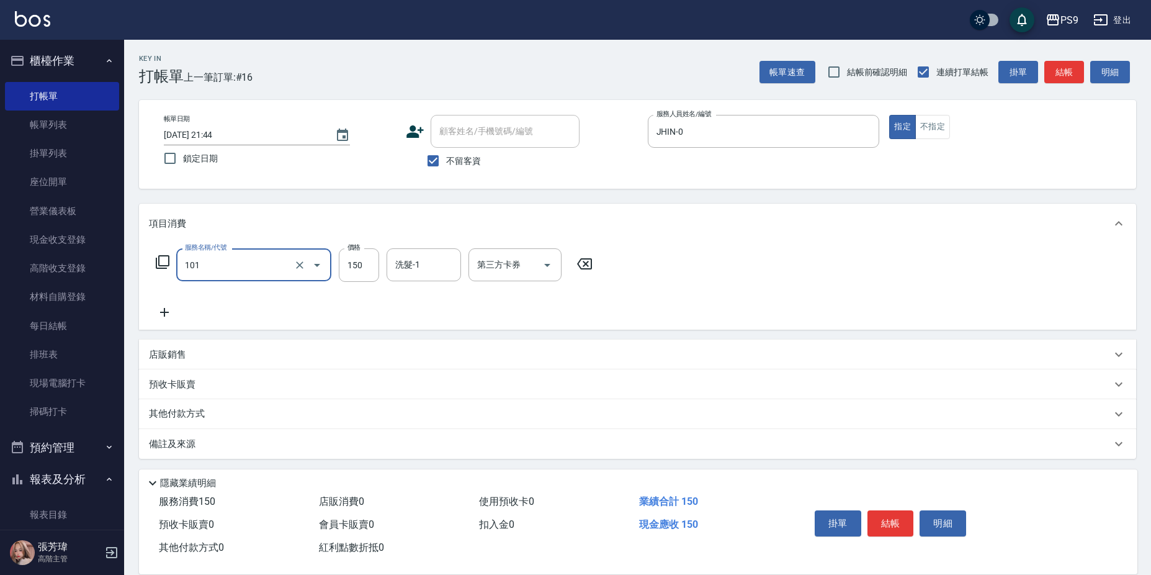
type input "洗髮(101)"
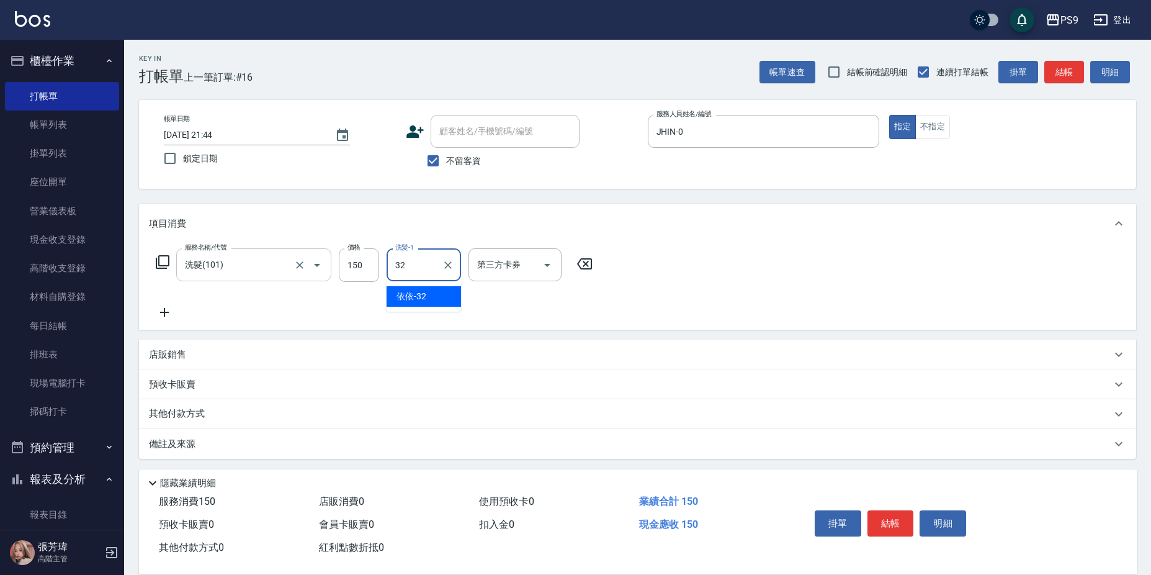
type input "依依-32"
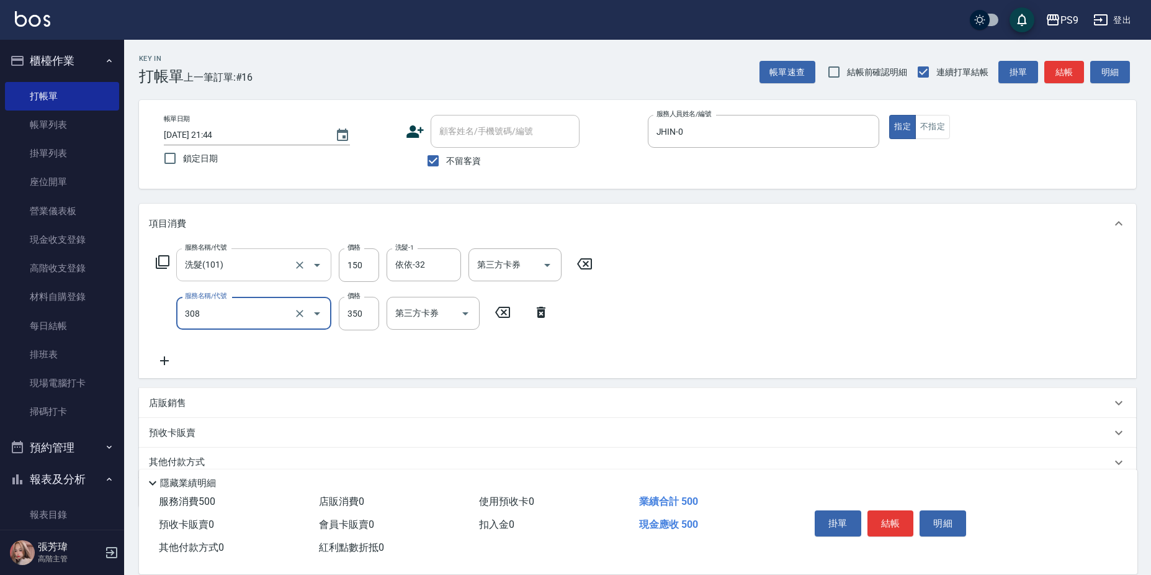
type input "剪-350(308)"
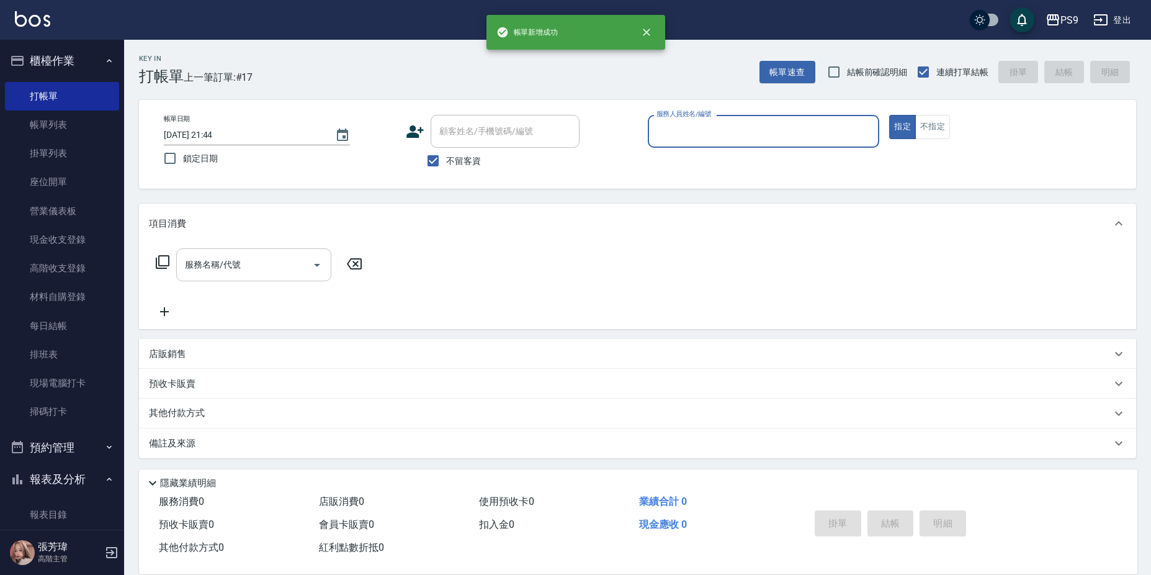
click at [458, 156] on span "不留客資" at bounding box center [463, 161] width 35 height 13
click at [446, 156] on input "不留客資" at bounding box center [433, 161] width 26 height 26
checkbox input "false"
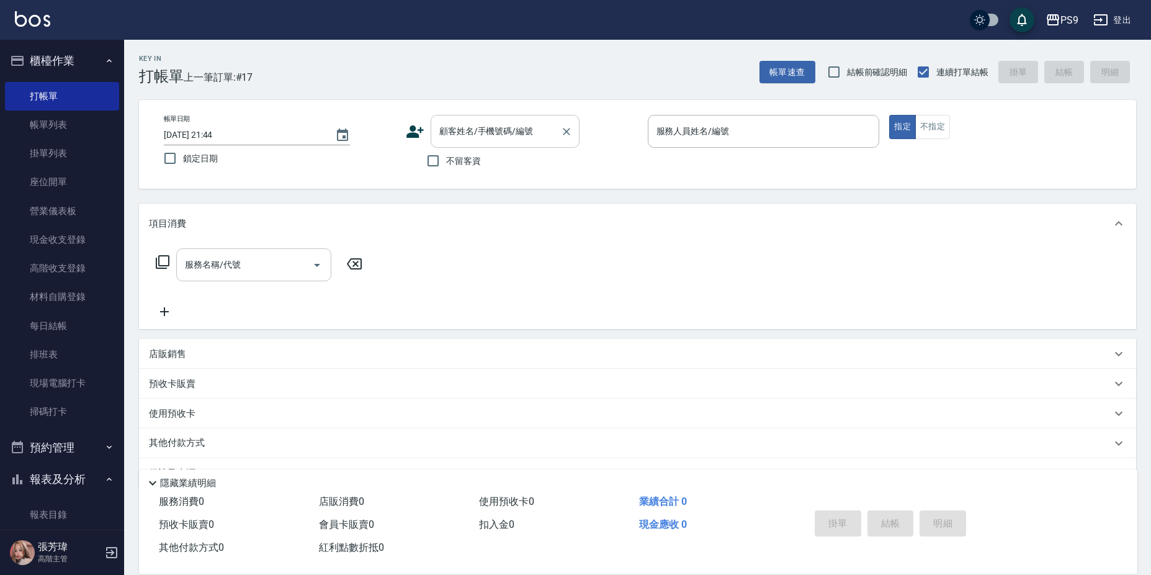
click at [469, 137] on input "顧客姓名/手機號碼/編號" at bounding box center [495, 131] width 119 height 22
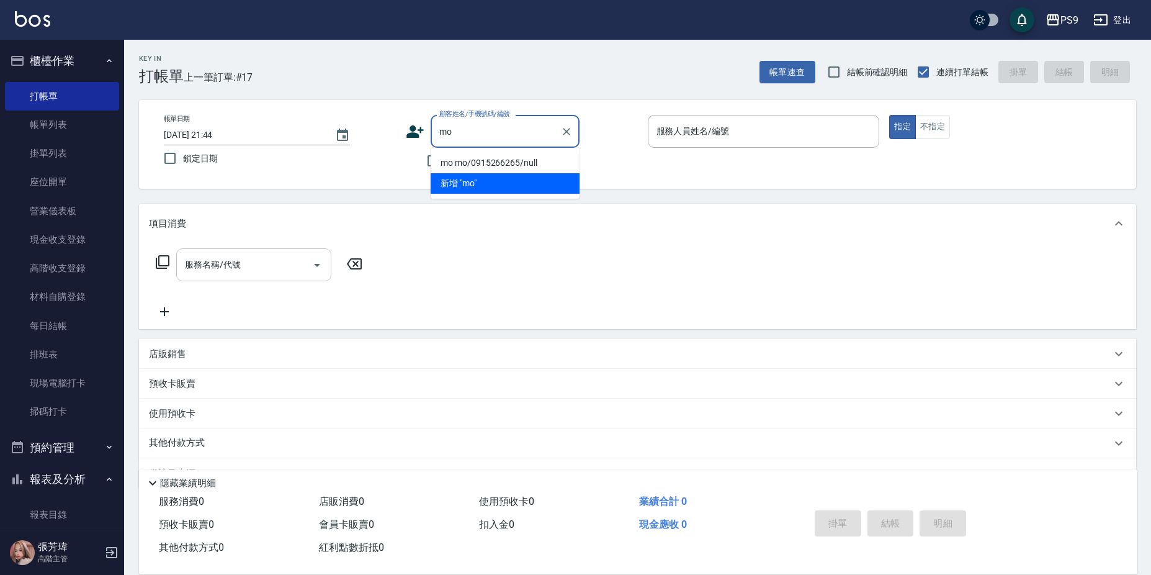
click at [485, 158] on li "mo mo/0915266265/null" at bounding box center [505, 163] width 149 height 20
type input "mo mo/0915266265/null"
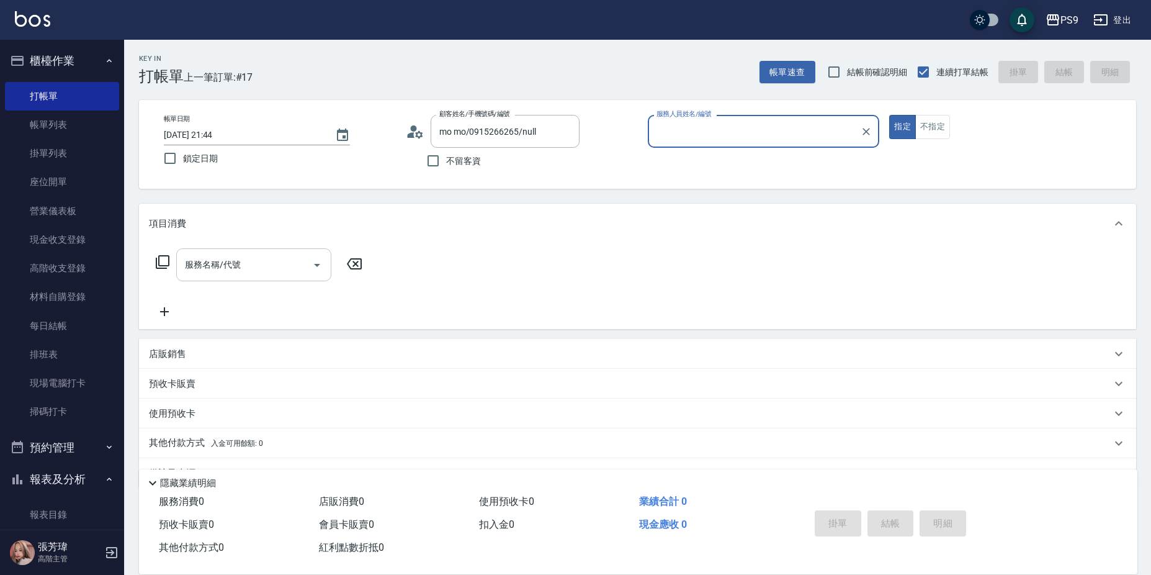
type input "JHIN-0"
click at [243, 271] on input "服務名稱/代號" at bounding box center [244, 265] width 125 height 22
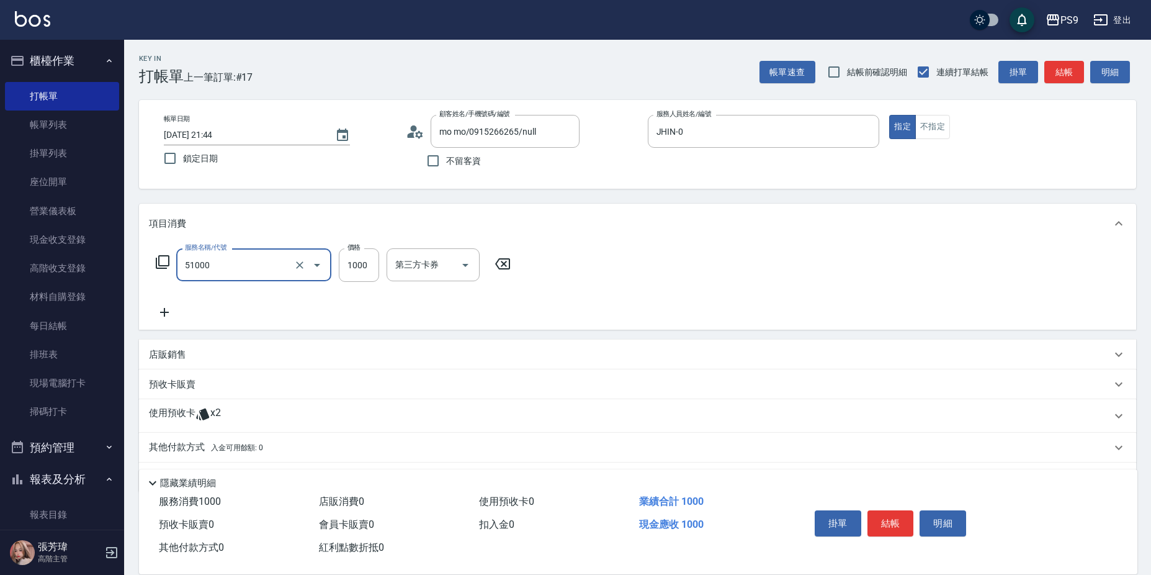
type input "燙髮1000(51000)"
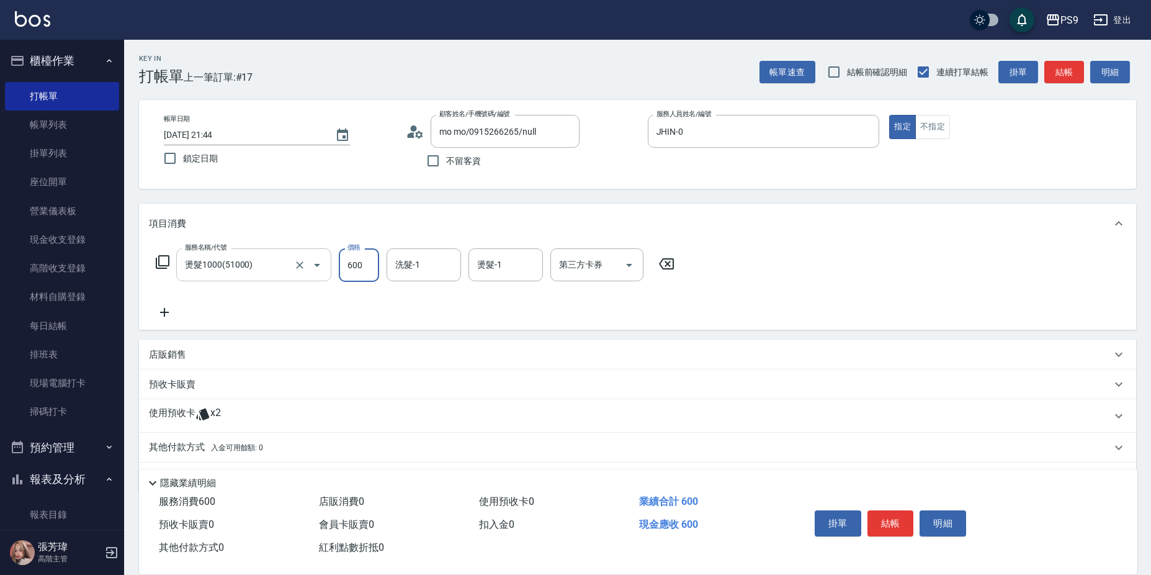
type input "600"
type input "依依-32"
click at [369, 255] on input "600" at bounding box center [359, 265] width 40 height 34
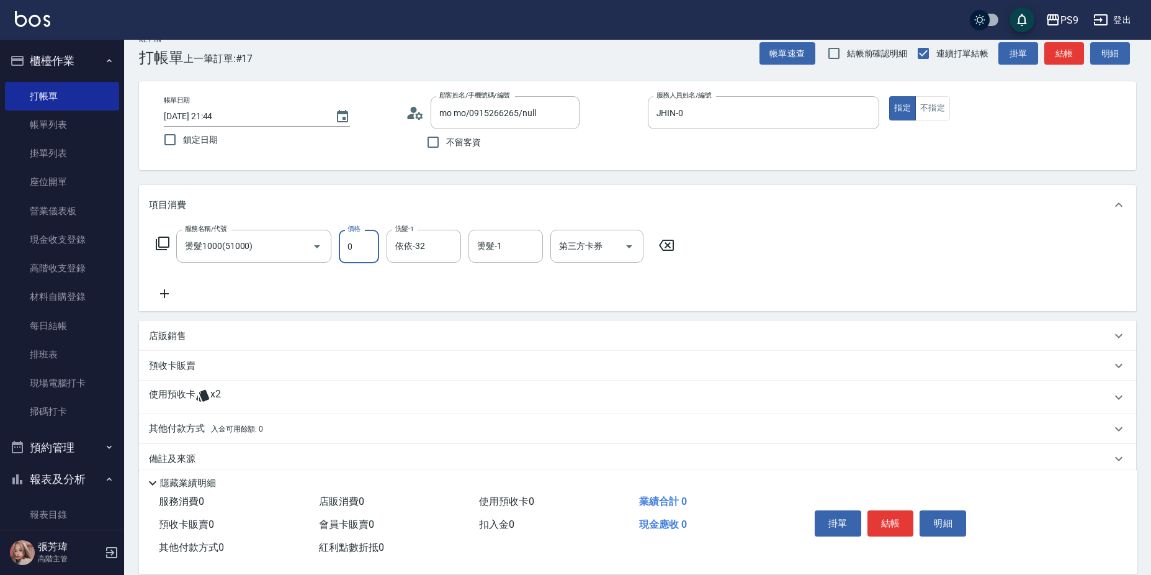
scroll to position [37, 0]
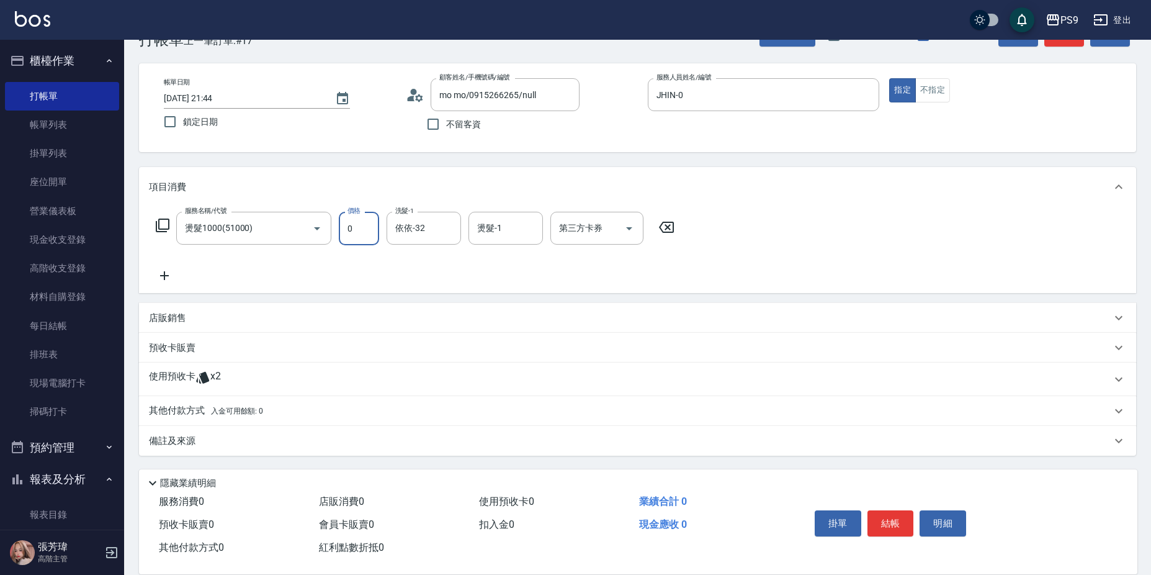
type input "0"
click at [232, 375] on div "使用預收卡 x2" at bounding box center [630, 379] width 962 height 19
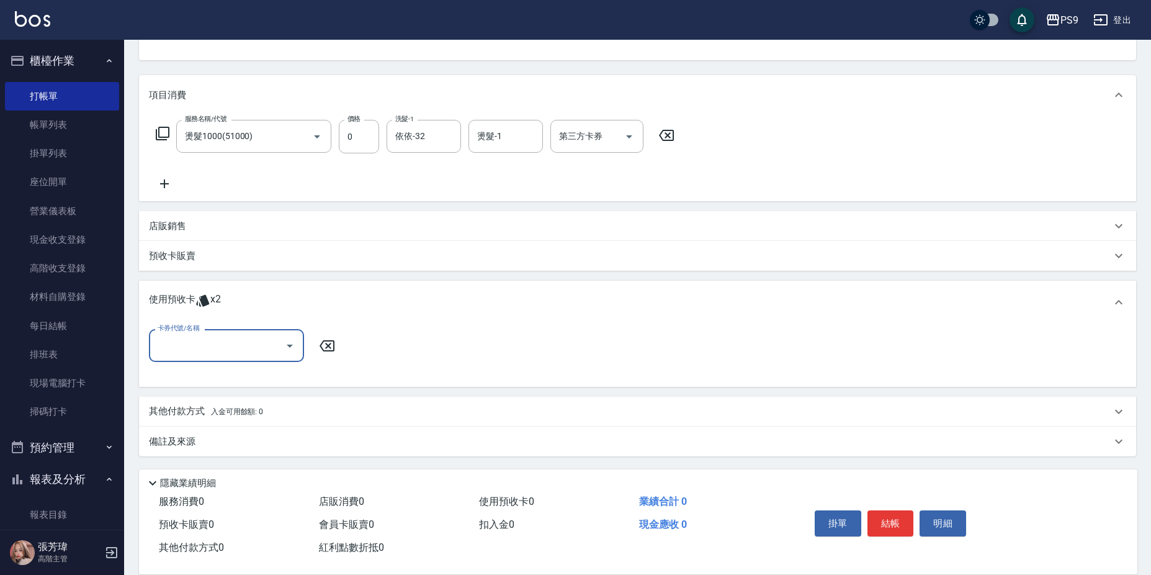
scroll to position [129, 0]
click at [274, 341] on input "卡券代號/名稱" at bounding box center [217, 345] width 125 height 22
click at [247, 372] on div "包卡 剩餘2張" at bounding box center [226, 376] width 155 height 20
type input "包卡"
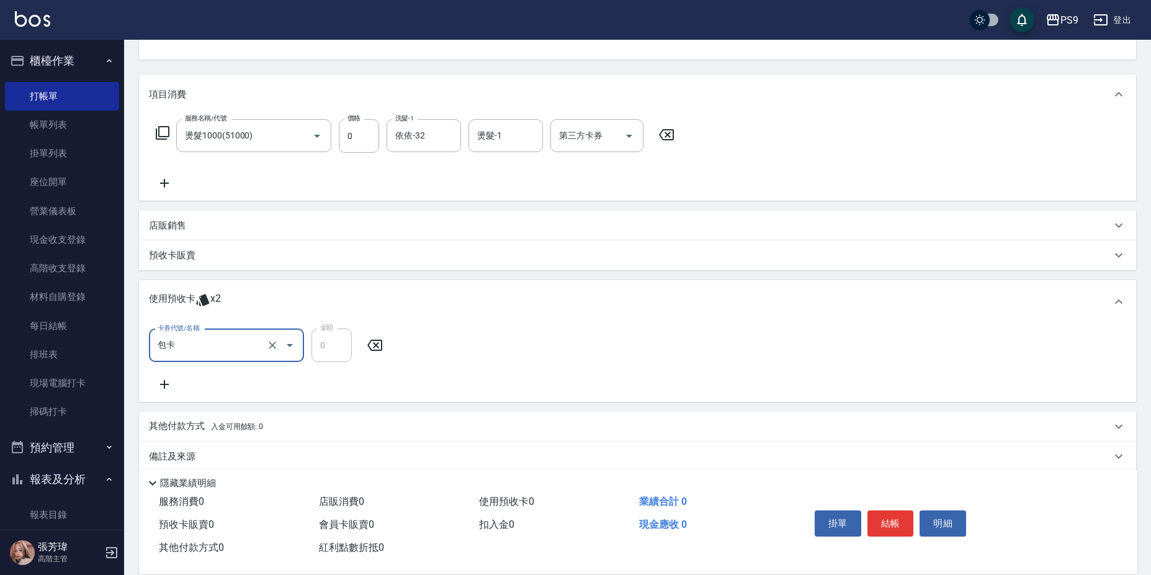
click at [162, 385] on icon at bounding box center [164, 384] width 31 height 15
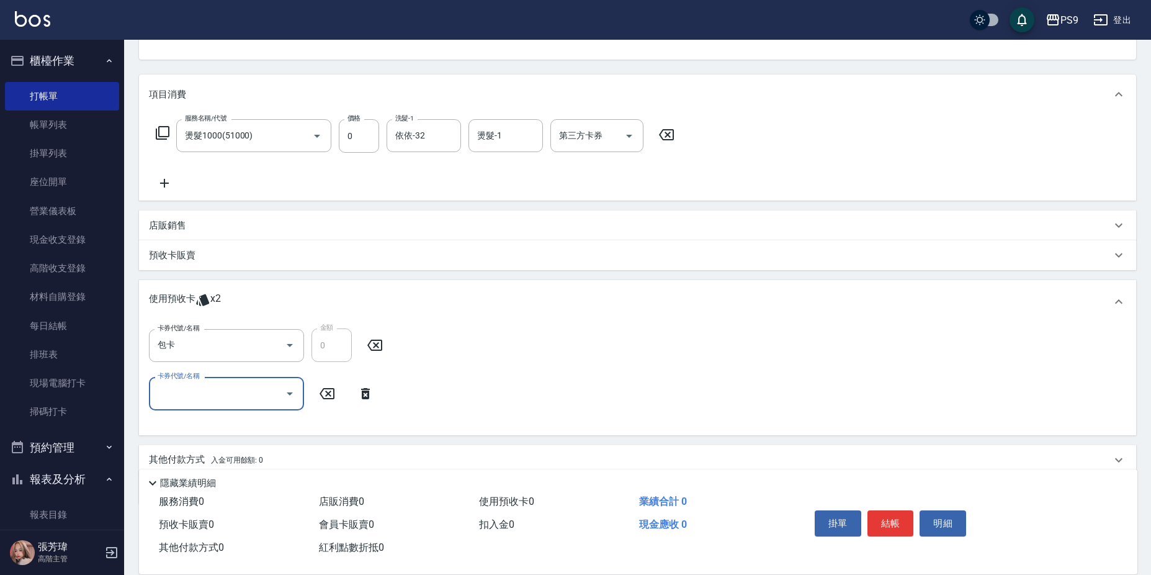
click at [242, 388] on input "卡券代號/名稱" at bounding box center [217, 393] width 125 height 22
click at [254, 419] on div "包卡 剩餘1張" at bounding box center [226, 425] width 155 height 20
type input "包卡"
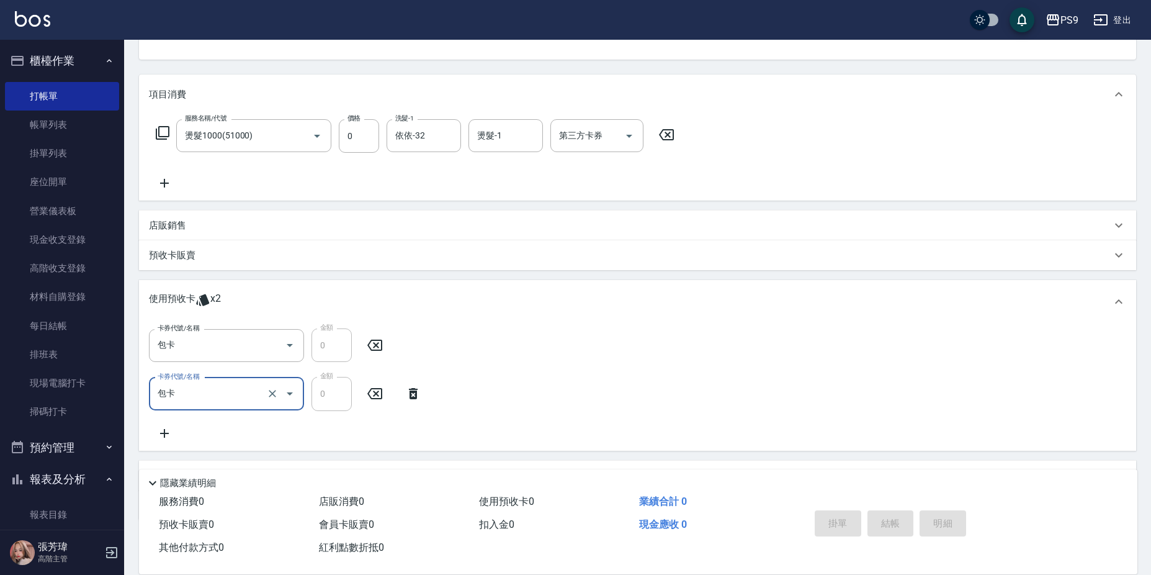
type input "[DATE] 21:45"
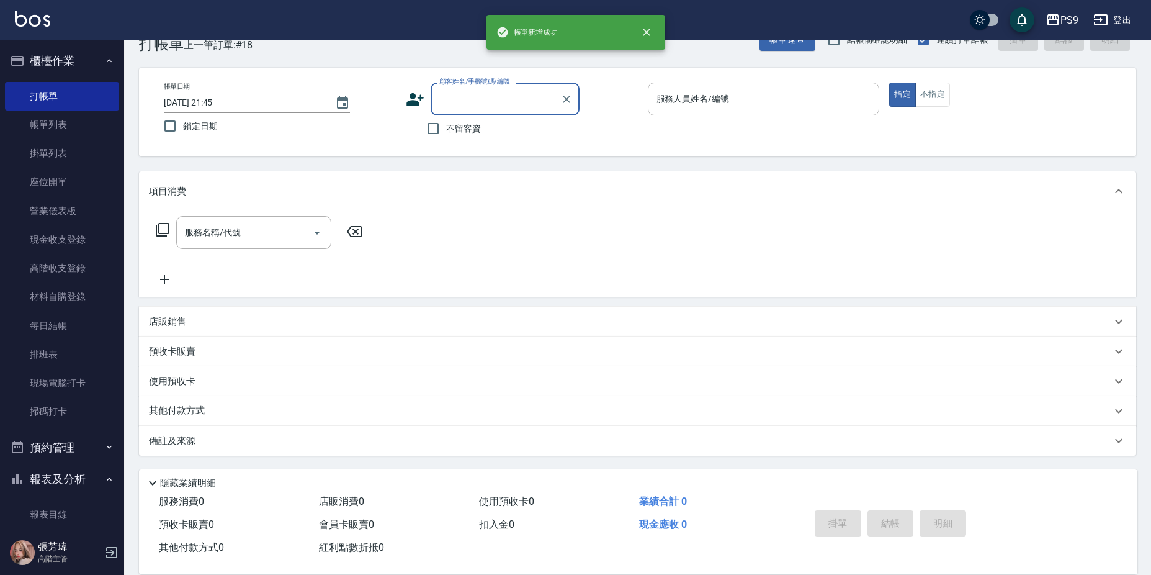
scroll to position [32, 0]
click at [443, 127] on input "不留客資" at bounding box center [433, 128] width 26 height 26
checkbox input "true"
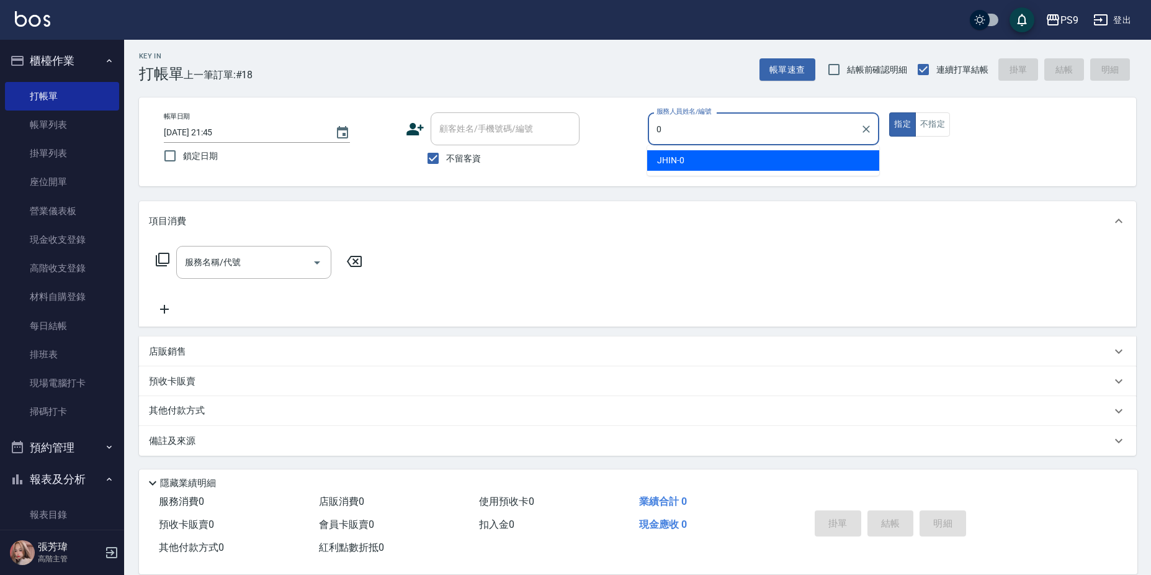
type input "JHIN-0"
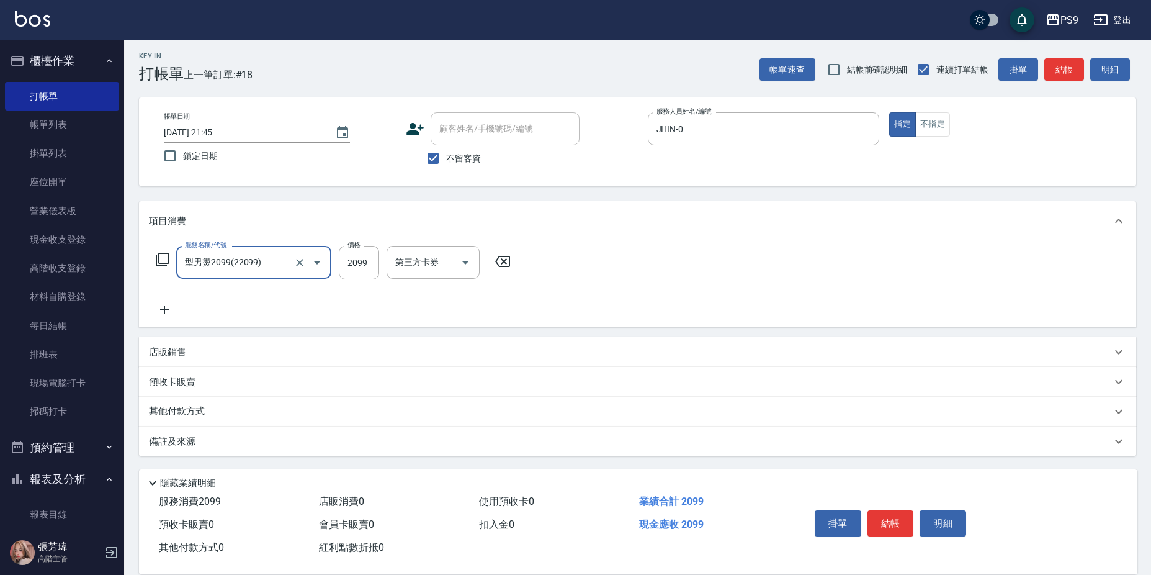
type input "型男燙2099(22099)"
type input "2200"
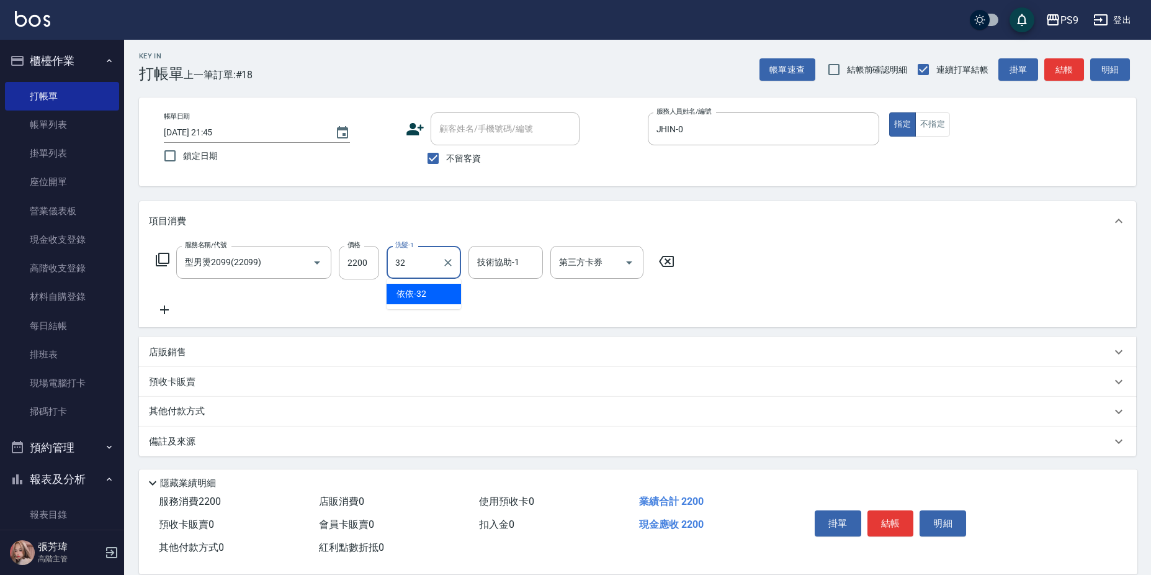
type input "依依-32"
type input "322"
click at [479, 260] on input "技術協助-1" at bounding box center [505, 262] width 63 height 22
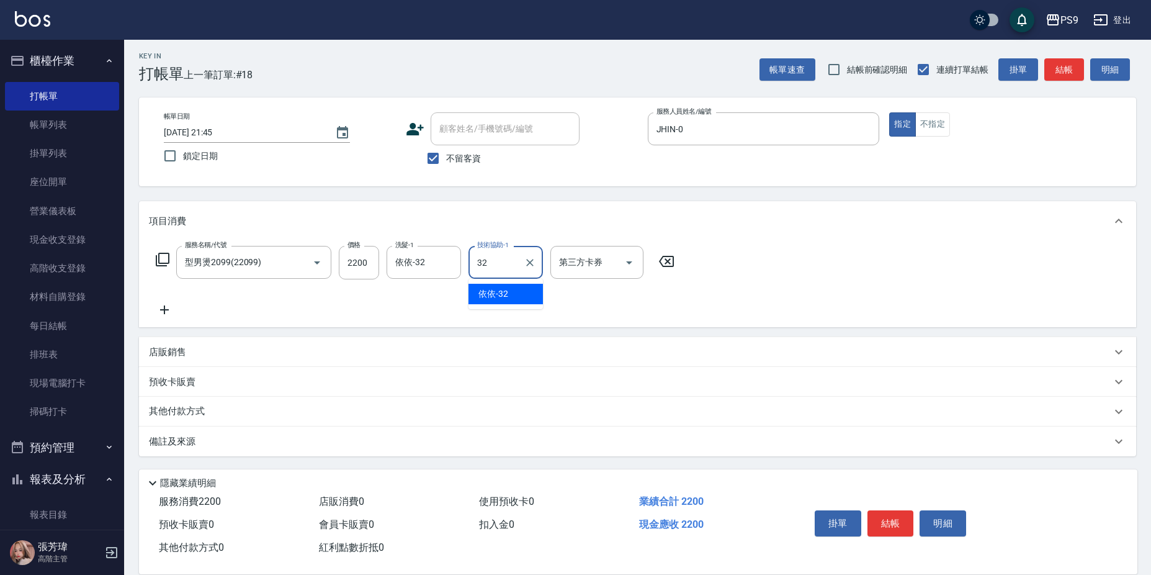
type input "依依-32"
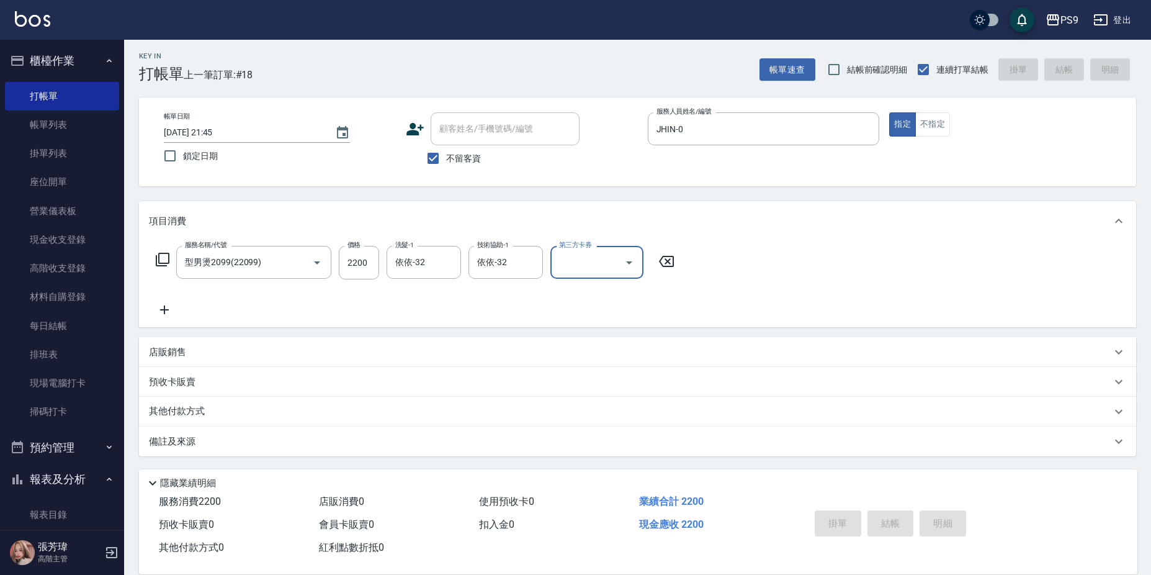
type input "[DATE] 21:46"
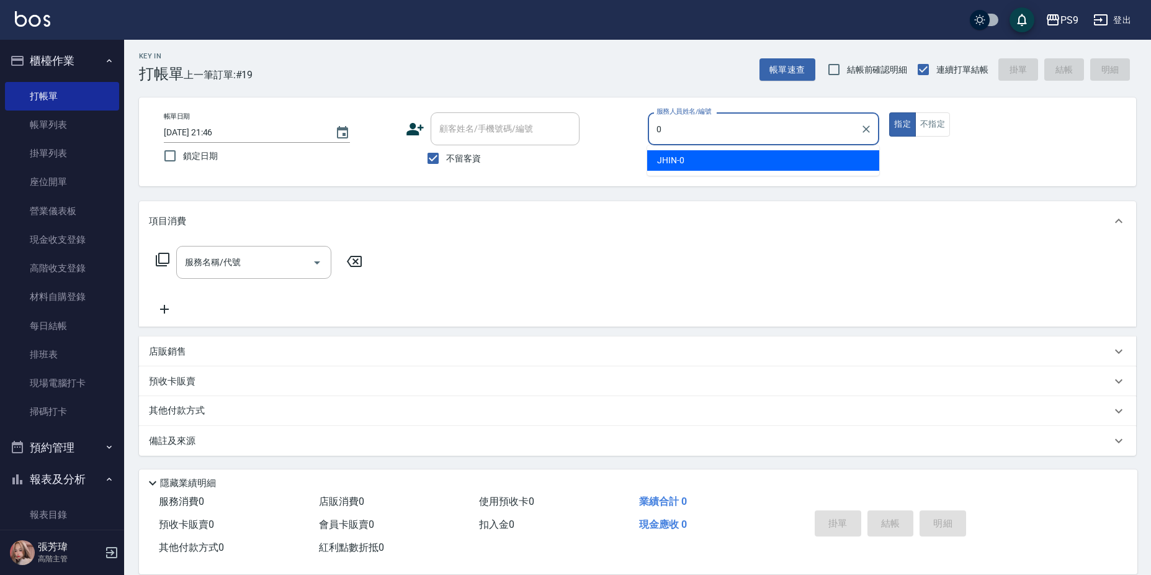
type input "JHIN-0"
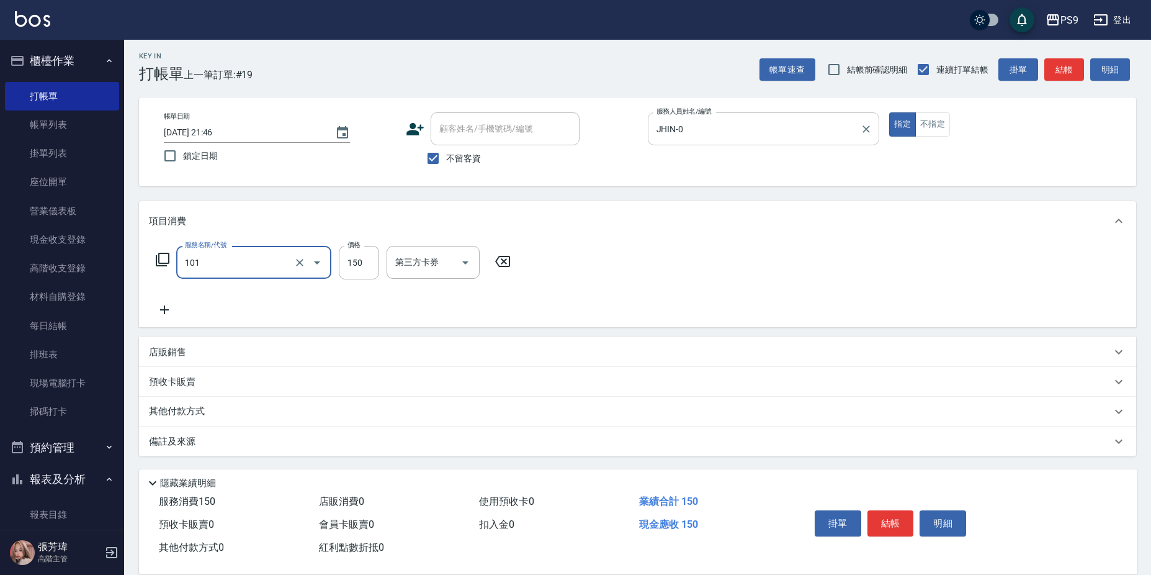
type input "洗髮(101)"
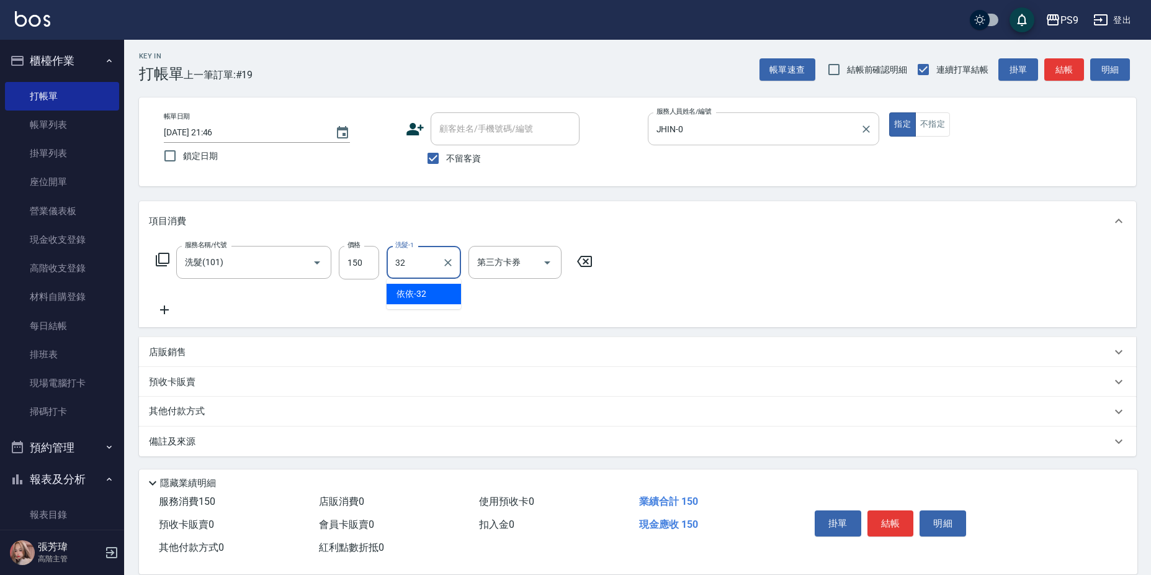
type input "依依-32"
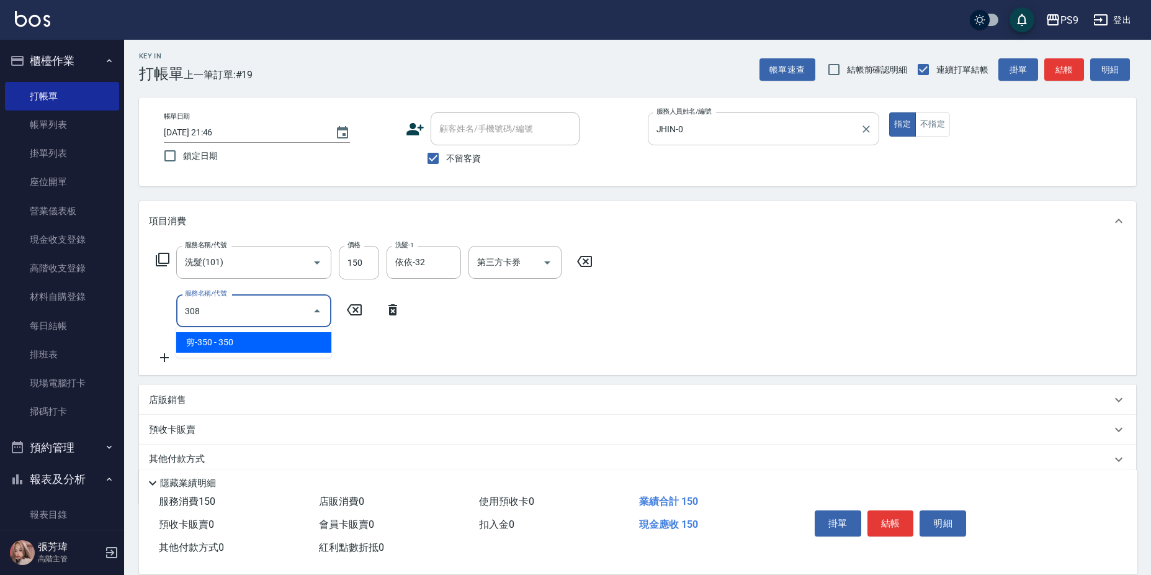
type input "剪-350(308)"
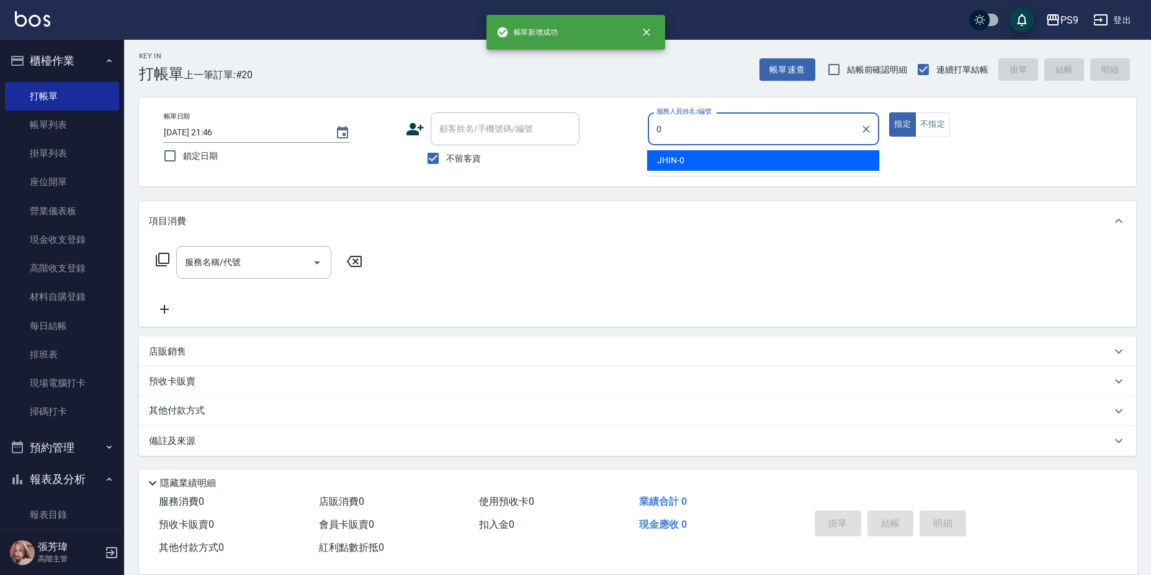
type input "JHIN-0"
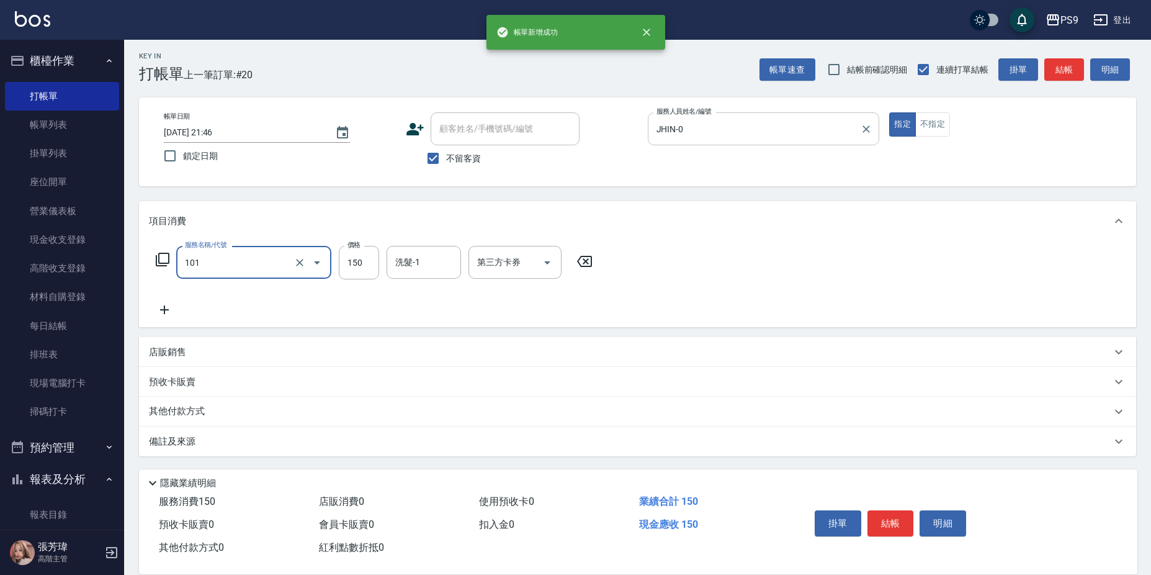
type input "洗髮(101)"
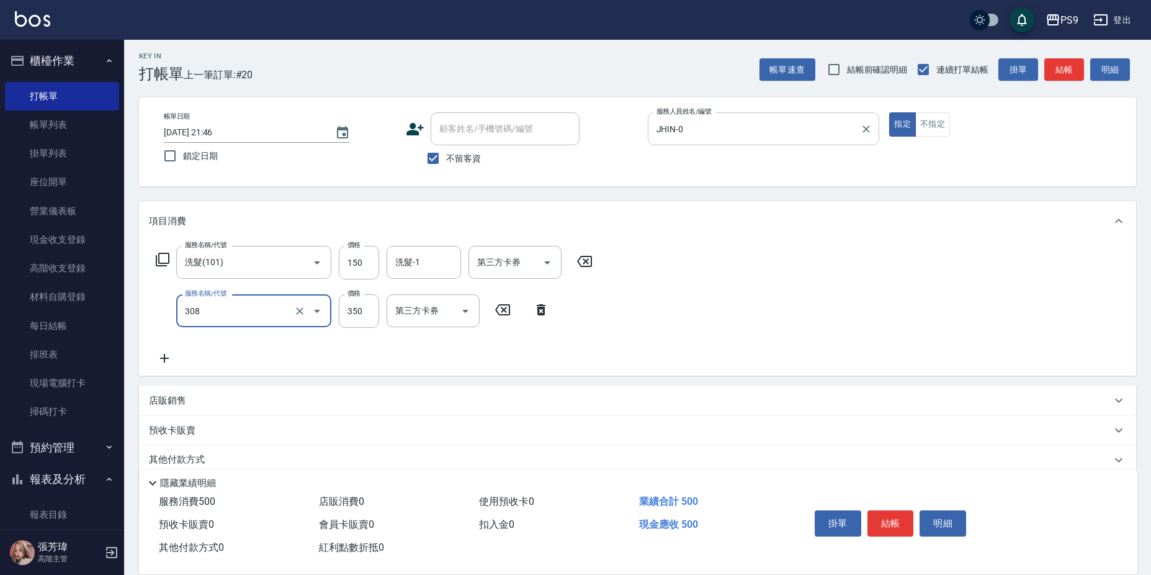
type input "剪-350(308)"
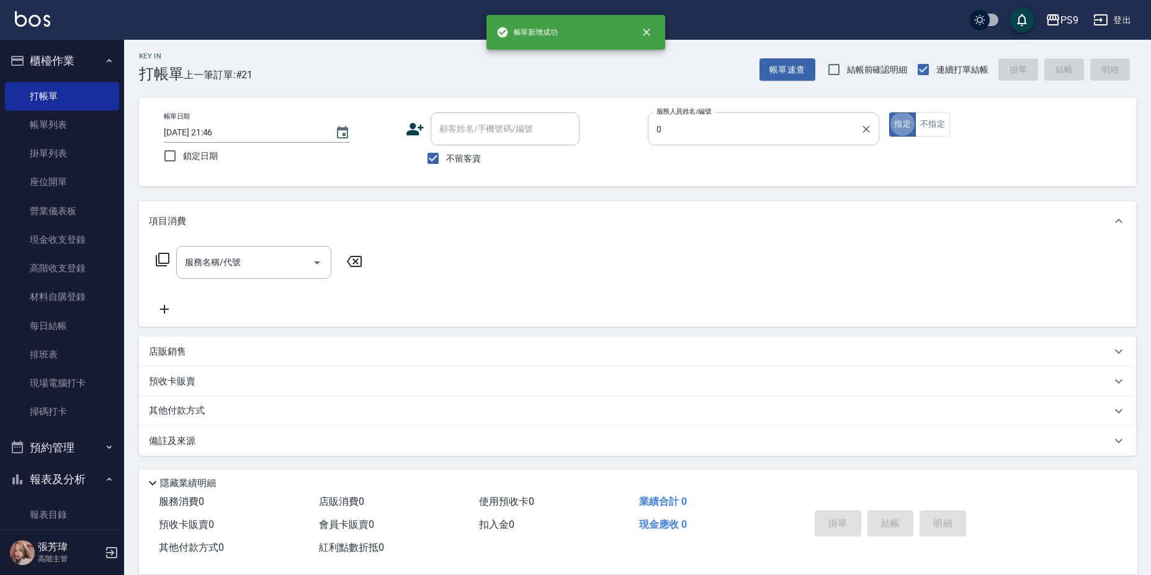
type input "JHIN-0"
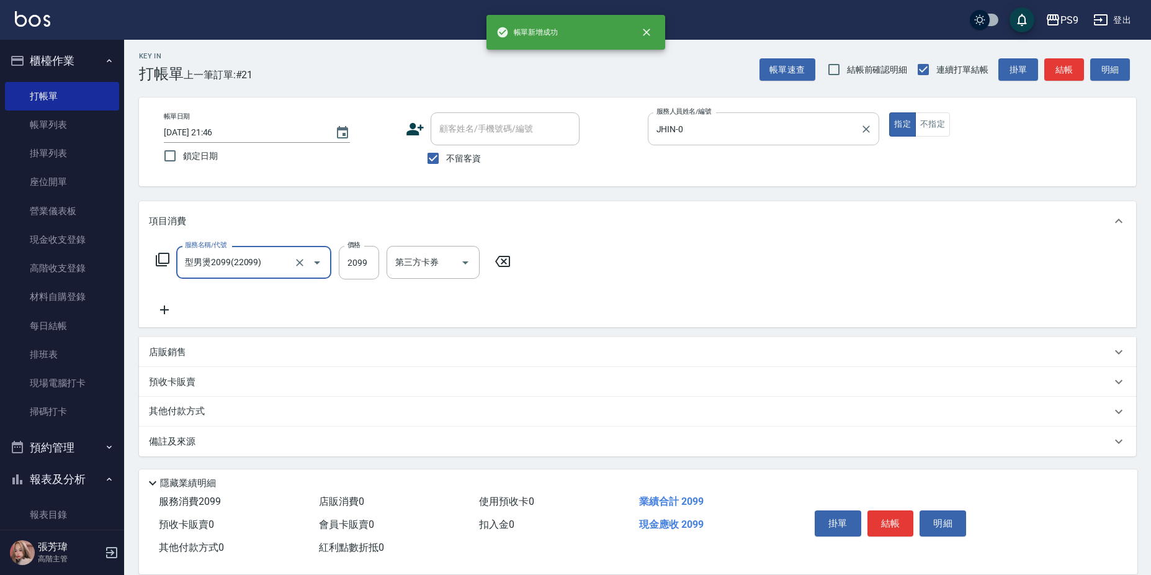
type input "型男燙2099(22099)"
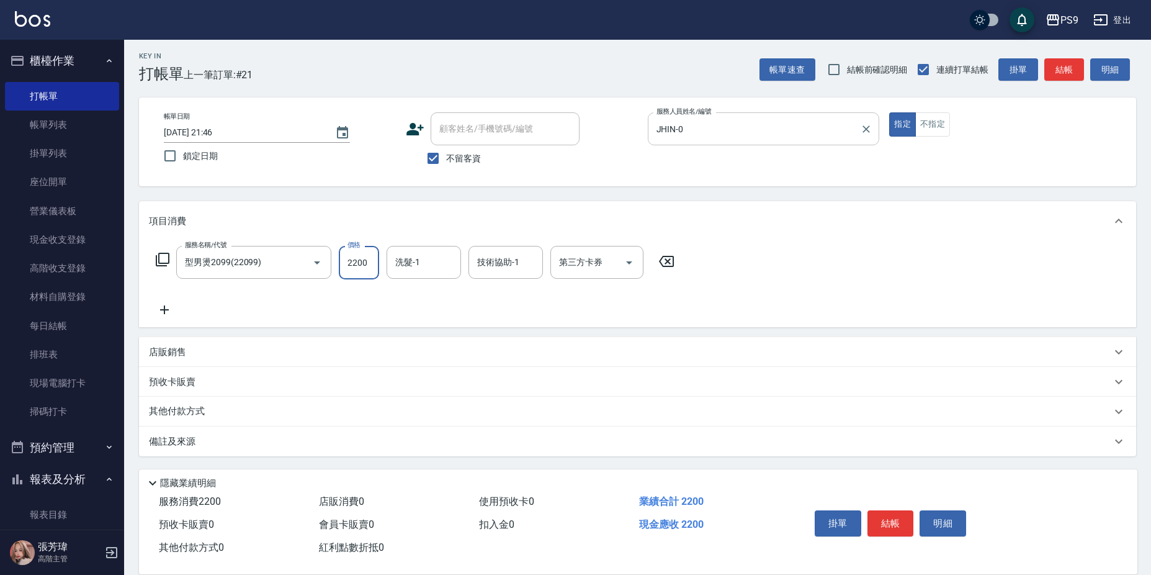
type input "2200"
type input "依依-32"
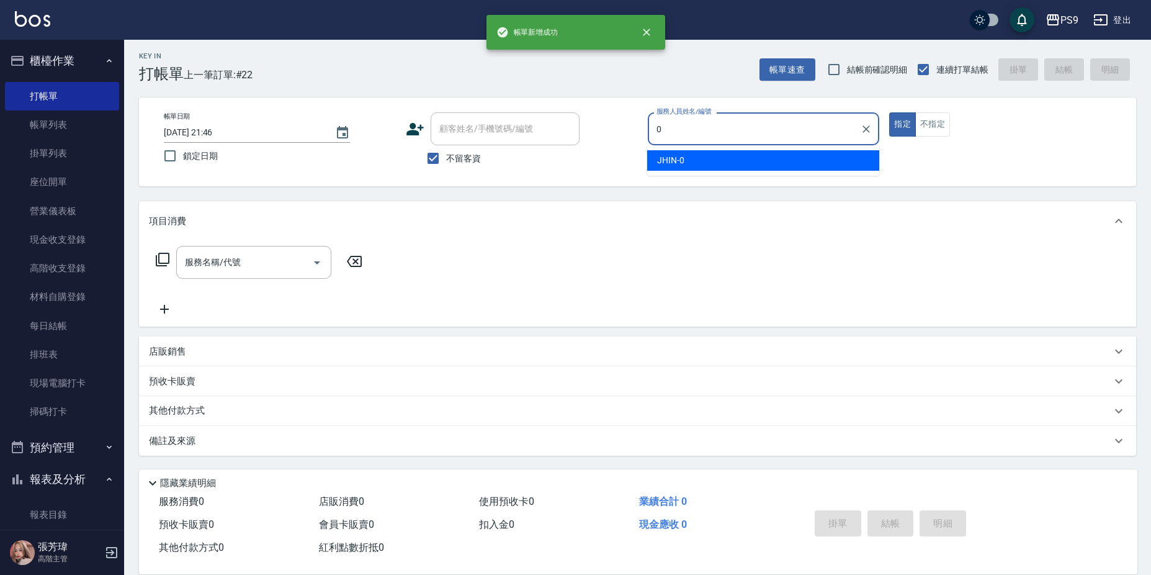
type input "JHIN-0"
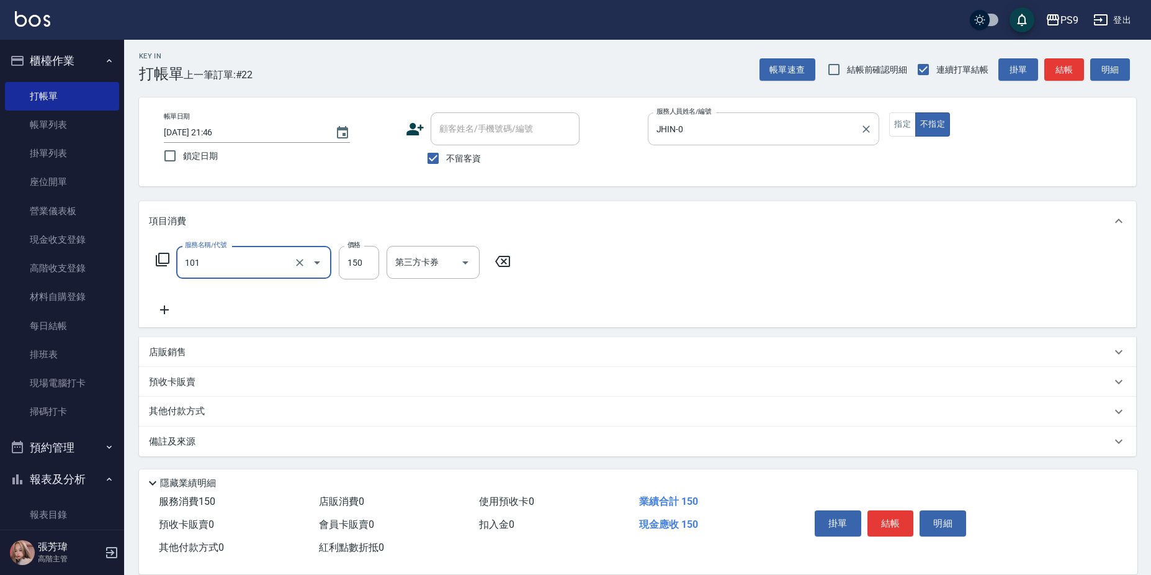
type input "洗髮(101)"
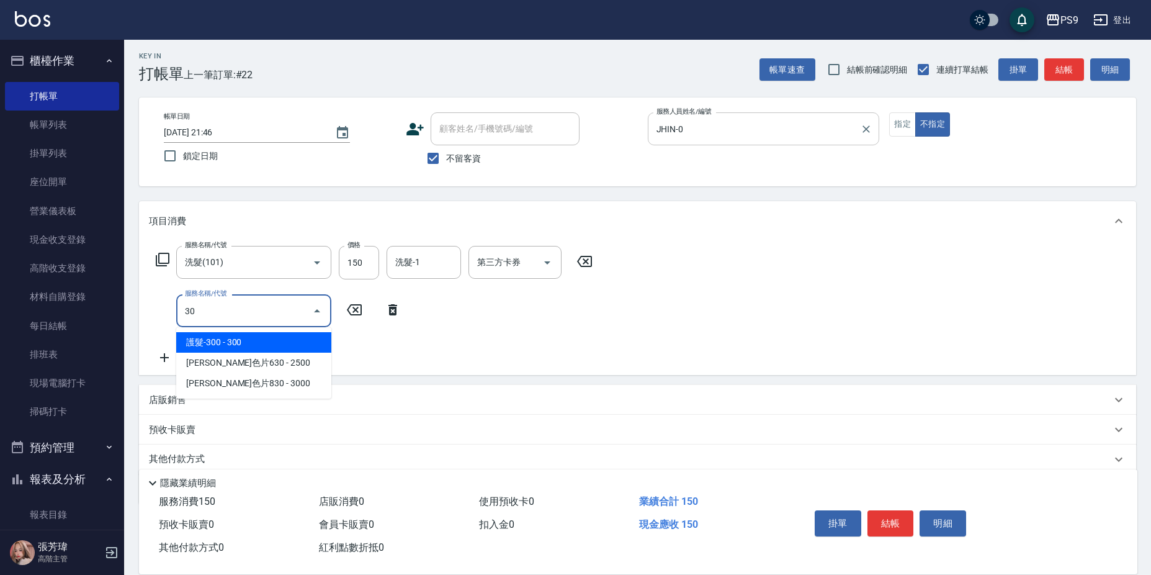
type input "301"
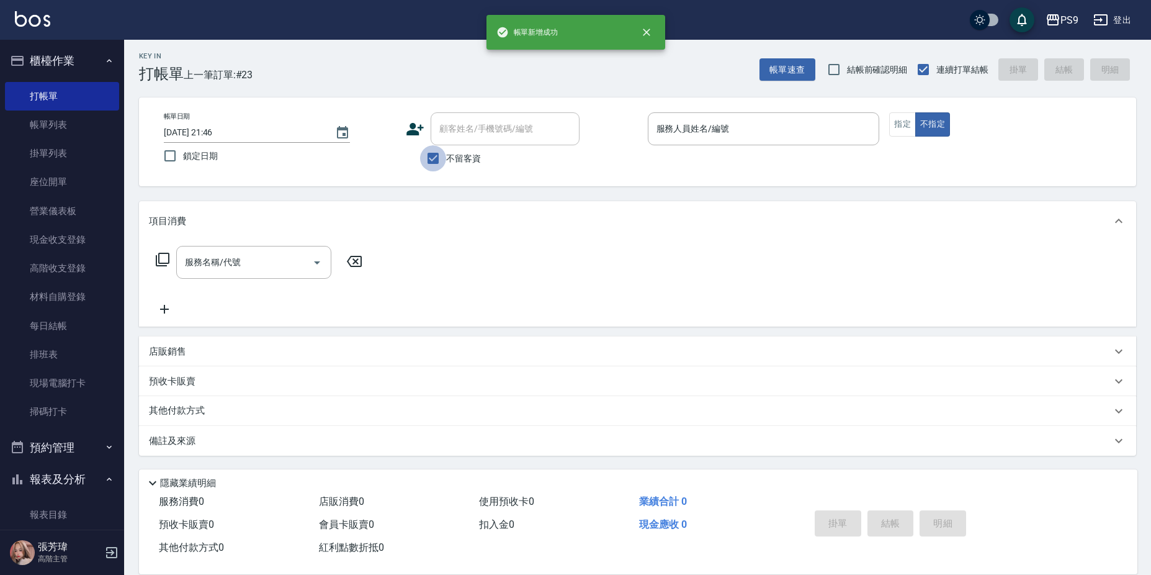
click at [441, 153] on input "不留客資" at bounding box center [433, 158] width 26 height 26
checkbox input "false"
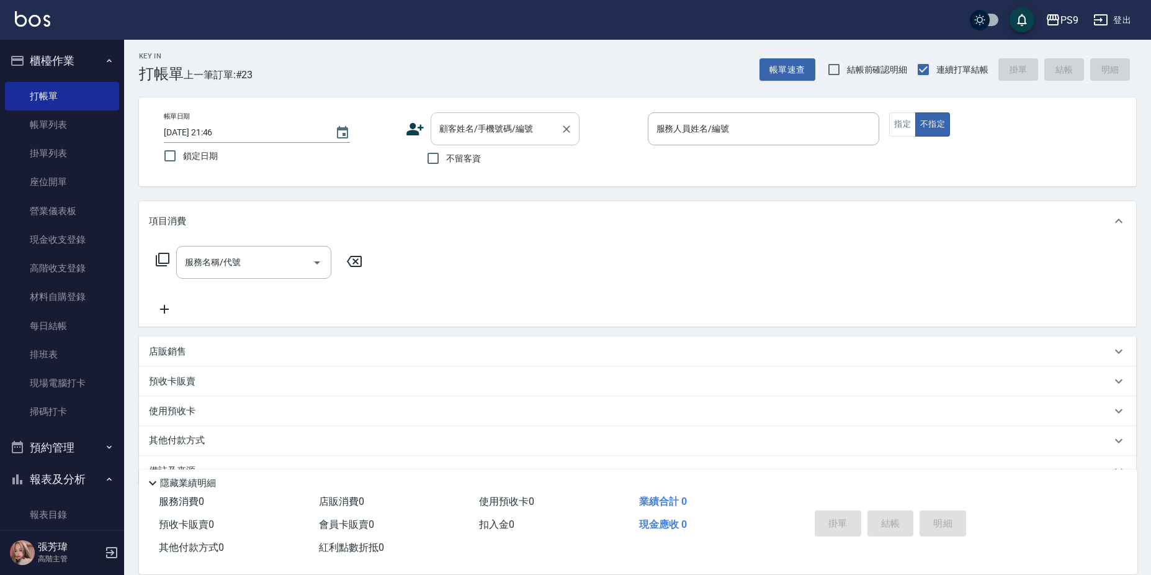
click at [447, 136] on input "顧客姓名/手機號碼/編號" at bounding box center [495, 129] width 119 height 22
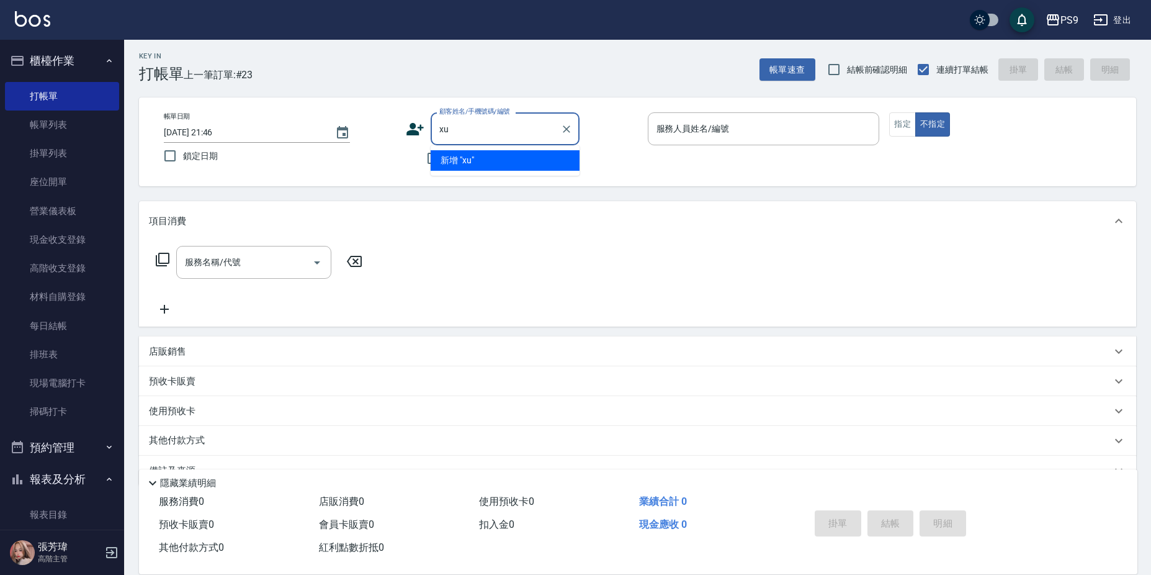
type input "x"
click at [491, 159] on li "[PERSON_NAME]/0905355657/null" at bounding box center [505, 160] width 149 height 20
type input "[PERSON_NAME]/0905355657/null"
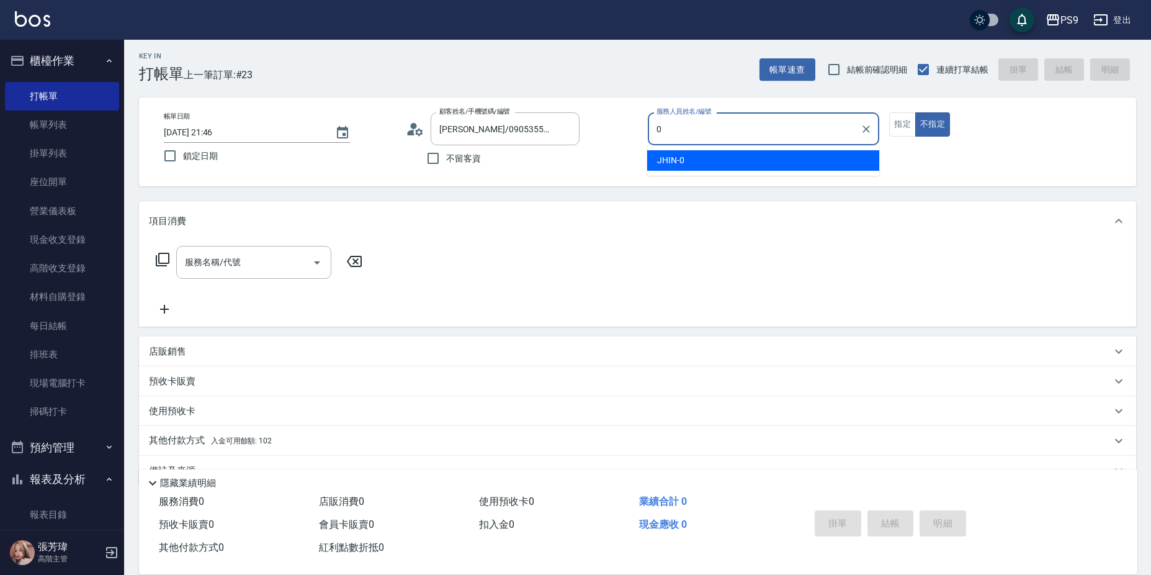
type input "JHIN-0"
type button "false"
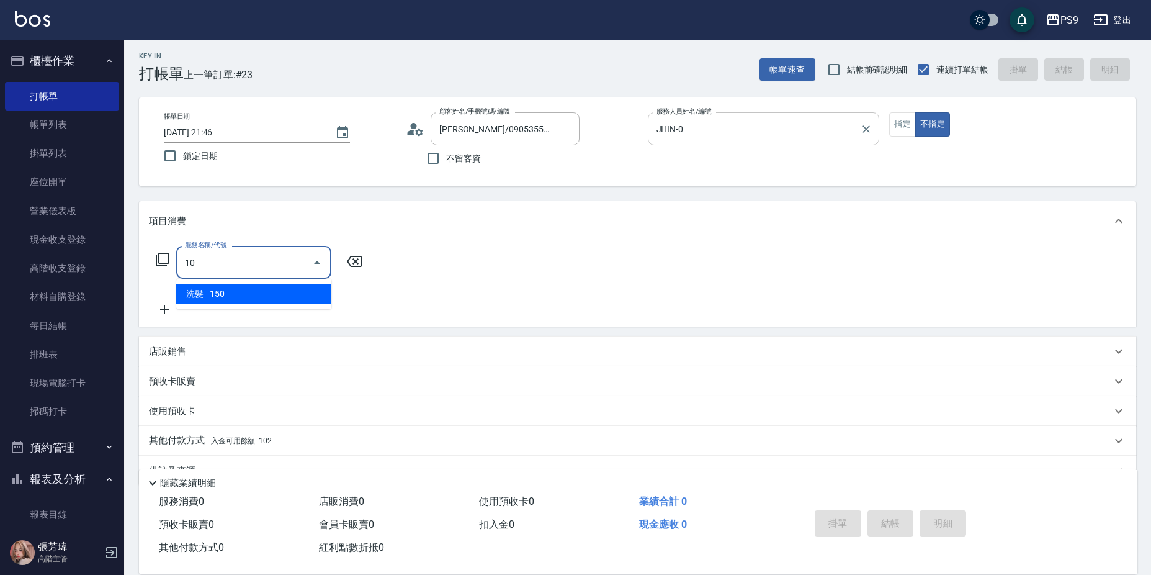
type input "1"
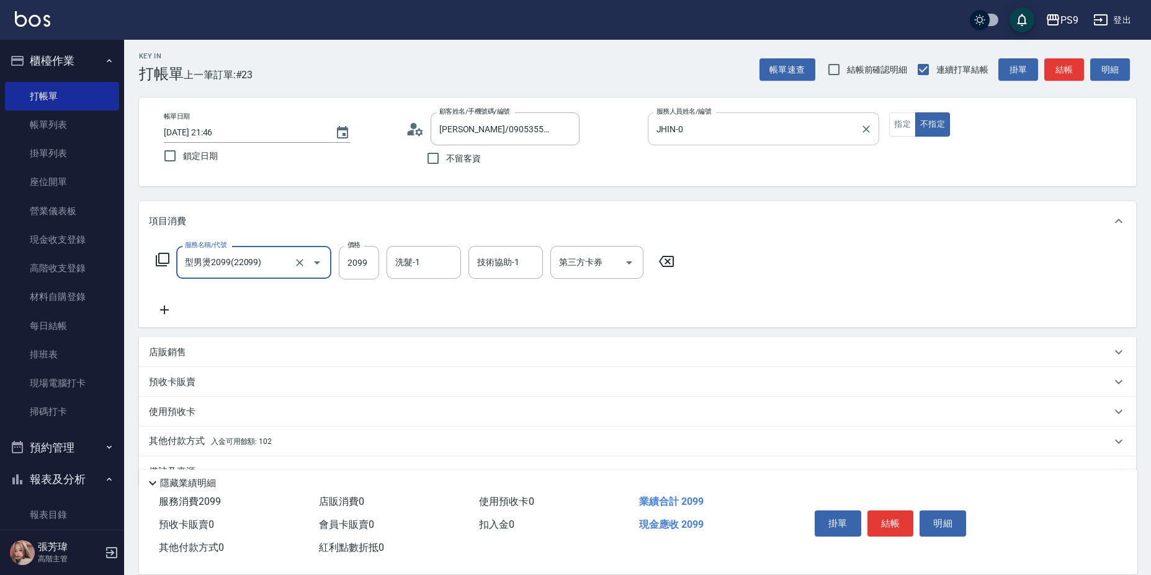
type input "型男燙2099(22099)"
type input "2200"
type input "依依-32"
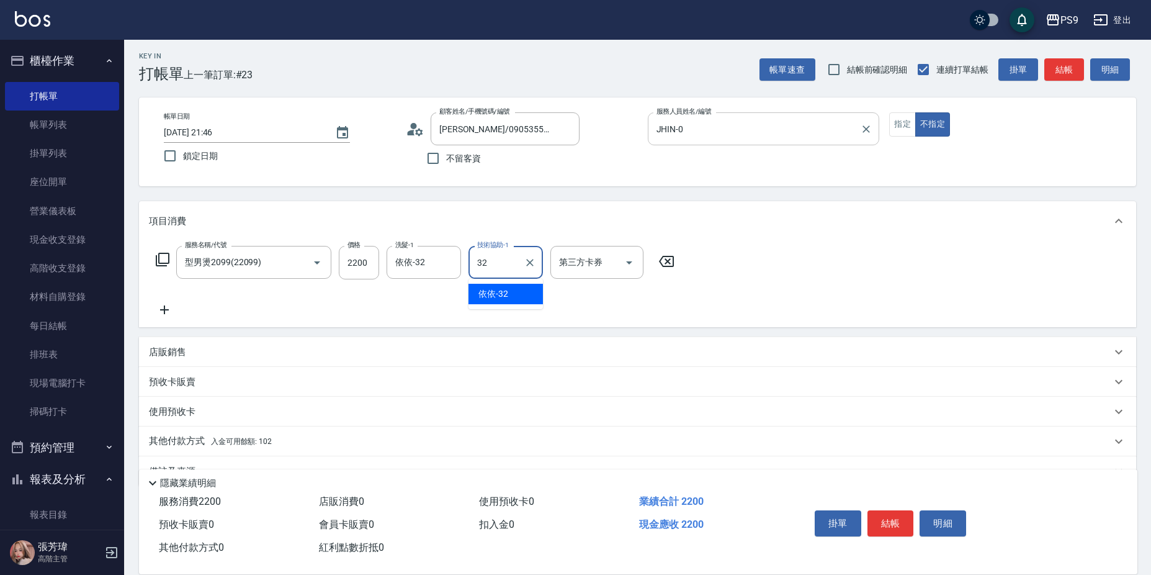
type input "依依-32"
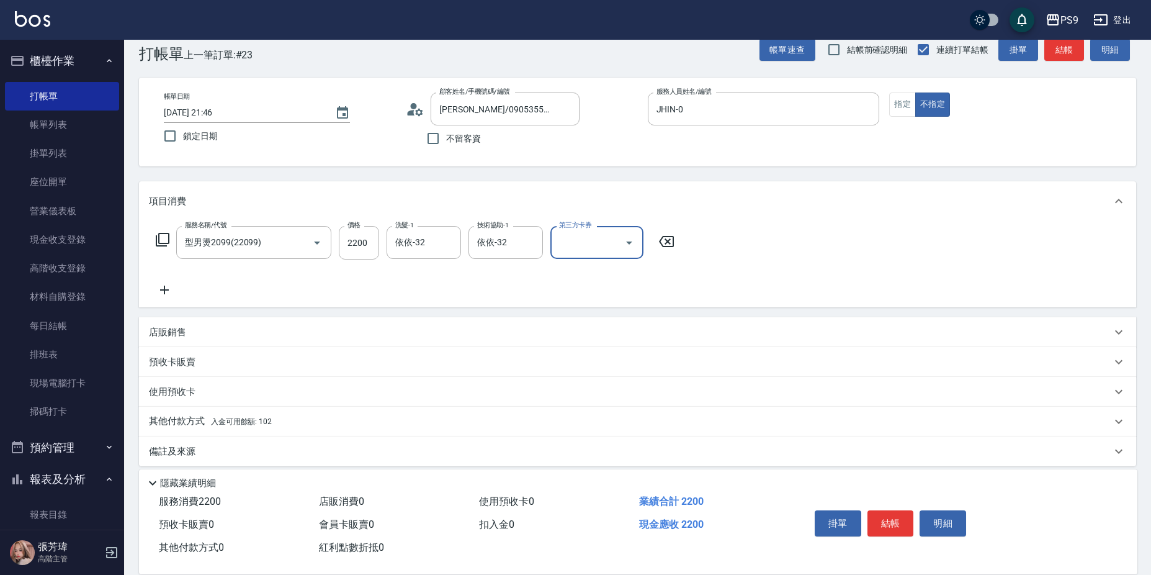
scroll to position [33, 0]
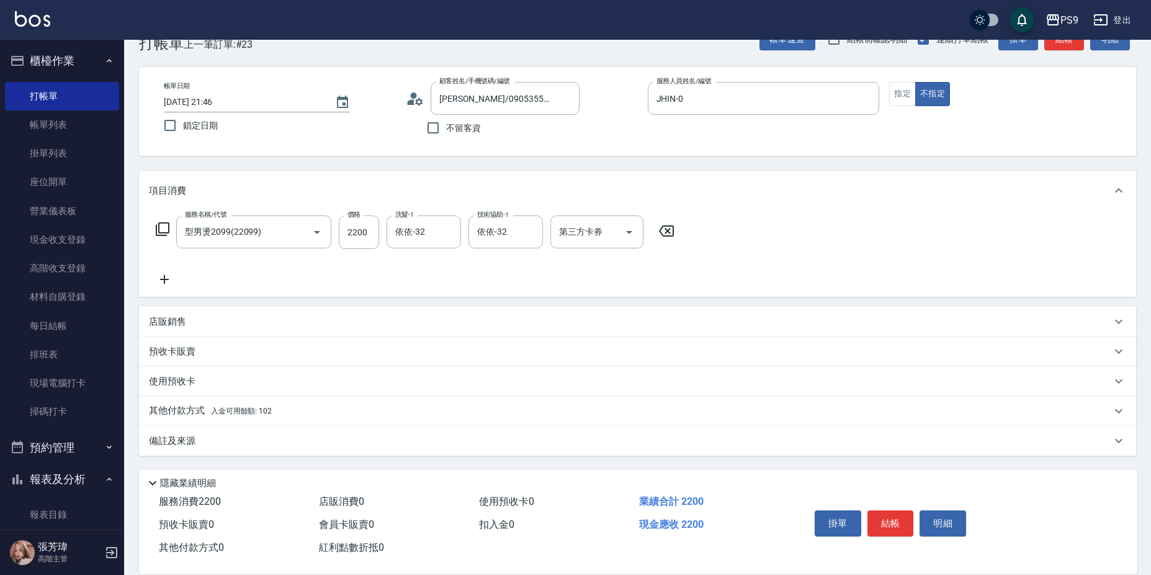
click at [266, 405] on p "其他付款方式 入金可用餘額: 102" at bounding box center [210, 411] width 123 height 14
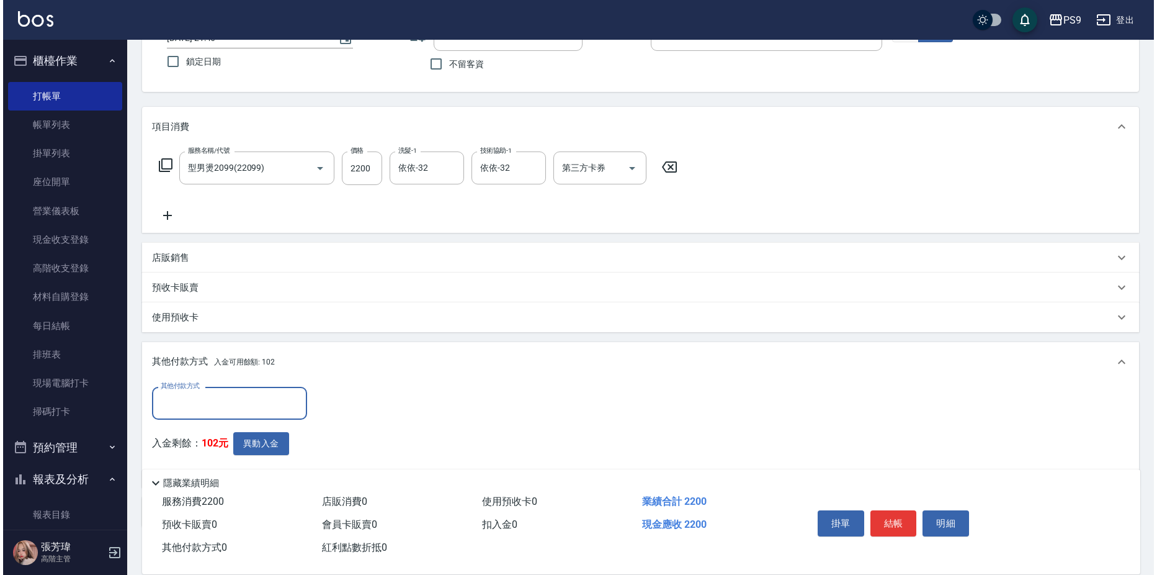
scroll to position [157, 0]
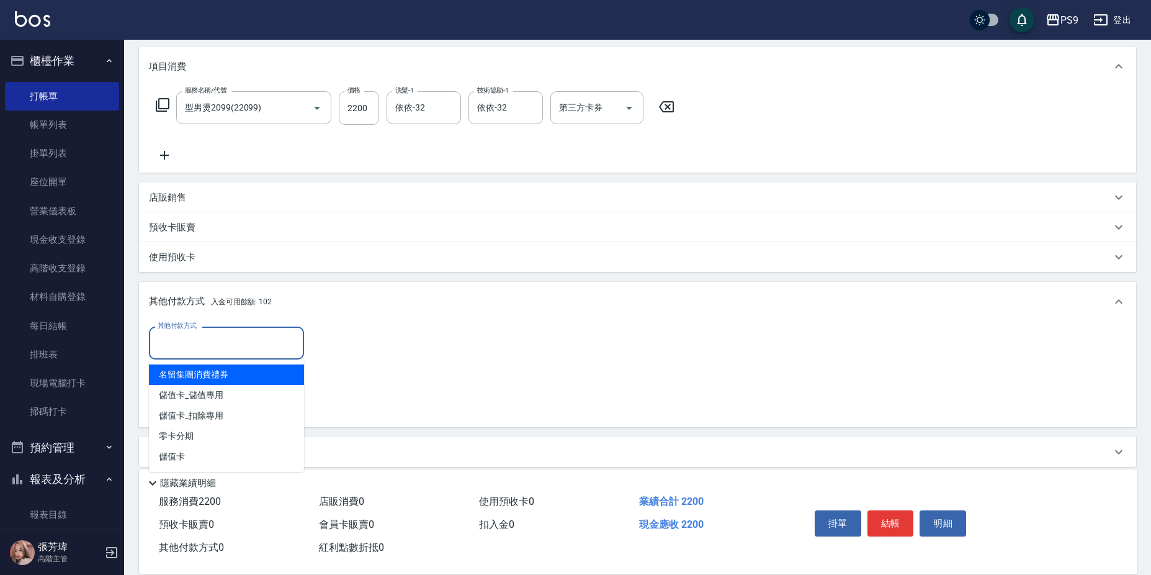
click at [248, 340] on input "其他付款方式" at bounding box center [227, 343] width 144 height 22
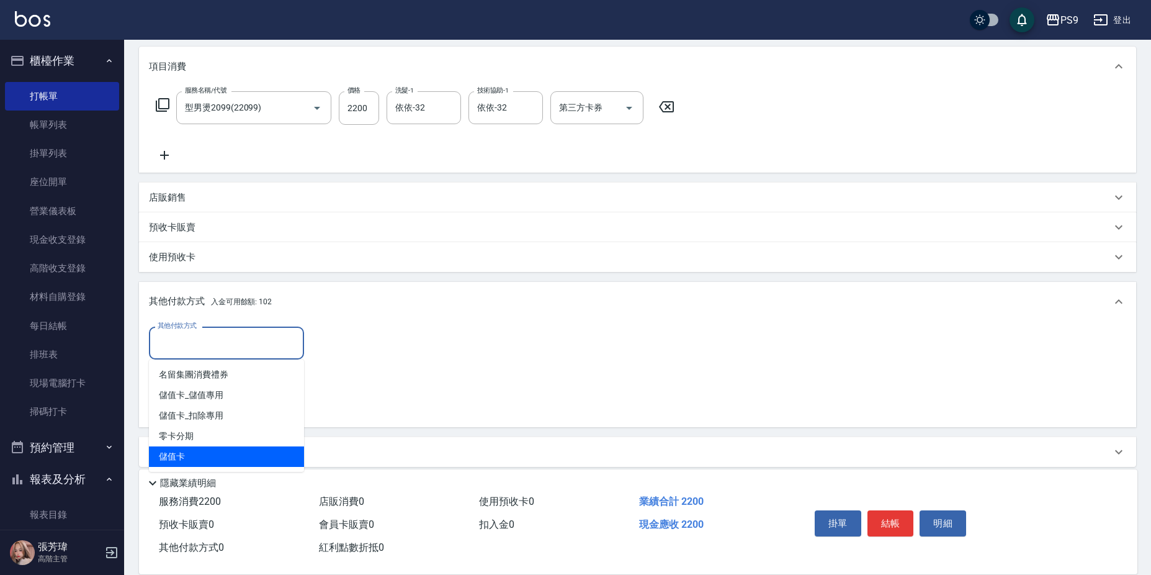
click at [225, 451] on span "儲值卡" at bounding box center [226, 456] width 155 height 20
type input "儲值卡"
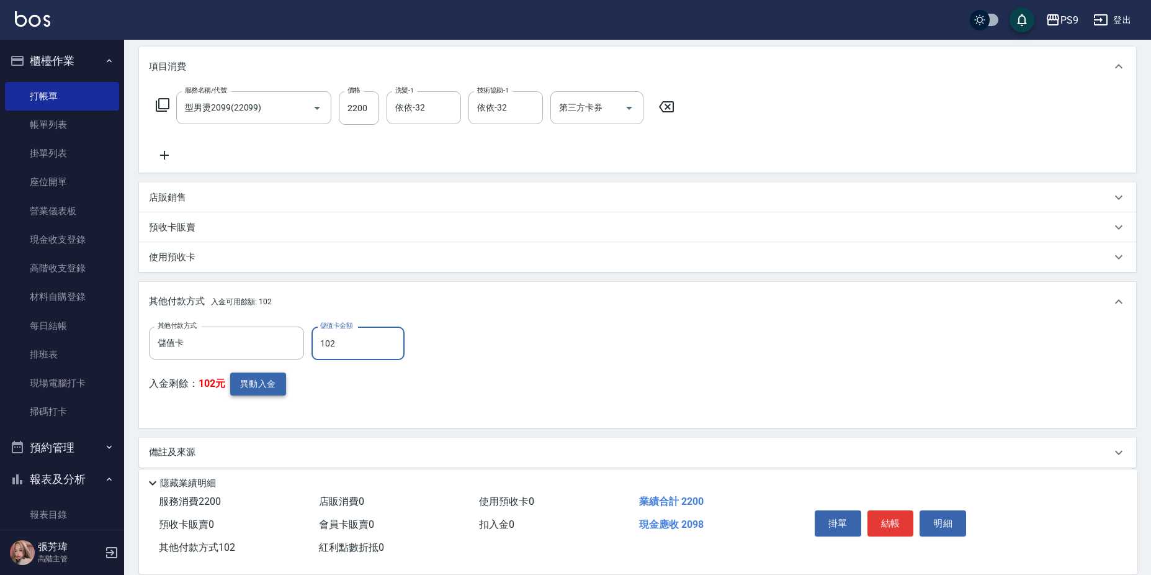
type input "102"
click at [258, 375] on button "異動入金" at bounding box center [258, 383] width 56 height 23
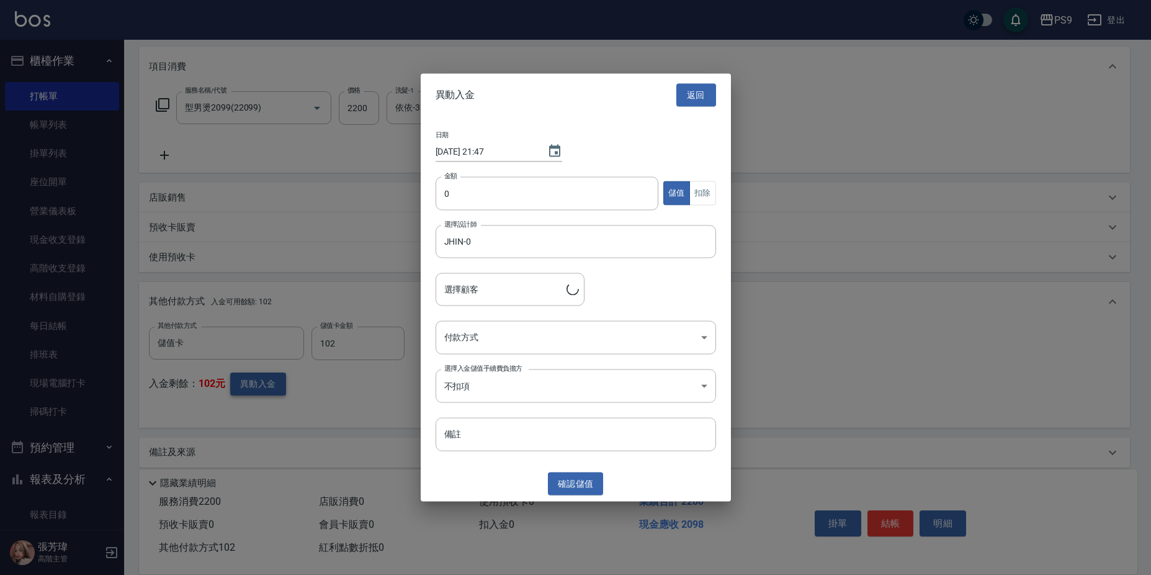
type input "[PERSON_NAME]/0905355657"
click at [482, 178] on input "0" at bounding box center [550, 193] width 223 height 34
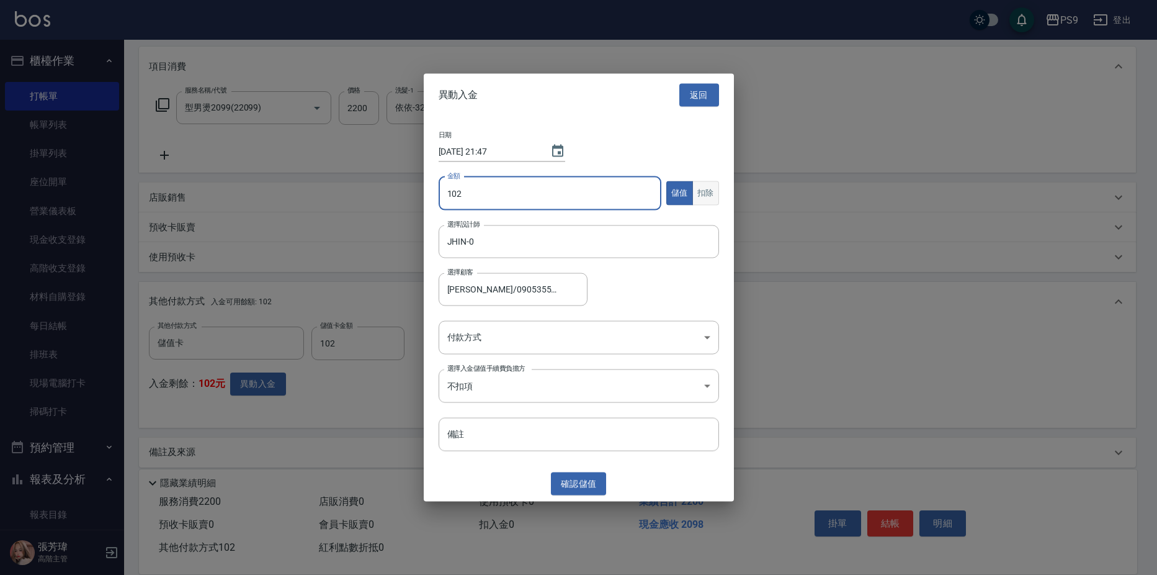
type input "102"
click at [693, 189] on button "扣除" at bounding box center [706, 193] width 27 height 24
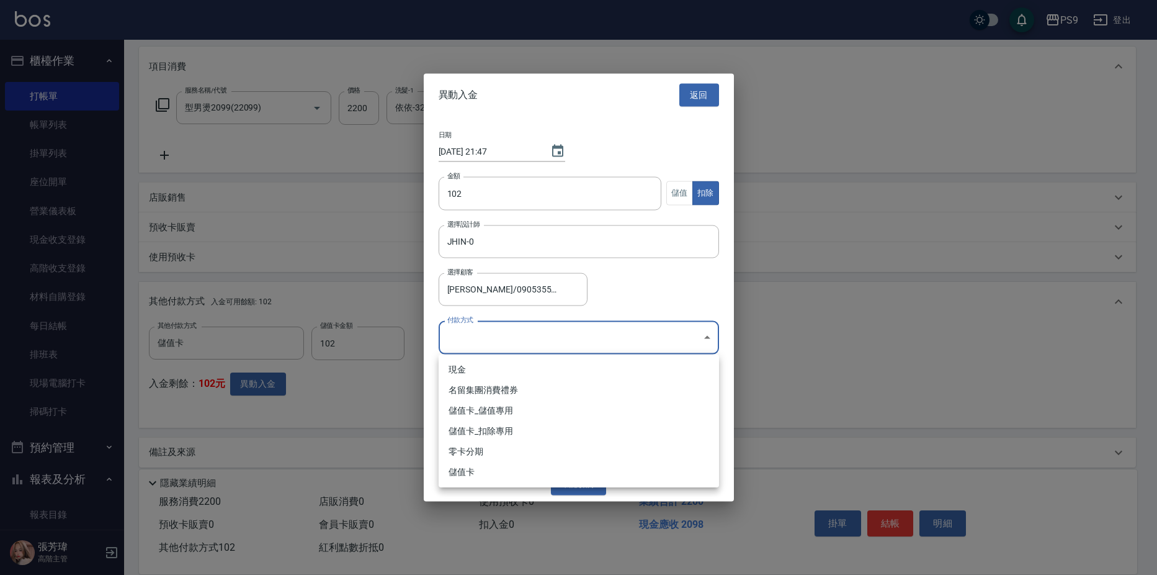
drag, startPoint x: 616, startPoint y: 333, endPoint x: 613, endPoint y: 347, distance: 14.0
click at [616, 333] on body "PS9 登出 櫃檯作業 打帳單 帳單列表 掛單列表 座位開單 營業儀表板 現金收支登錄 高階收支登錄 材料自購登錄 每日結帳 排班表 現場電腦打卡 掃碼打卡 …" at bounding box center [578, 214] width 1157 height 743
click at [525, 429] on li "儲值卡_扣除專用" at bounding box center [579, 431] width 280 height 20
type input "儲值卡_扣除專用"
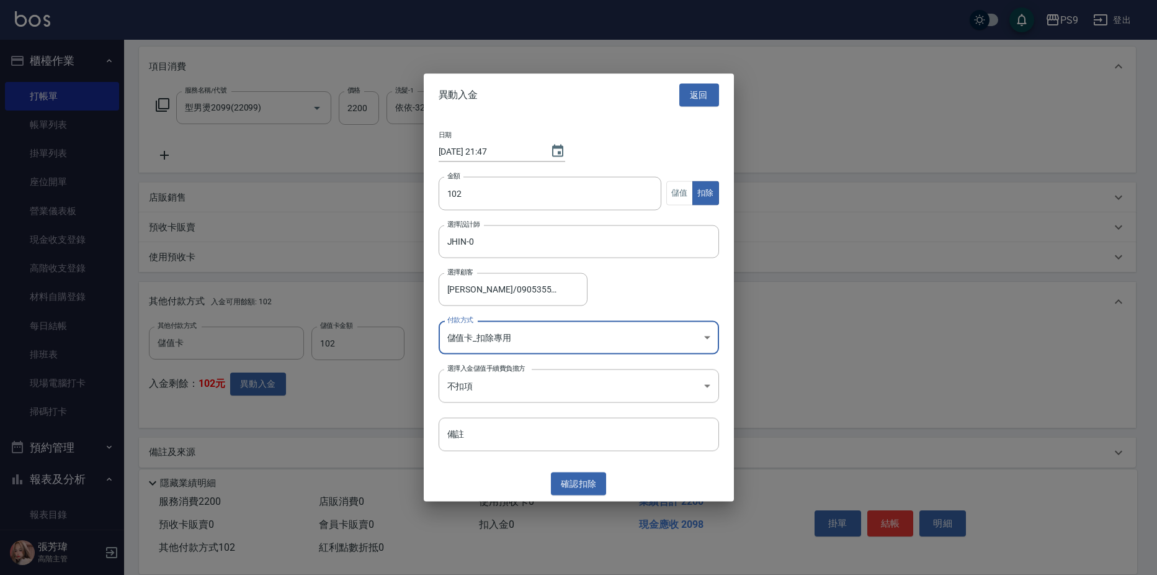
click at [589, 484] on button "確認 扣除" at bounding box center [579, 483] width 56 height 23
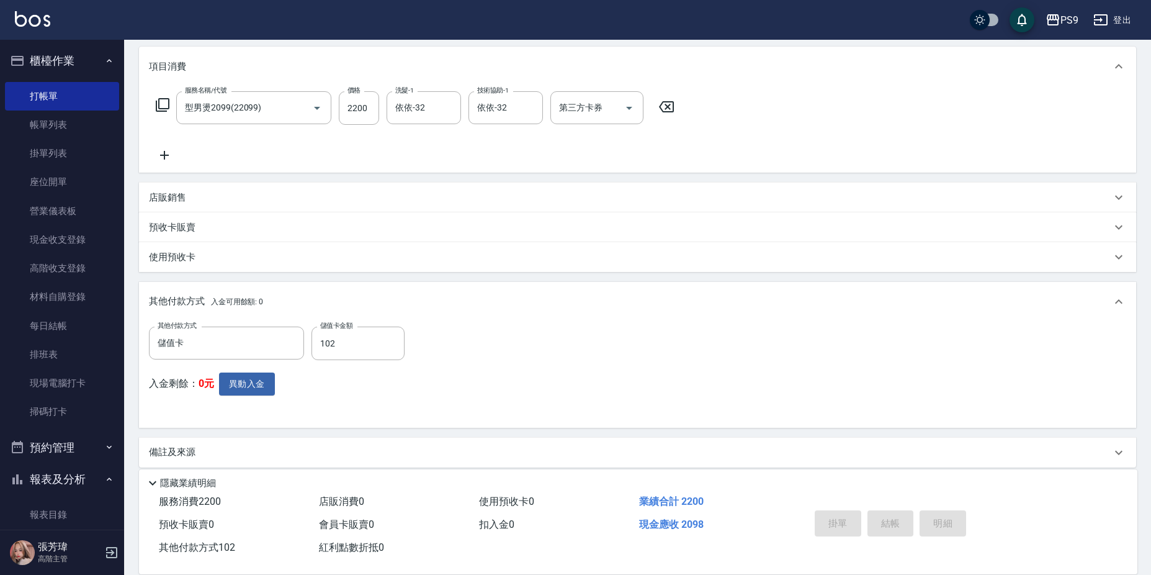
type input "[DATE] 21:48"
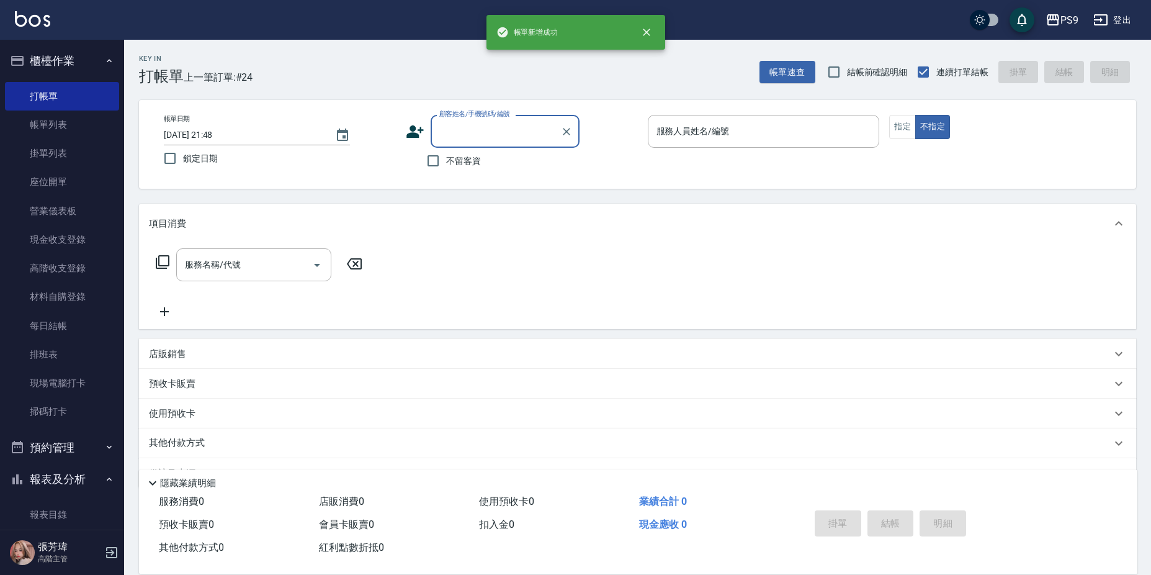
scroll to position [0, 0]
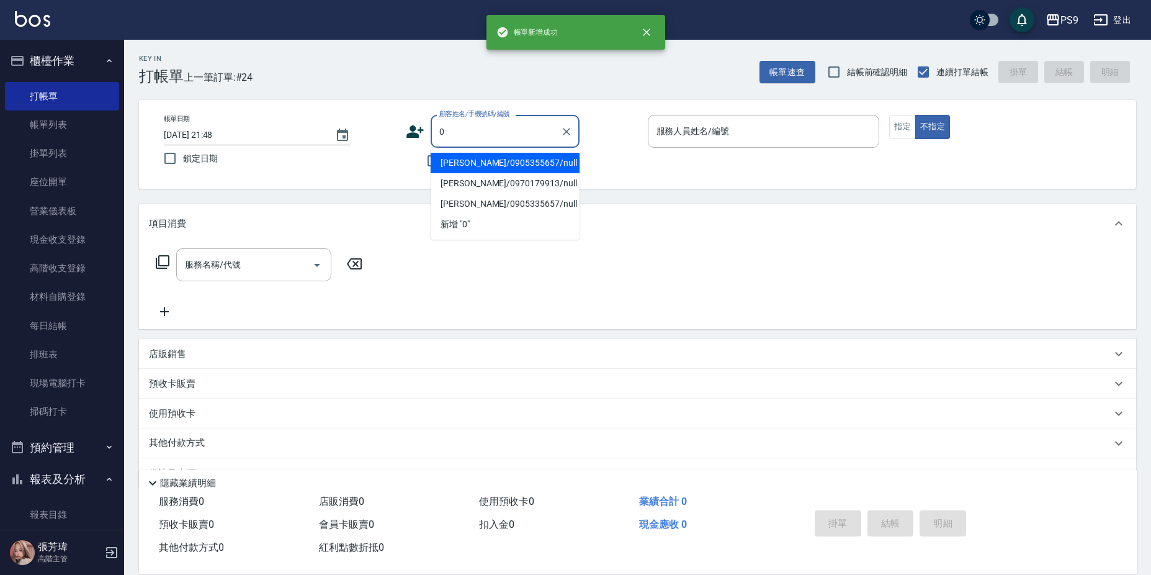
type input "[PERSON_NAME]/0905355657/null"
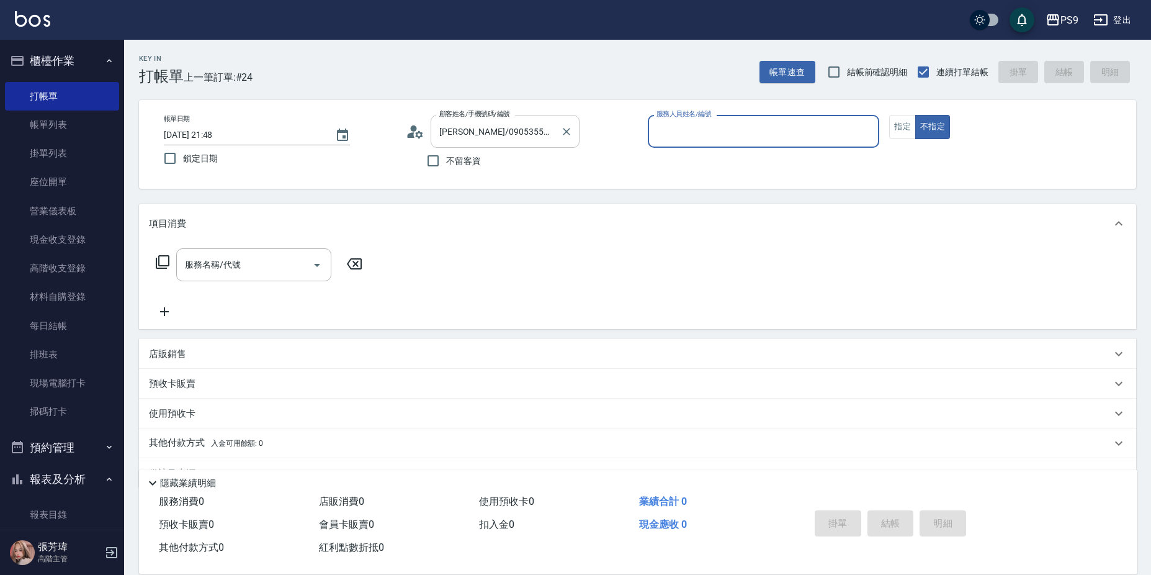
drag, startPoint x: 552, startPoint y: 132, endPoint x: 555, endPoint y: 138, distance: 7.3
click at [552, 133] on input "[PERSON_NAME]/0905355657/null" at bounding box center [495, 131] width 119 height 22
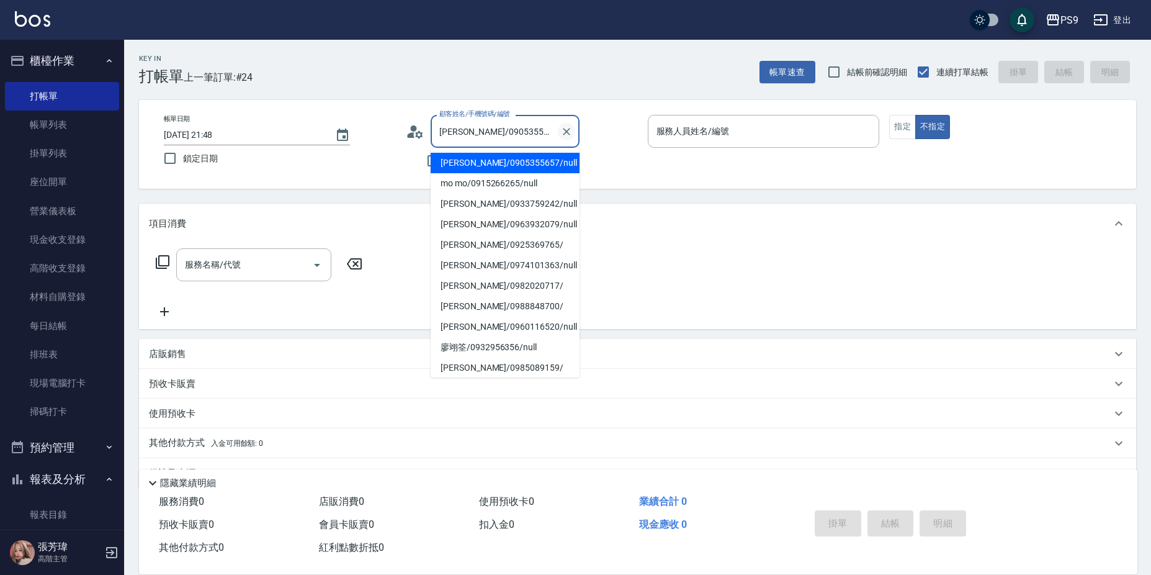
click at [570, 130] on button "Clear" at bounding box center [566, 131] width 17 height 17
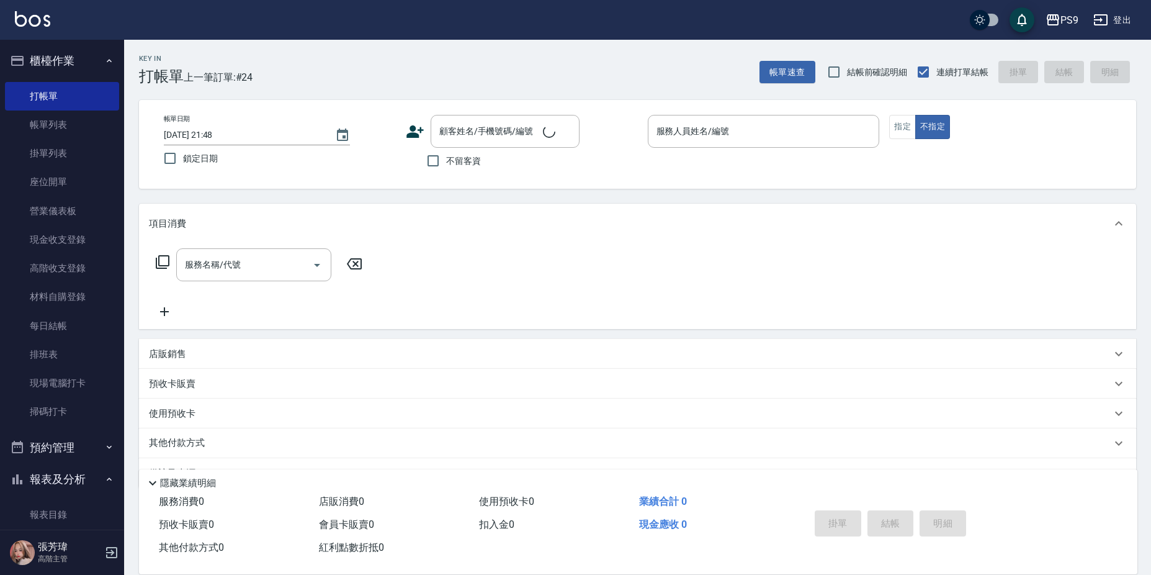
click at [415, 163] on div "不留客資" at bounding box center [493, 161] width 174 height 26
click at [444, 158] on input "不留客資" at bounding box center [433, 161] width 26 height 26
checkbox input "true"
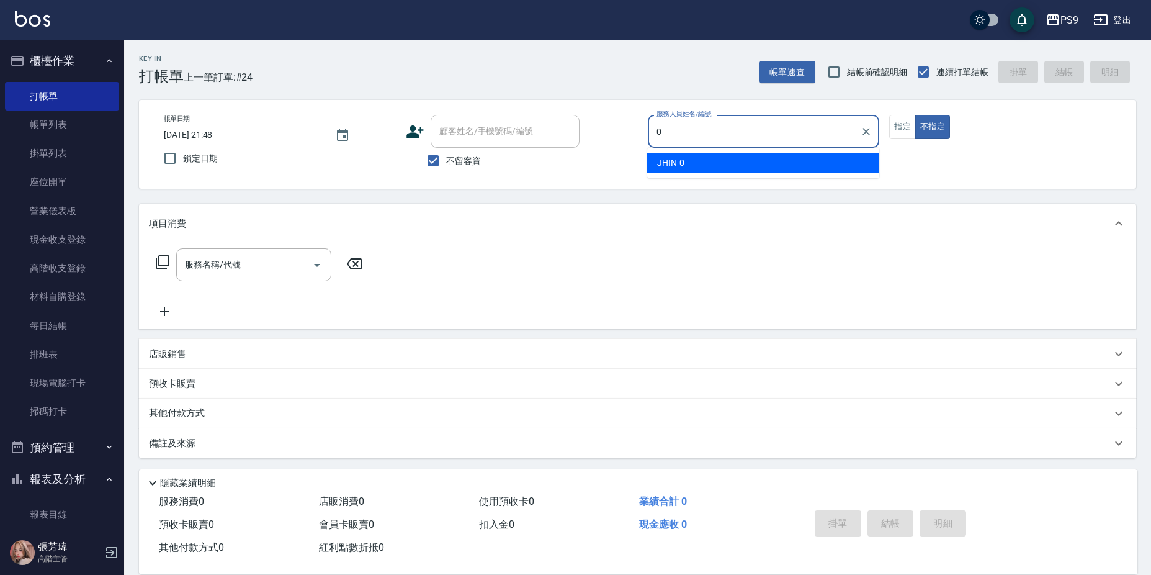
type input "JHIN-0"
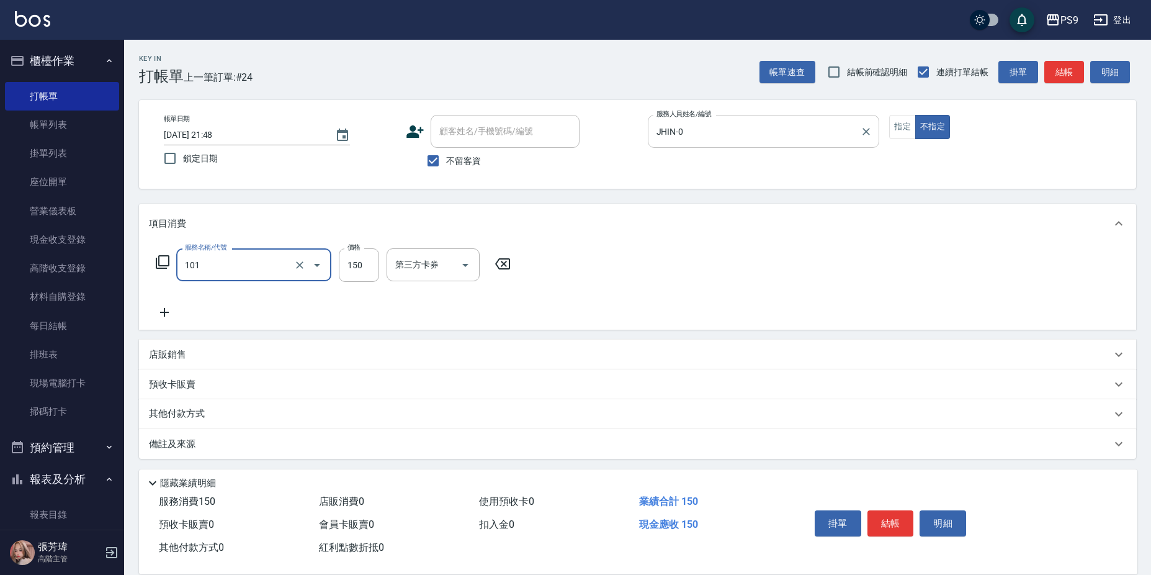
type input "洗髮(101)"
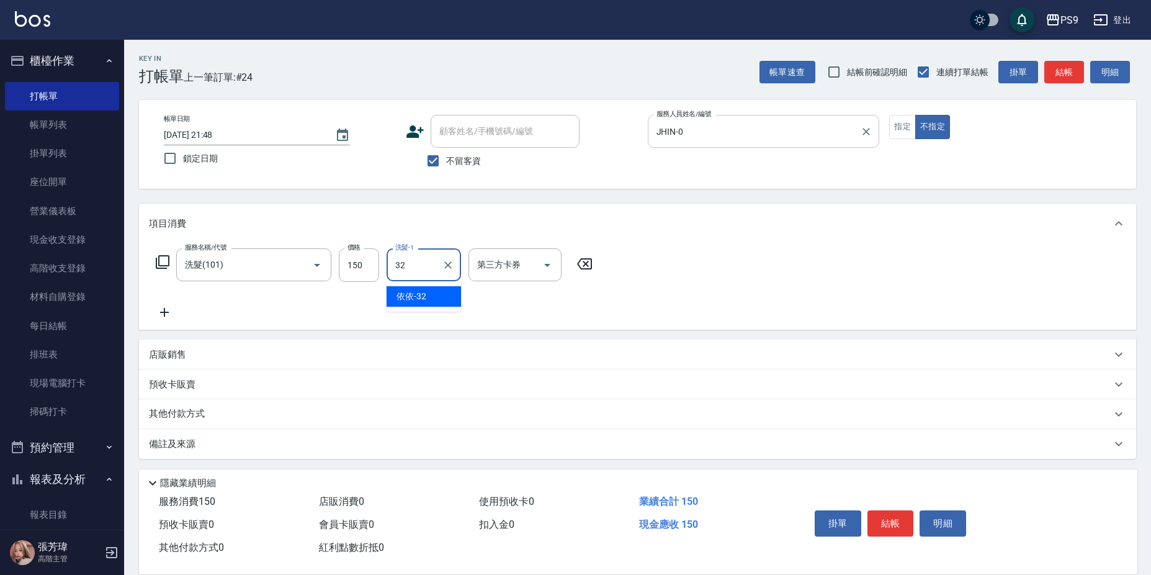
type input "依依-32"
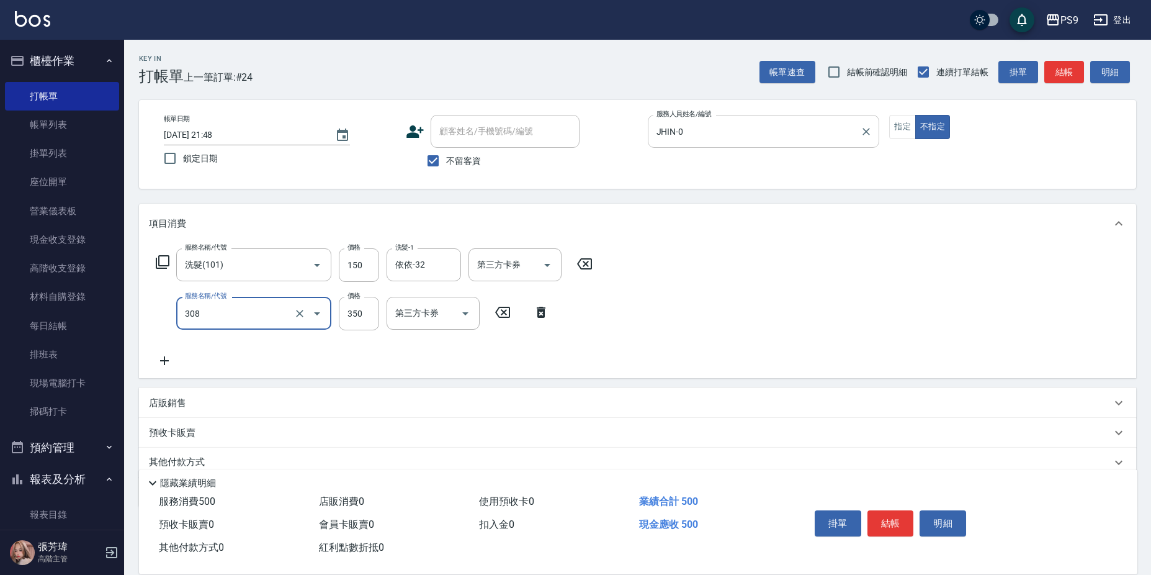
type input "剪-350(308)"
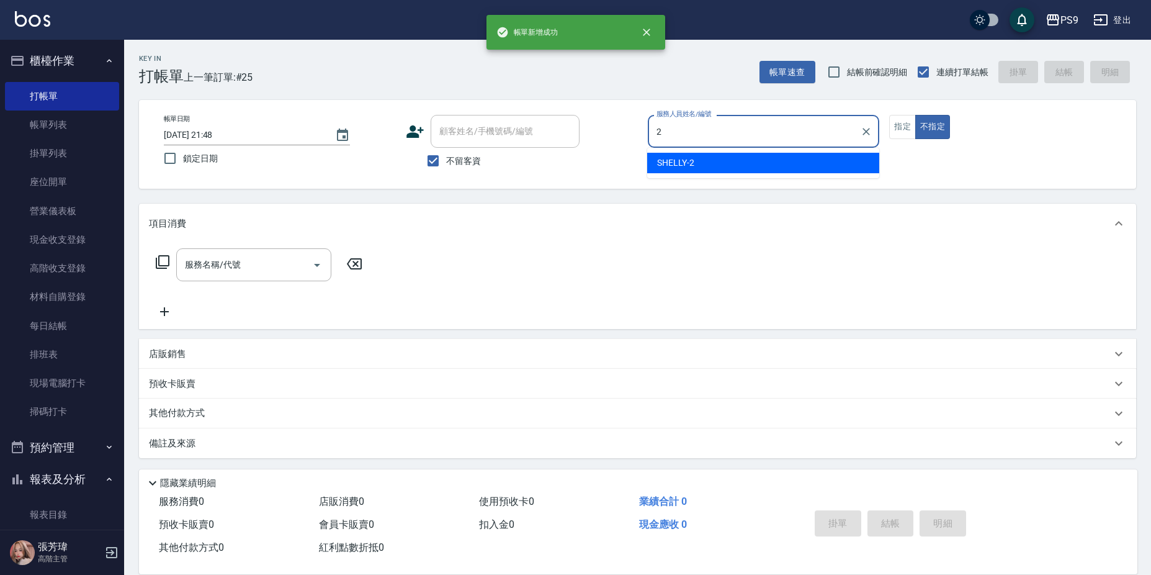
type input "SHELLY-2"
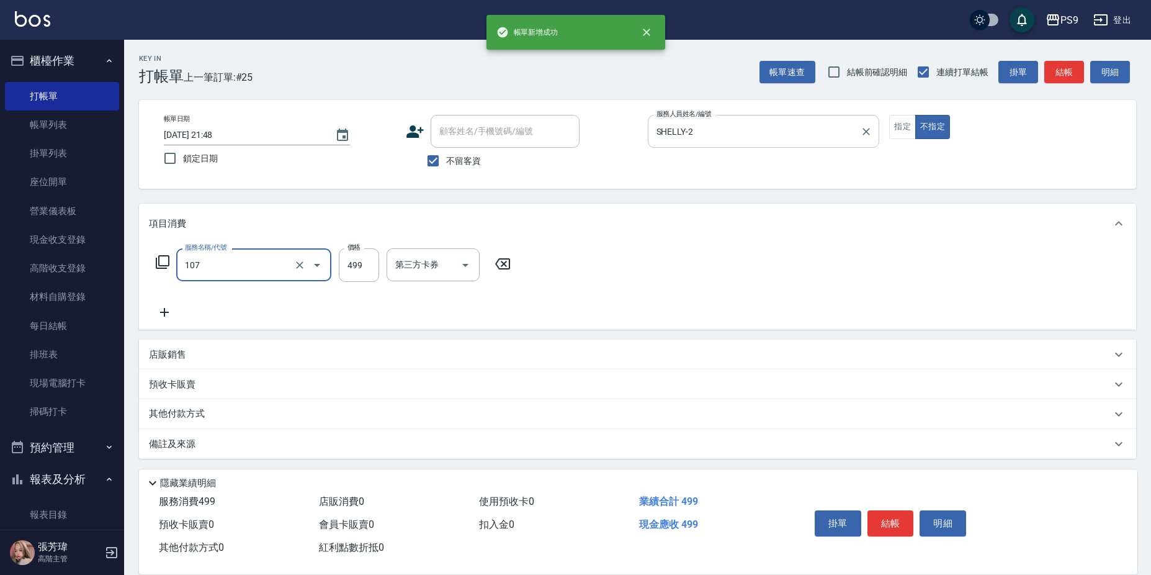
type input "[PERSON_NAME](107)"
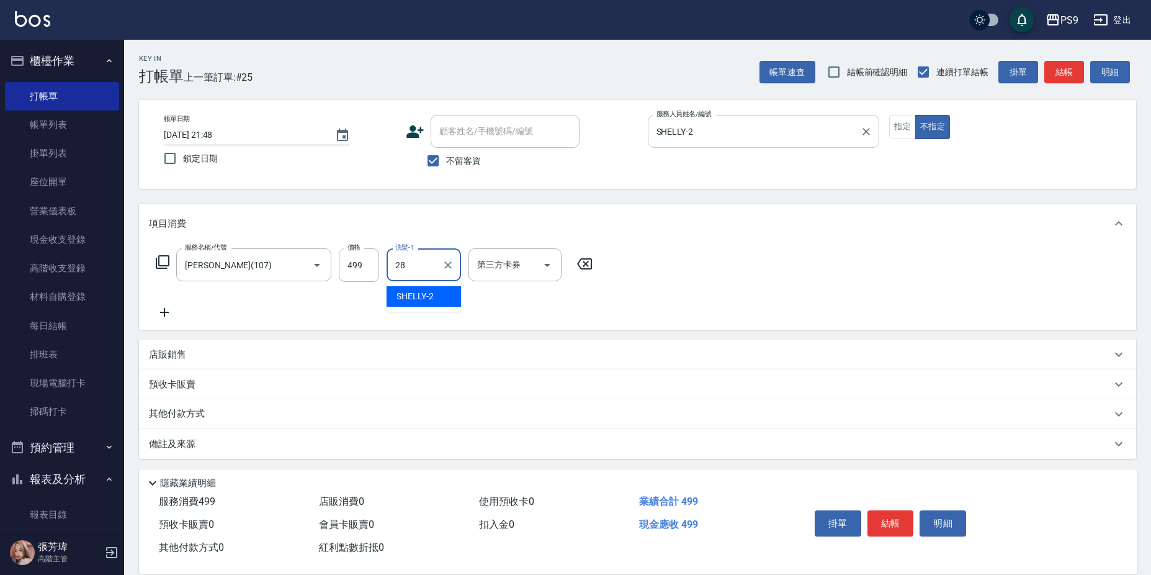
type input "[PERSON_NAME]-28"
click at [687, 241] on div "項目消費" at bounding box center [637, 224] width 997 height 40
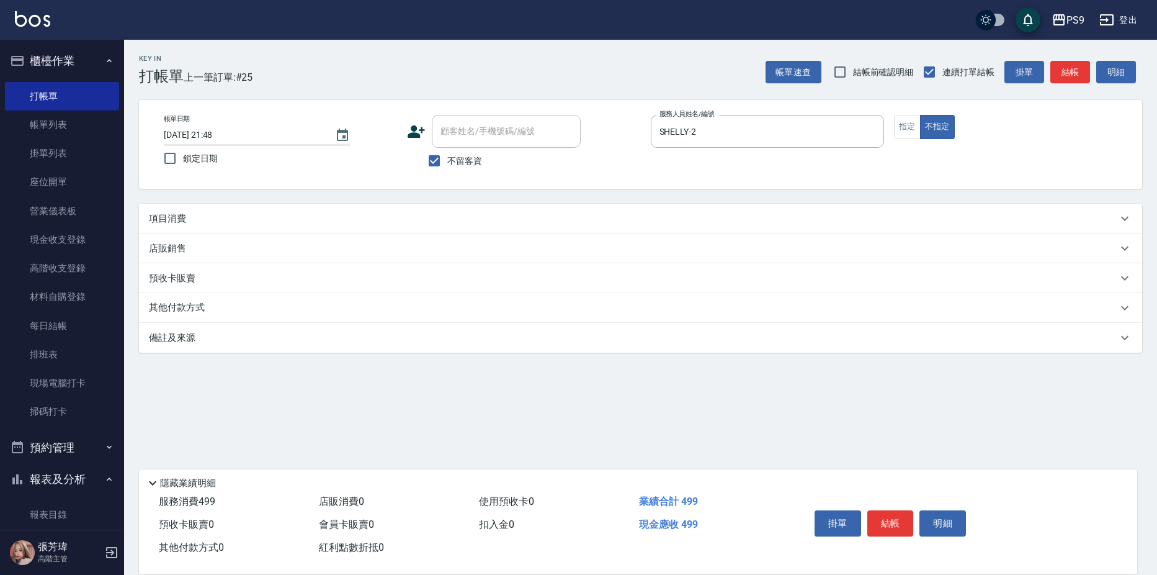
drag, startPoint x: 453, startPoint y: 222, endPoint x: 452, endPoint y: 229, distance: 6.9
click at [452, 227] on div "項目消費" at bounding box center [640, 219] width 1003 height 30
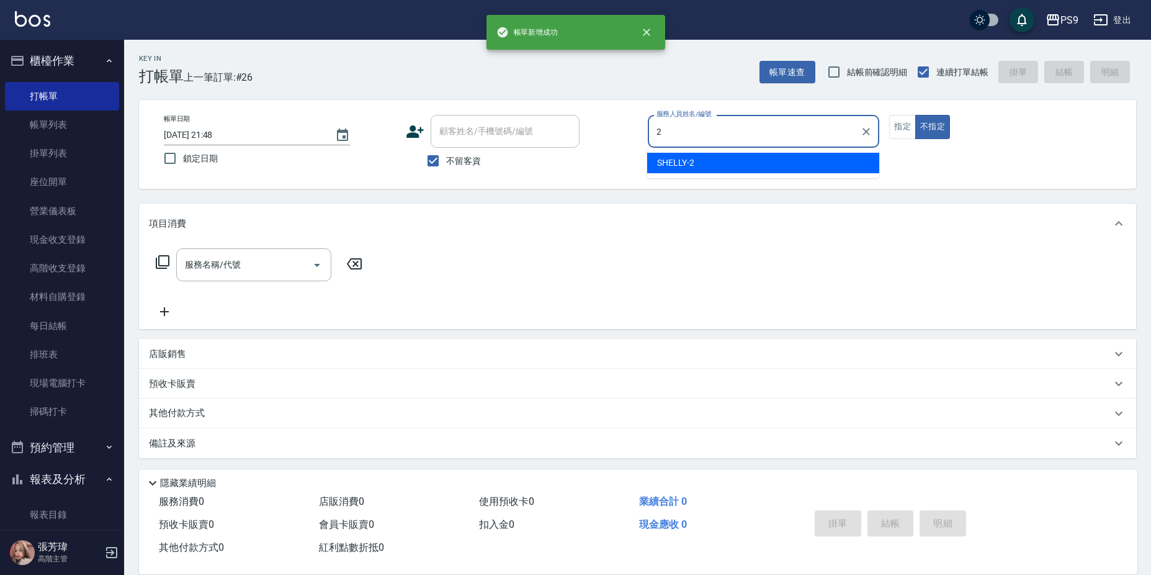
type input "SHELLY-2"
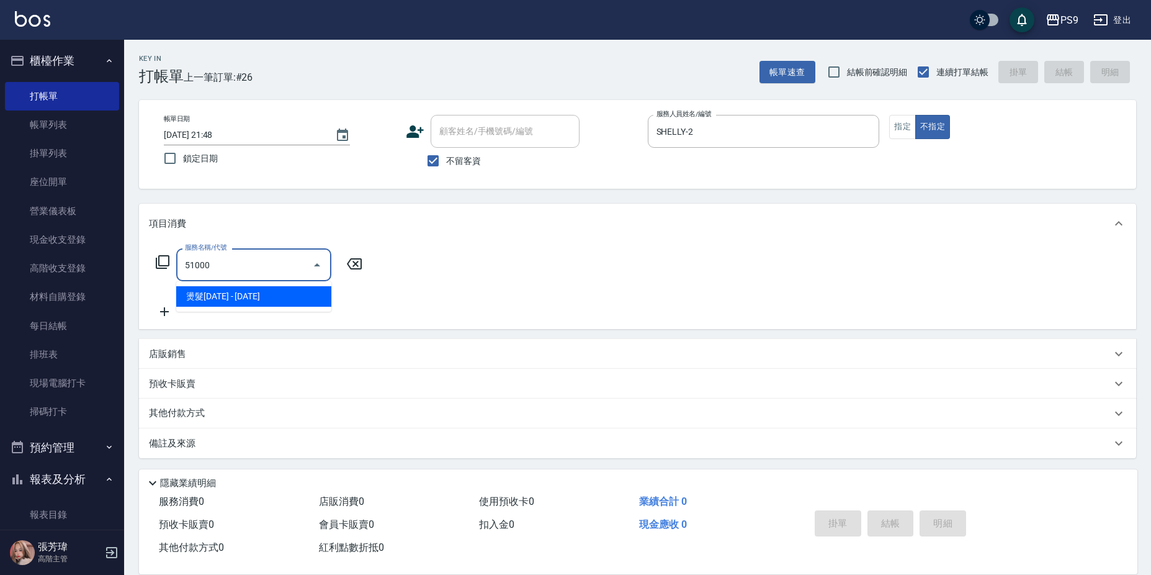
type input "燙髮1000(51000)"
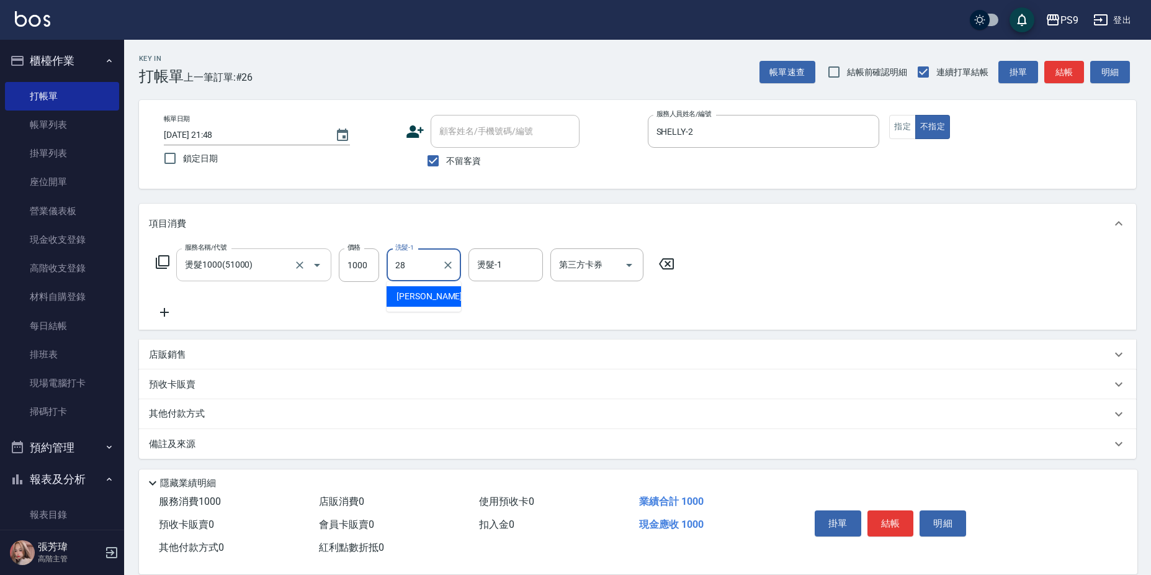
type input "28"
click at [221, 266] on input "燙髮1000(51000)" at bounding box center [236, 265] width 109 height 22
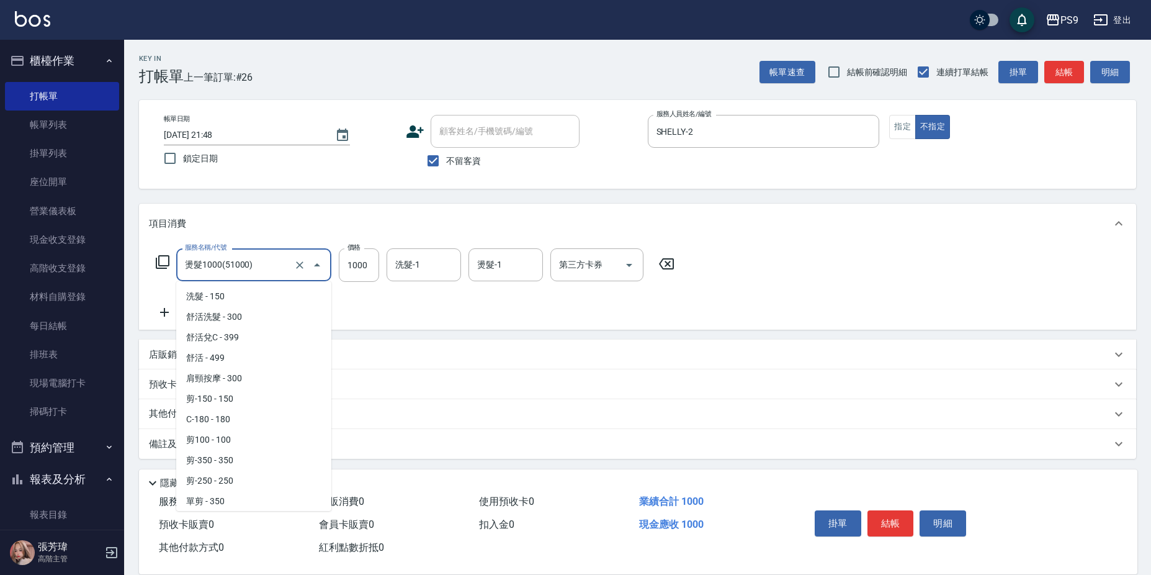
scroll to position [676, 0]
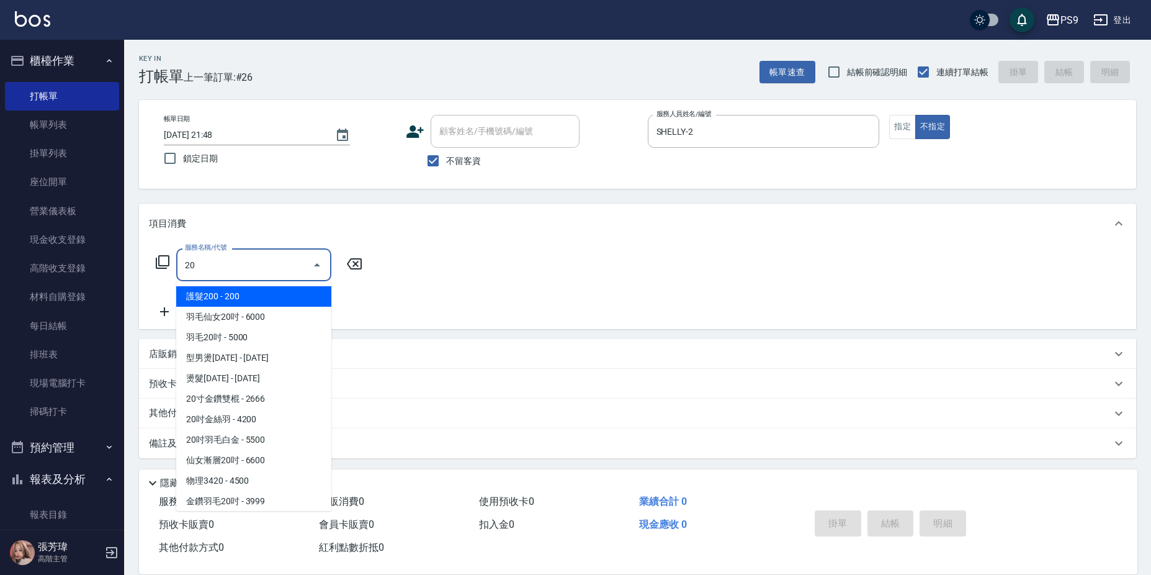
type input "2"
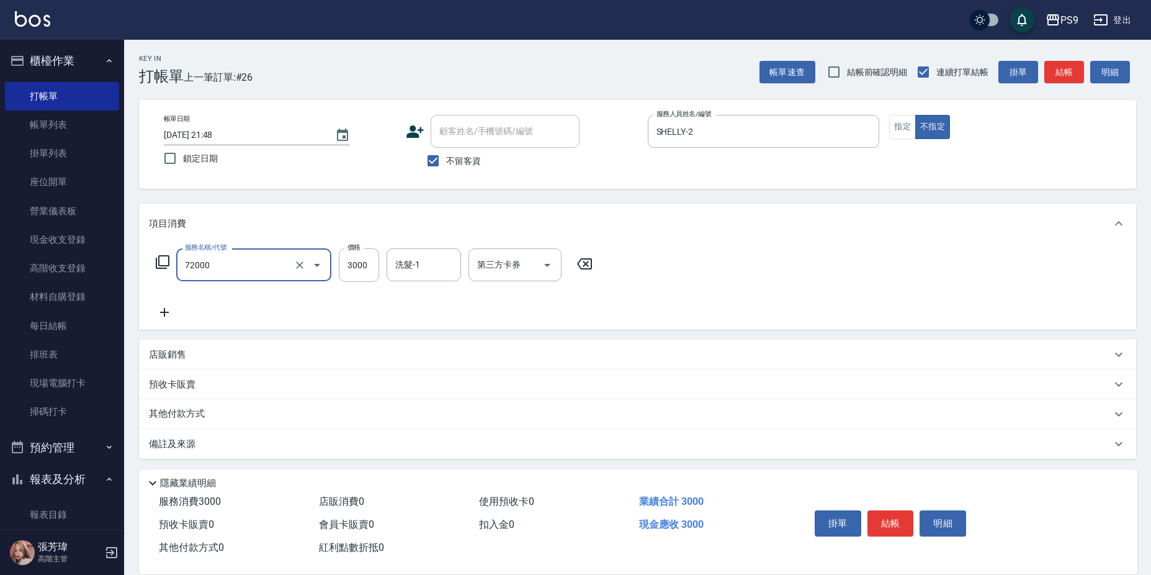
type input "接髮重整(72000)"
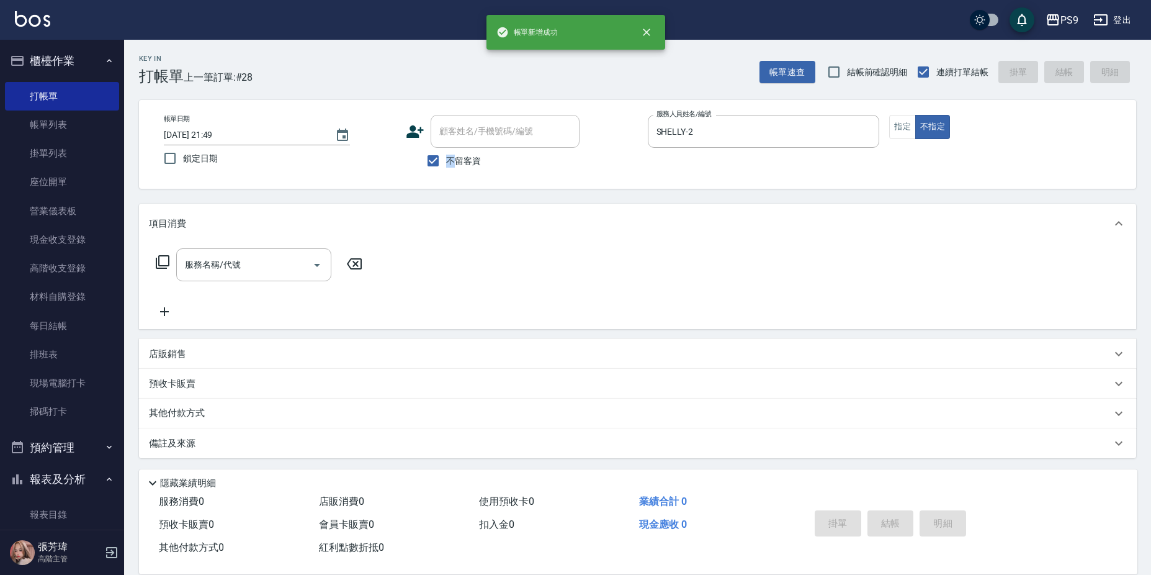
click at [449, 155] on span "不留客資" at bounding box center [463, 161] width 35 height 13
drag, startPoint x: 449, startPoint y: 155, endPoint x: 443, endPoint y: 151, distance: 6.4
click at [434, 159] on input "不留客資" at bounding box center [433, 161] width 26 height 26
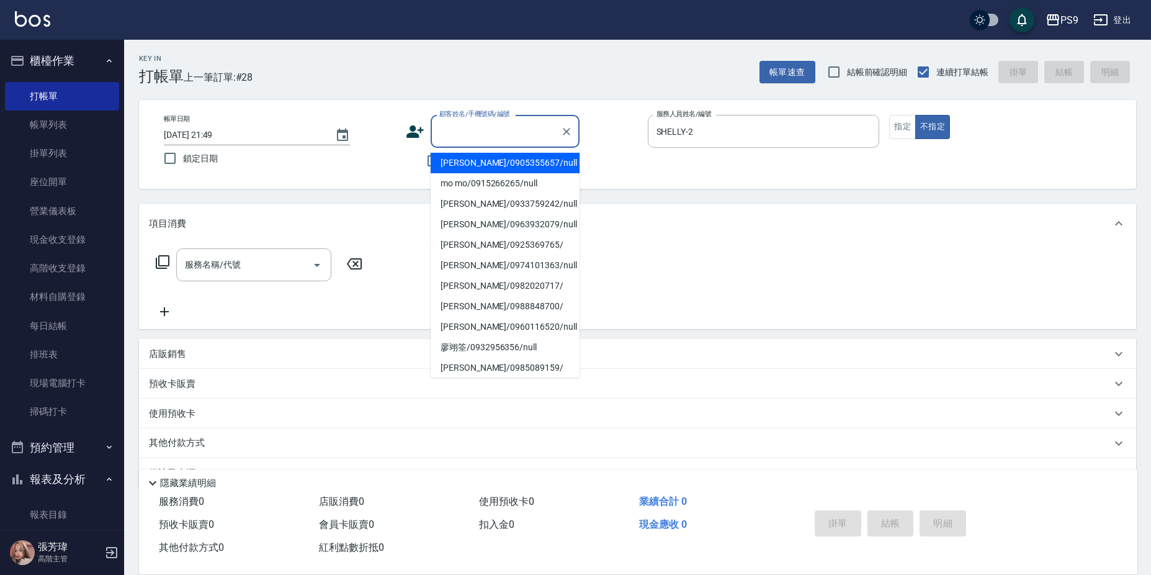
click at [454, 138] on input "顧客姓名/手機號碼/編號" at bounding box center [495, 131] width 119 height 22
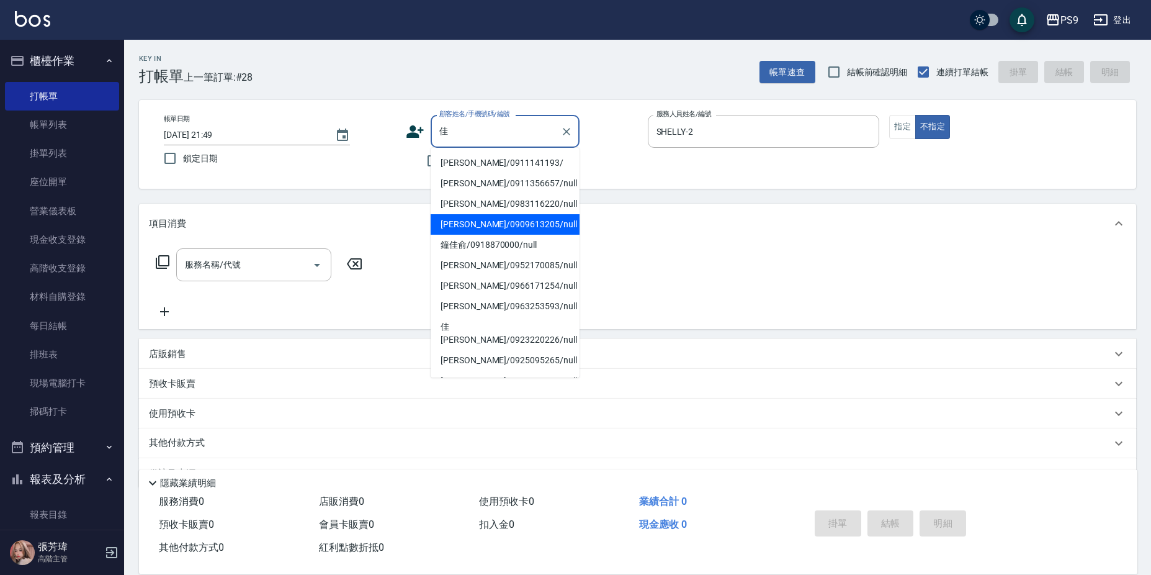
click at [480, 213] on li "[PERSON_NAME]/0983116220/null" at bounding box center [505, 204] width 149 height 20
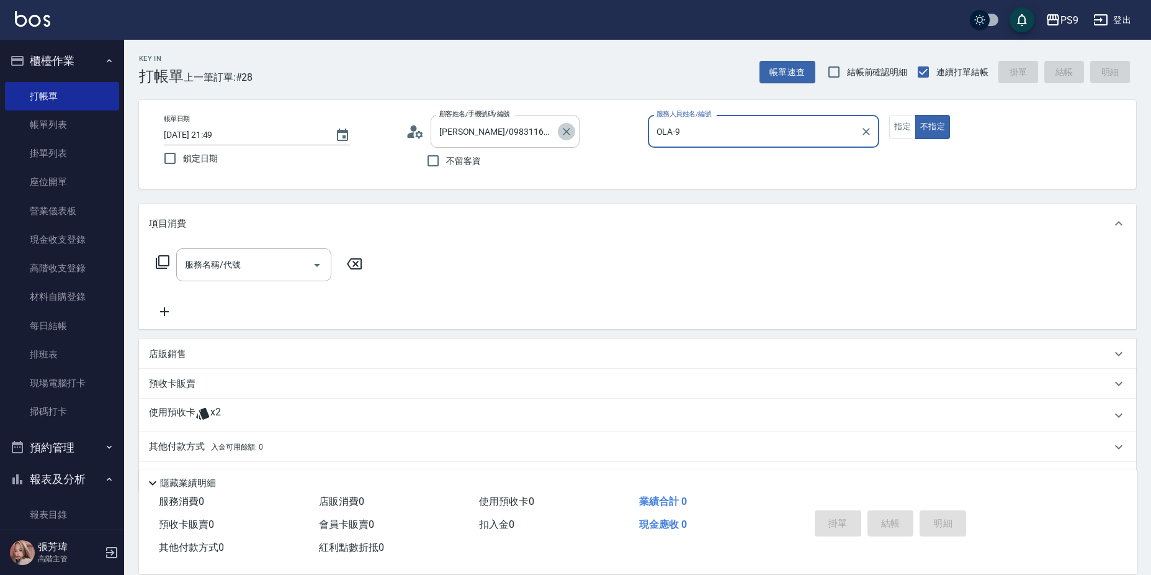
drag, startPoint x: 558, startPoint y: 136, endPoint x: 566, endPoint y: 134, distance: 7.7
click at [560, 136] on button "Clear" at bounding box center [566, 131] width 17 height 17
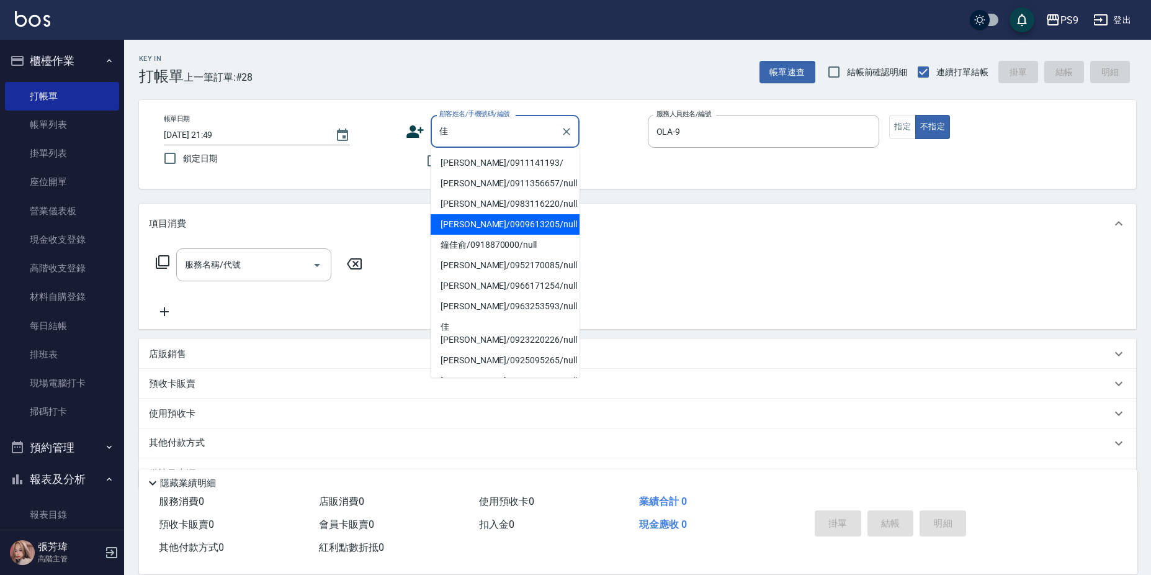
click at [492, 222] on li "[PERSON_NAME]/0909613205/null" at bounding box center [505, 224] width 149 height 20
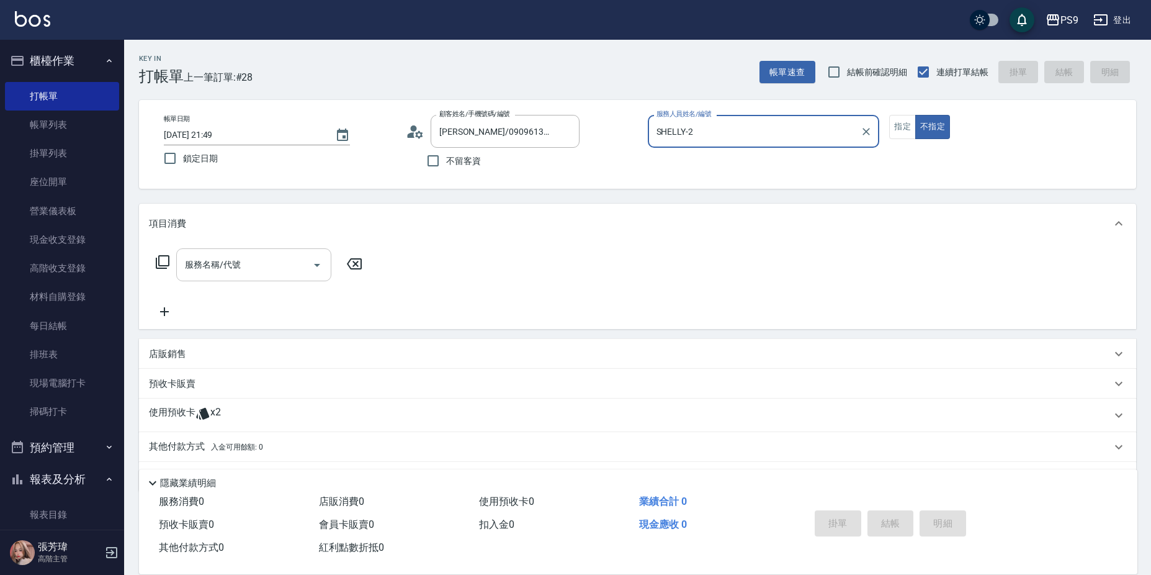
click at [260, 262] on input "服務名稱/代號" at bounding box center [244, 265] width 125 height 22
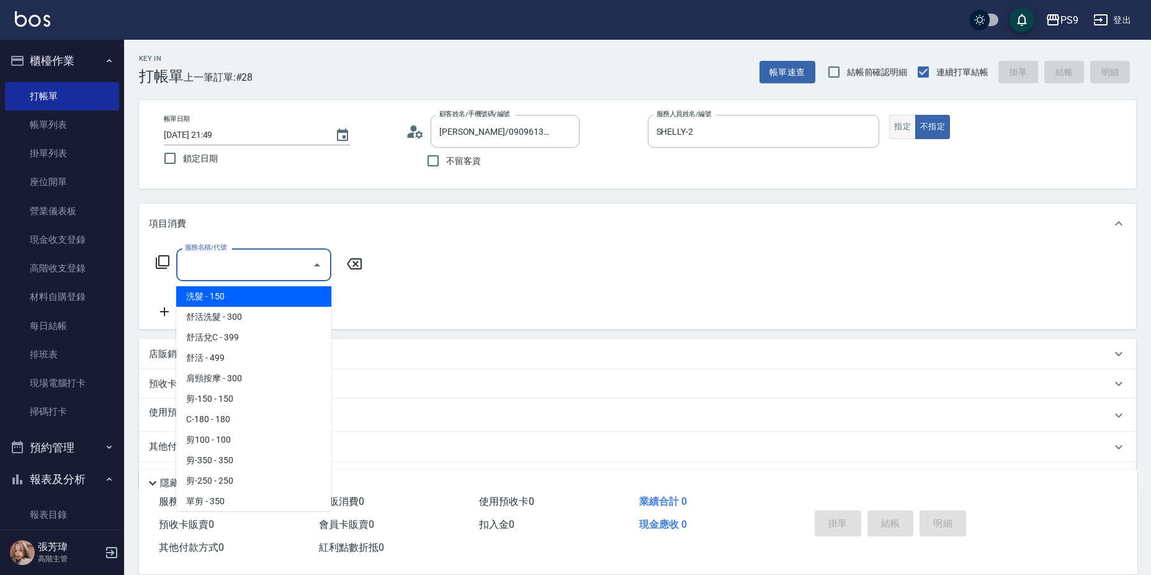
click at [907, 123] on button "指定" at bounding box center [902, 127] width 27 height 24
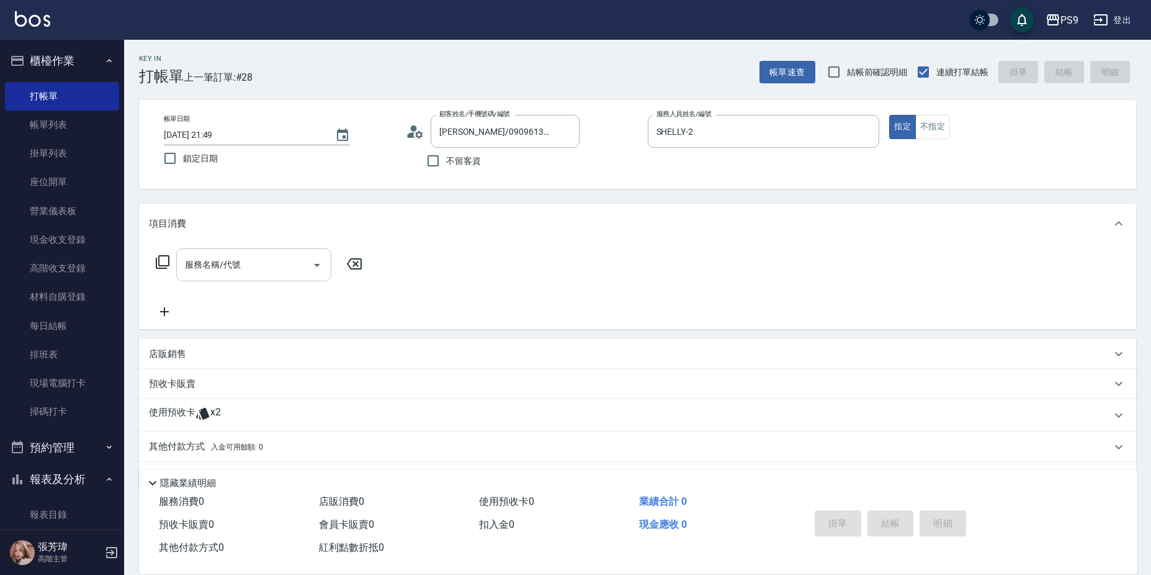
click at [236, 259] on input "服務名稱/代號" at bounding box center [244, 265] width 125 height 22
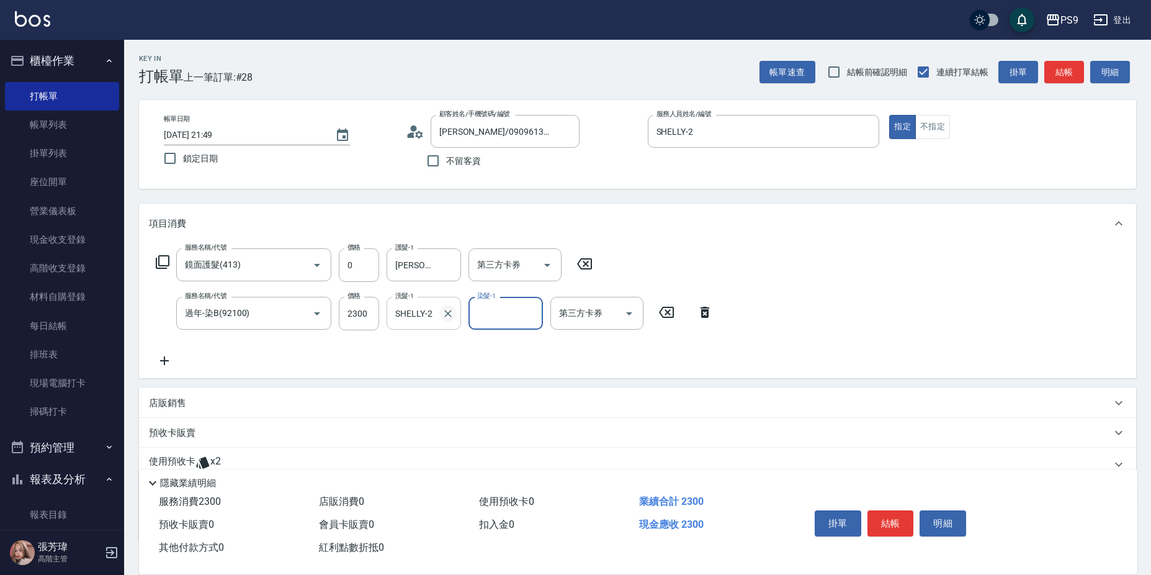
click at [452, 312] on div "SHELLY-2 洗髮-1" at bounding box center [424, 313] width 74 height 33
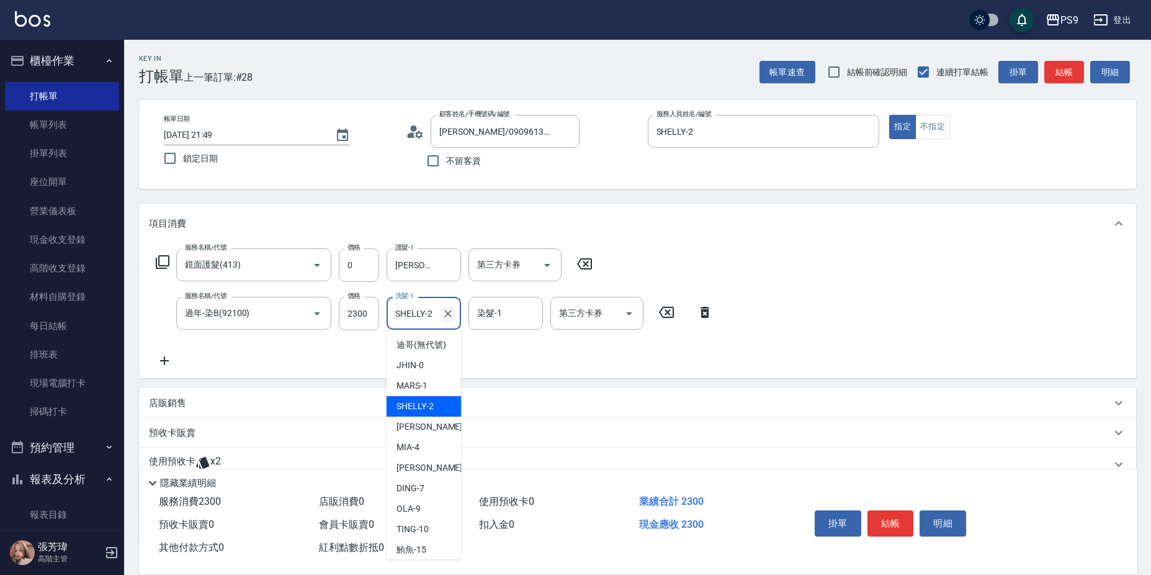
click at [451, 311] on icon "Clear" at bounding box center [448, 313] width 12 height 12
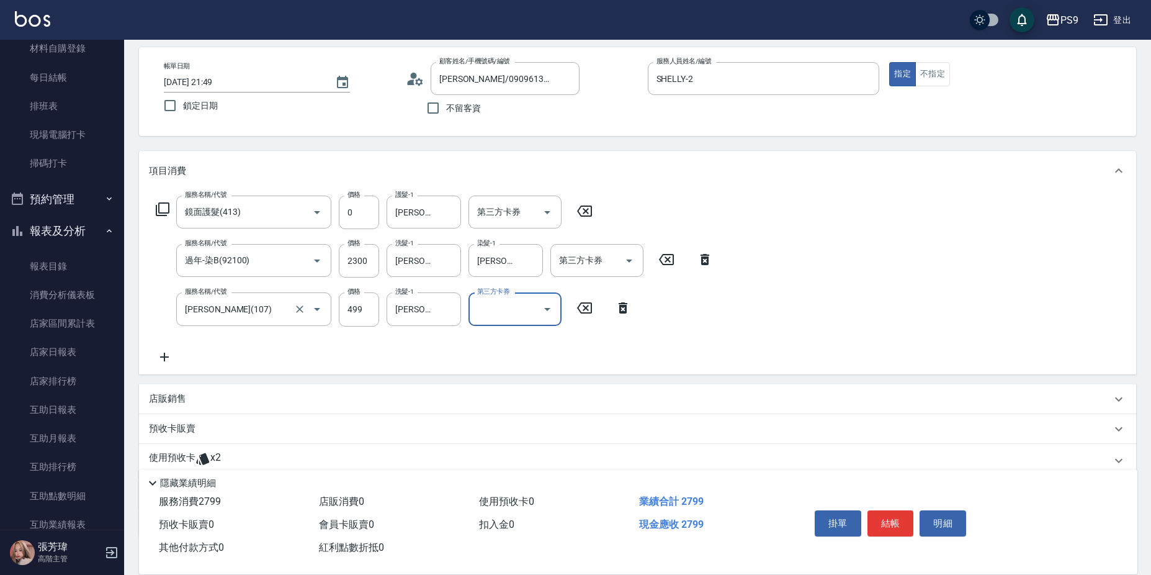
scroll to position [134, 0]
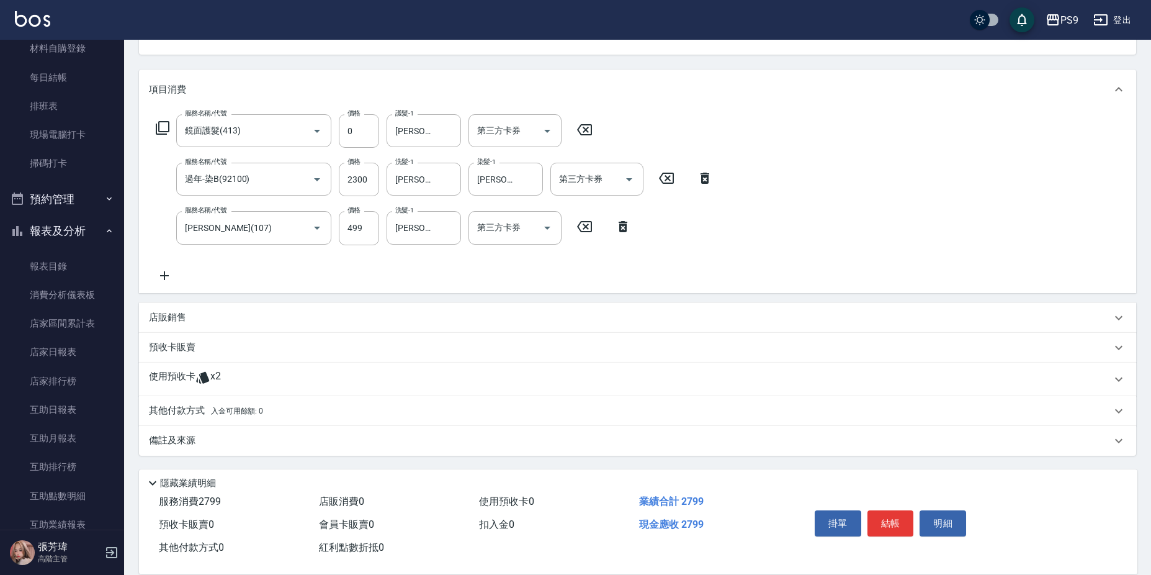
click at [235, 381] on div "使用預收卡 x2" at bounding box center [630, 379] width 962 height 19
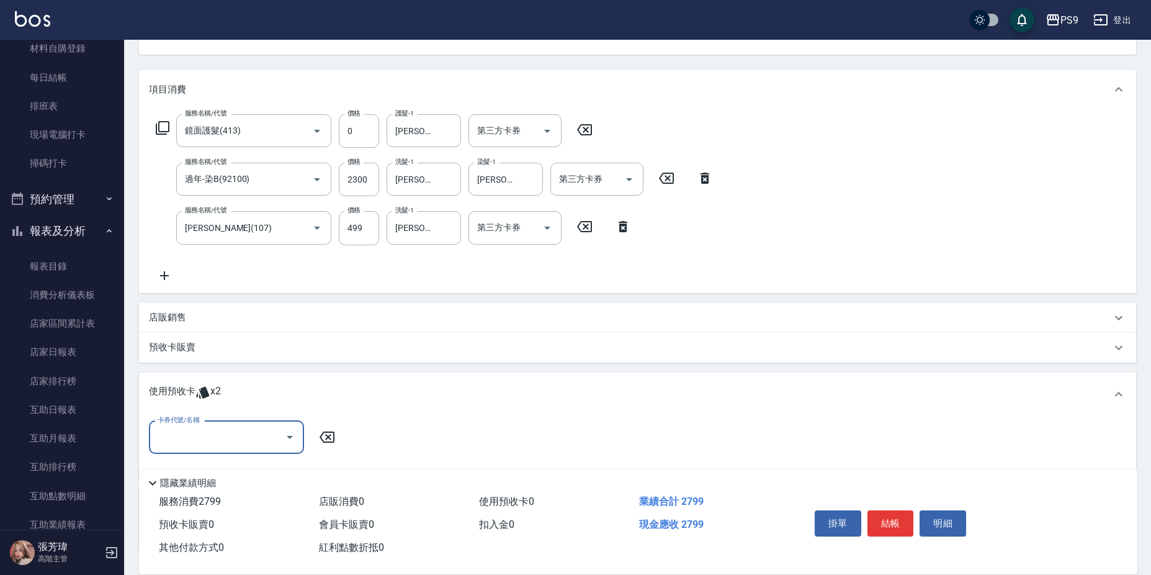
scroll to position [0, 0]
click at [229, 431] on input "卡券代號/名稱" at bounding box center [217, 437] width 125 height 22
click at [228, 475] on div "包卡 剩餘2張" at bounding box center [226, 469] width 155 height 20
click at [364, 176] on input "2300" at bounding box center [359, 180] width 40 height 34
click at [365, 179] on input "2300" at bounding box center [359, 180] width 40 height 34
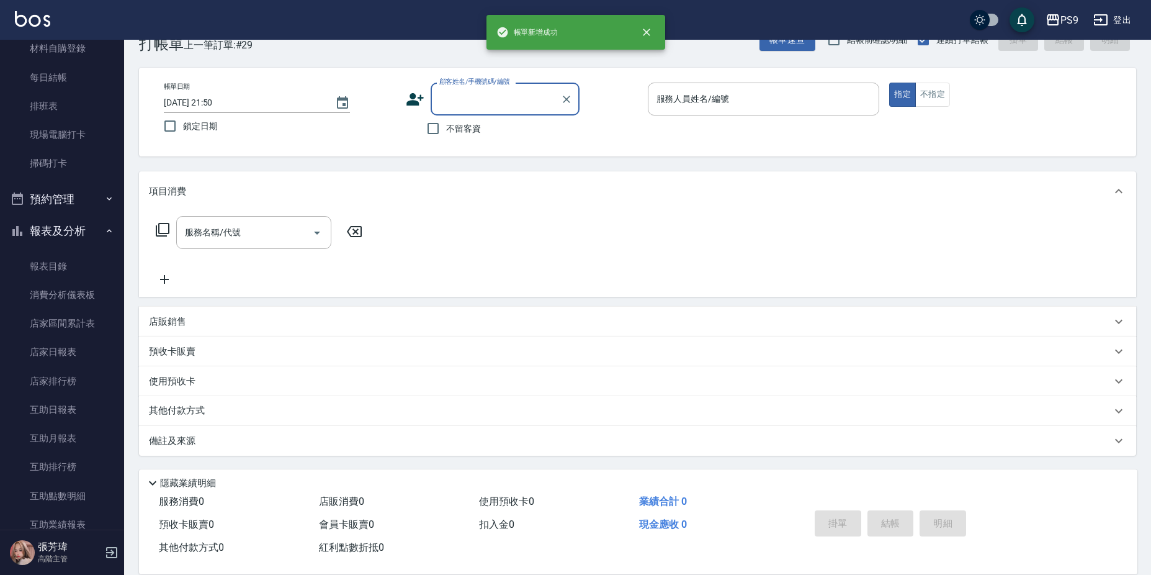
scroll to position [32, 0]
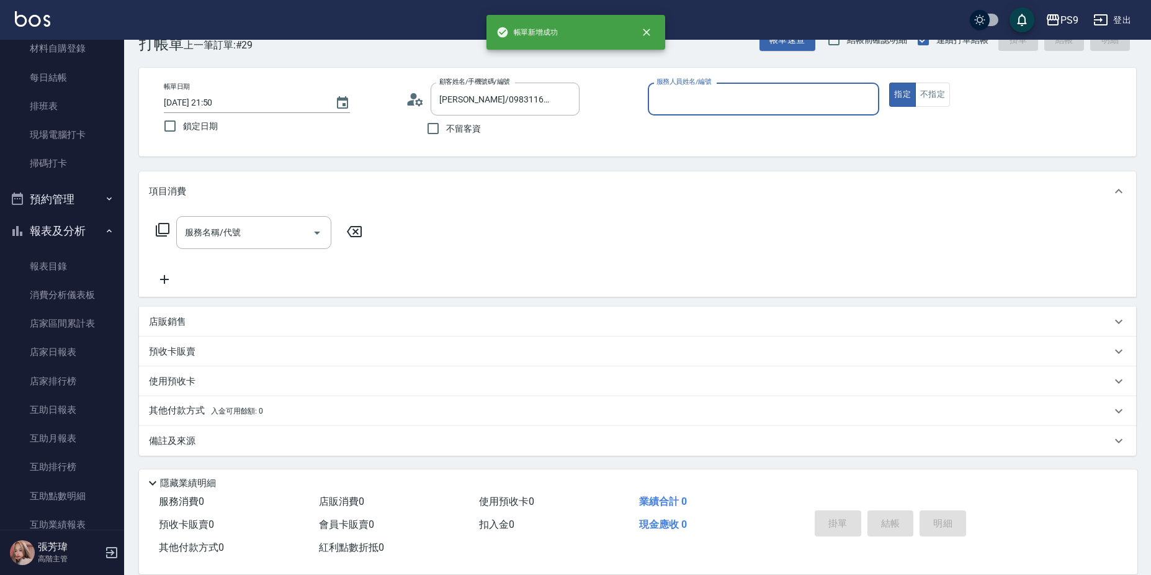
click at [889, 83] on button "指定" at bounding box center [902, 95] width 27 height 24
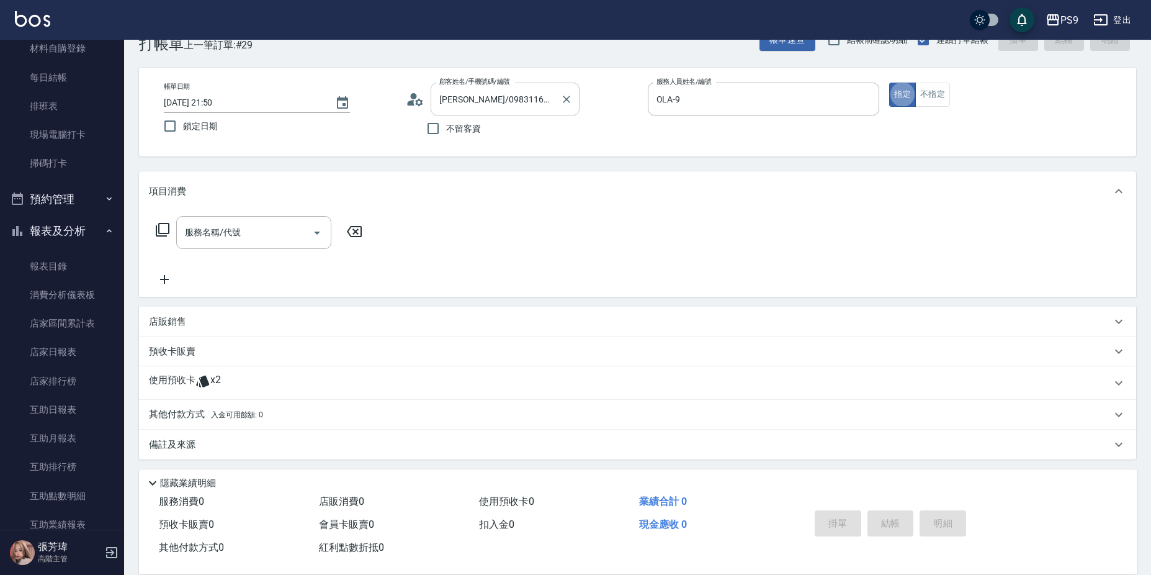
click at [471, 135] on span "不留客資" at bounding box center [463, 128] width 35 height 13
click at [446, 135] on input "不留客資" at bounding box center [433, 128] width 26 height 26
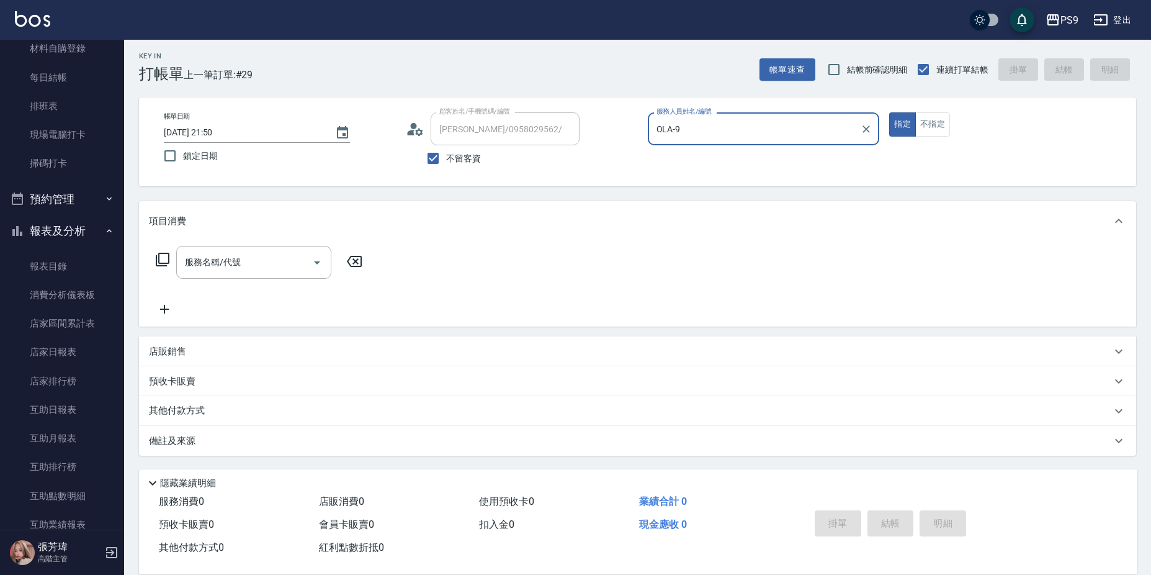
scroll to position [2, 0]
click at [444, 153] on input "不留客資" at bounding box center [433, 158] width 26 height 26
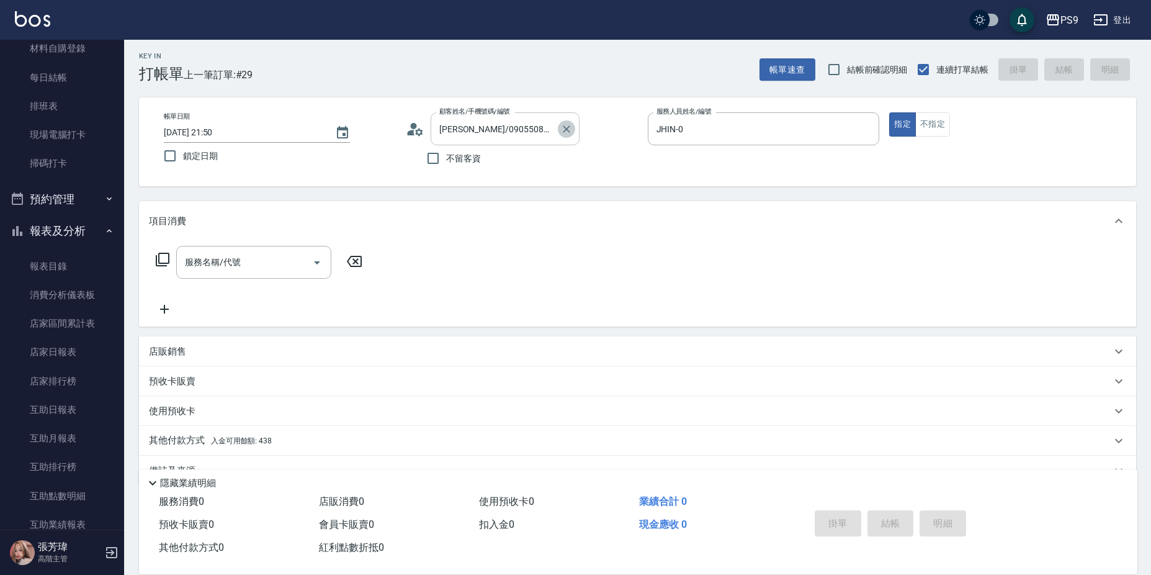
click at [568, 128] on icon "Clear" at bounding box center [566, 129] width 12 height 12
click at [431, 154] on input "不留客資" at bounding box center [433, 158] width 26 height 26
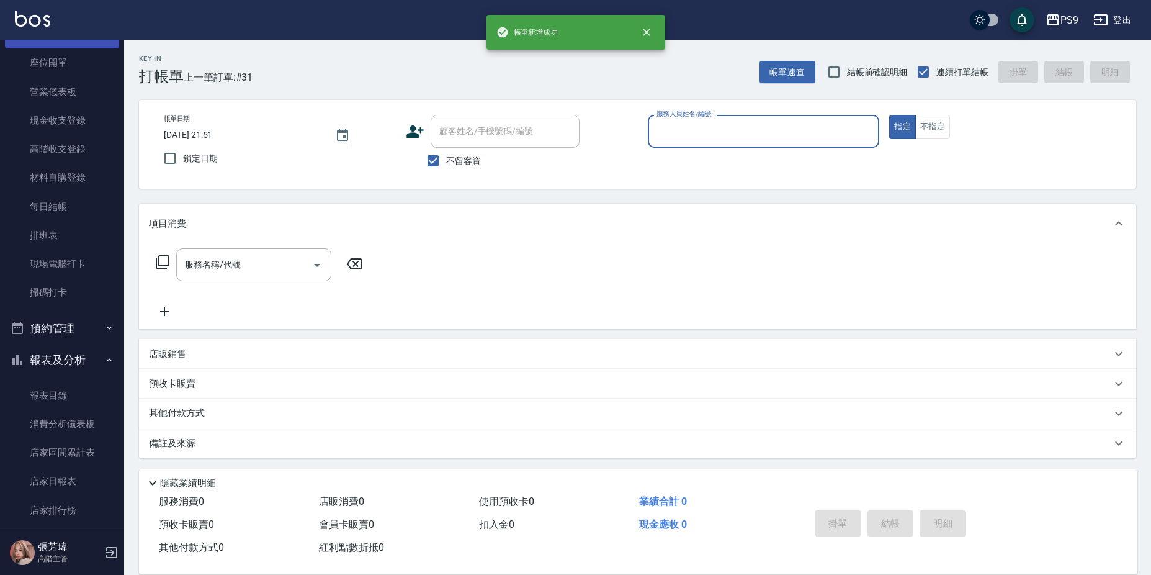
scroll to position [0, 0]
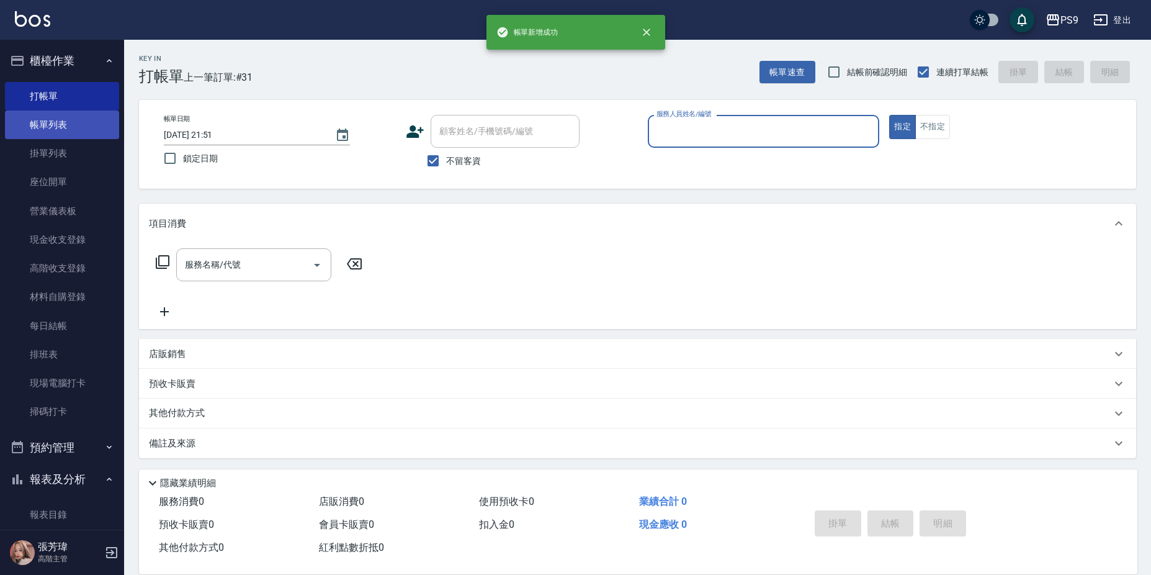
click at [63, 125] on link "帳單列表" at bounding box center [62, 124] width 114 height 29
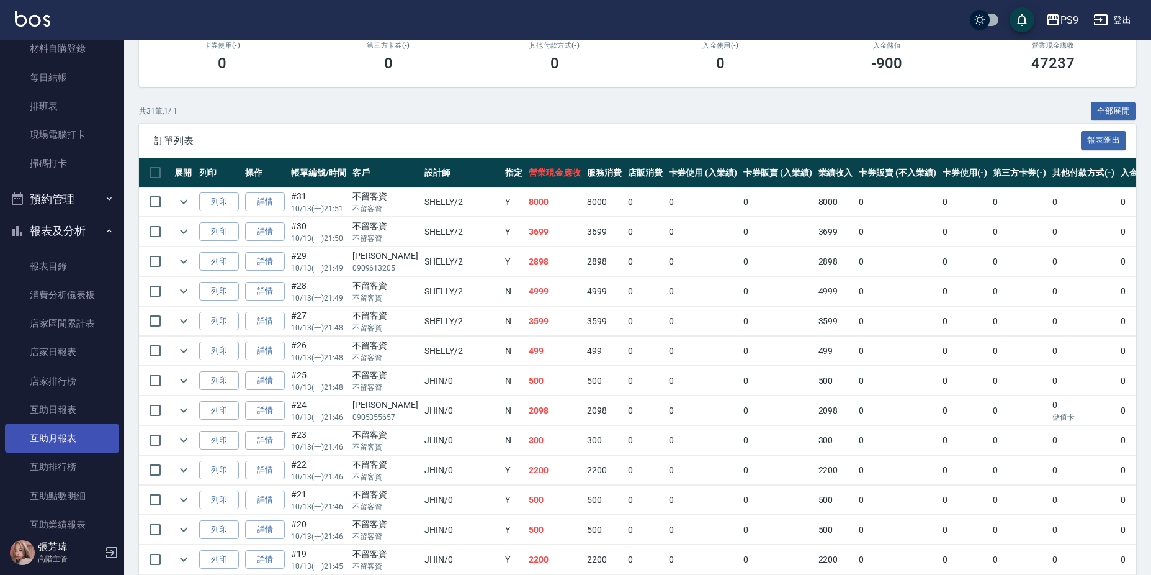
scroll to position [434, 0]
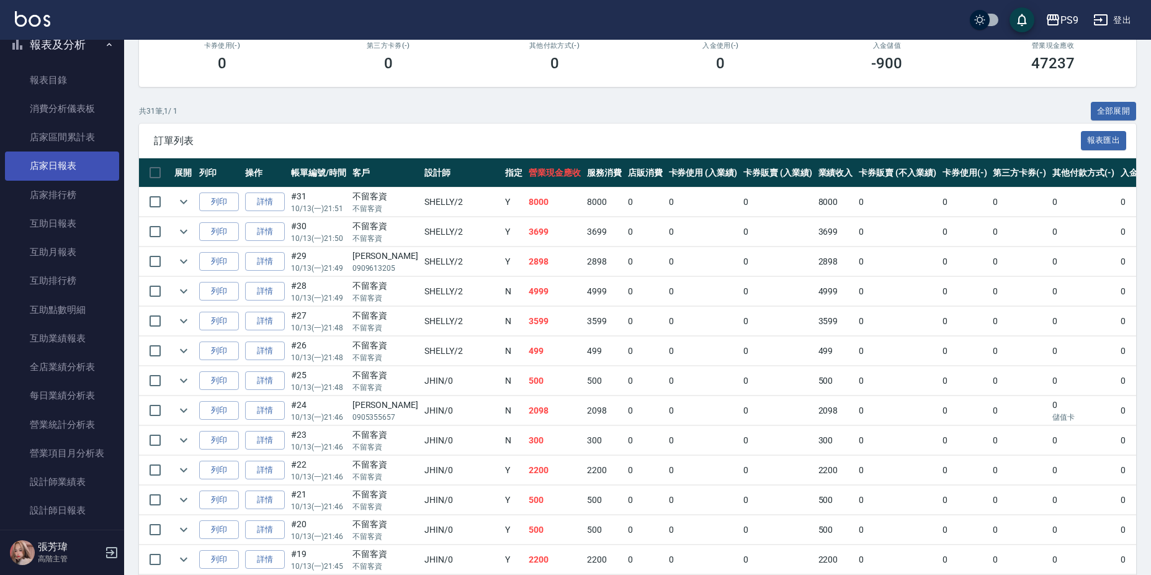
click at [73, 159] on link "店家日報表" at bounding box center [62, 165] width 114 height 29
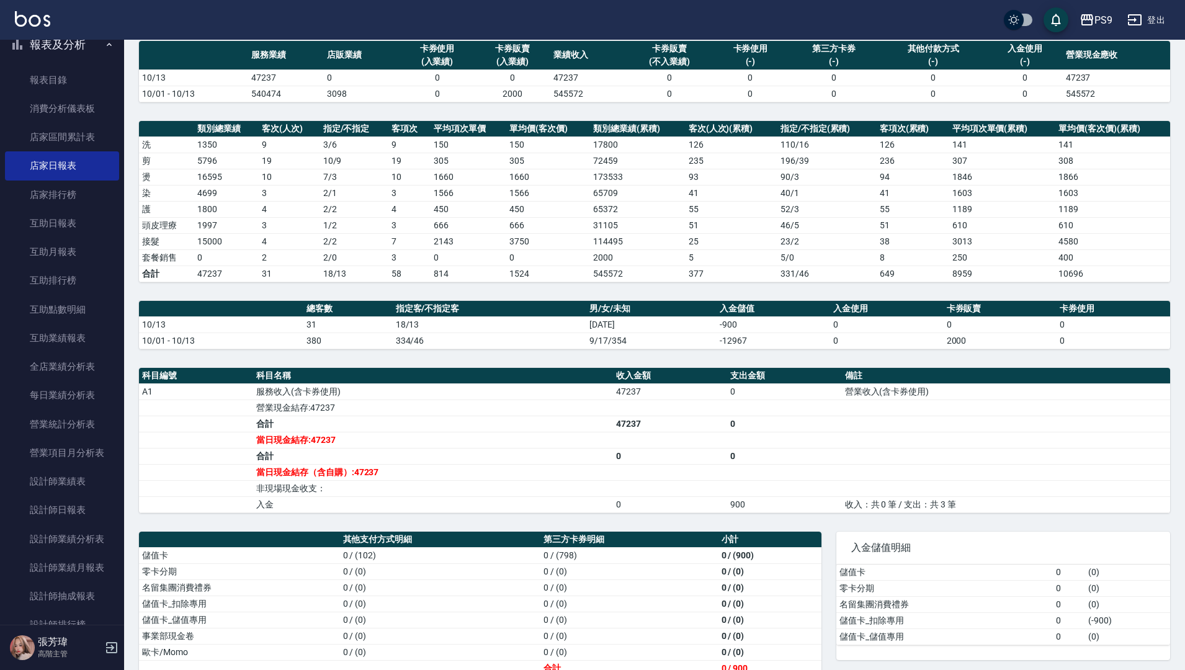
scroll to position [119, 0]
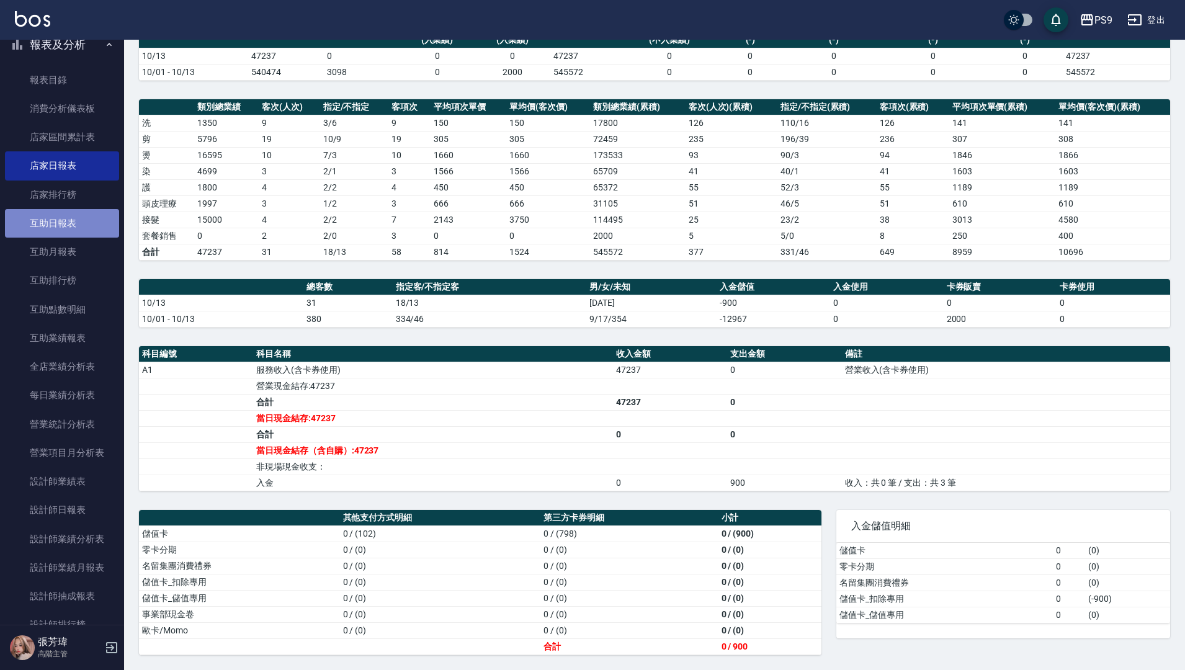
click at [65, 218] on link "互助日報表" at bounding box center [62, 223] width 114 height 29
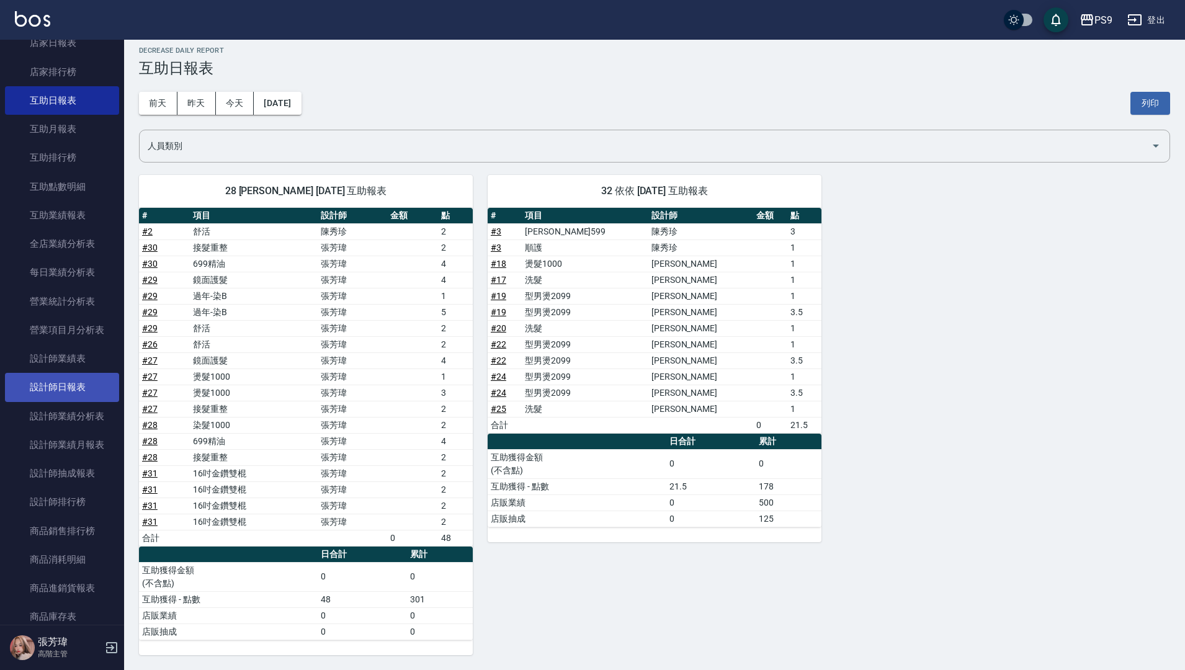
scroll to position [558, 0]
click at [80, 381] on link "設計師日報表" at bounding box center [62, 386] width 114 height 29
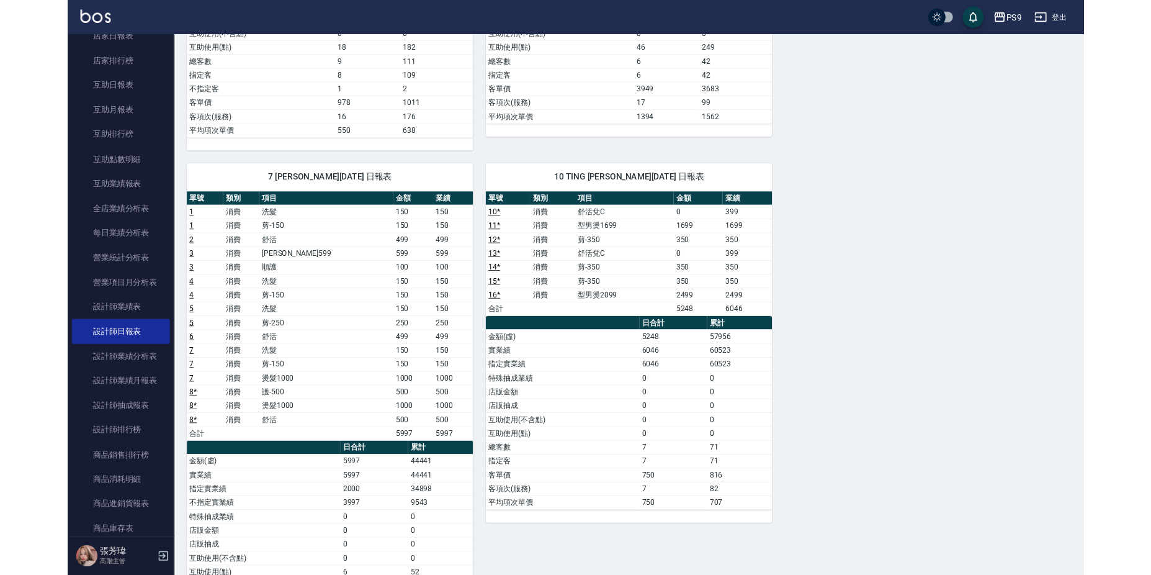
scroll to position [690, 0]
